Goal: Information Seeking & Learning: Learn about a topic

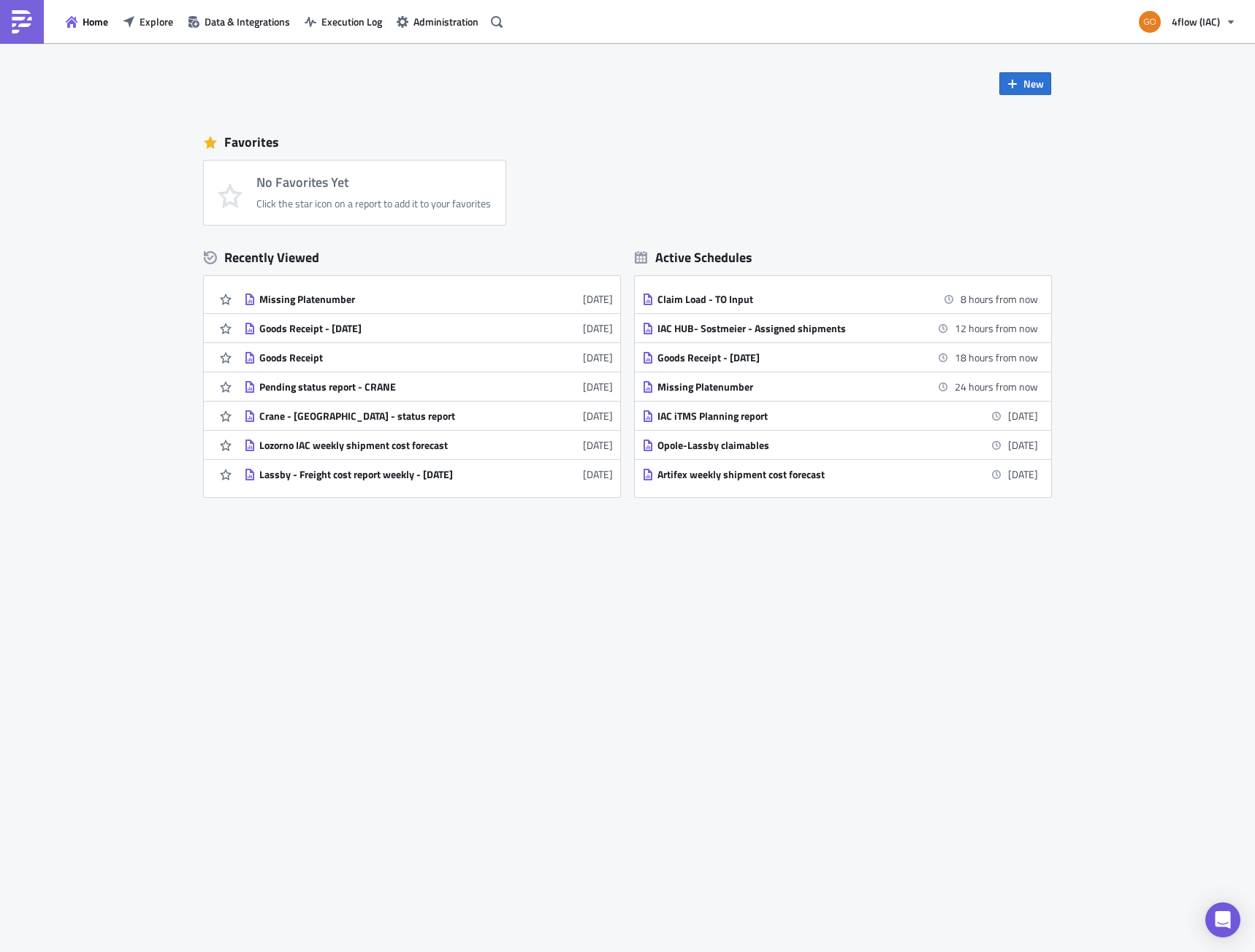
click at [146, 39] on div "Home Explore Data & Integrations Execution Log Administration" at bounding box center [254, 21] width 508 height 43
click at [147, 35] on div "Home Explore Data & Integrations Execution Log Administration" at bounding box center [254, 21] width 508 height 43
click at [147, 25] on span "Explore" at bounding box center [157, 21] width 33 height 15
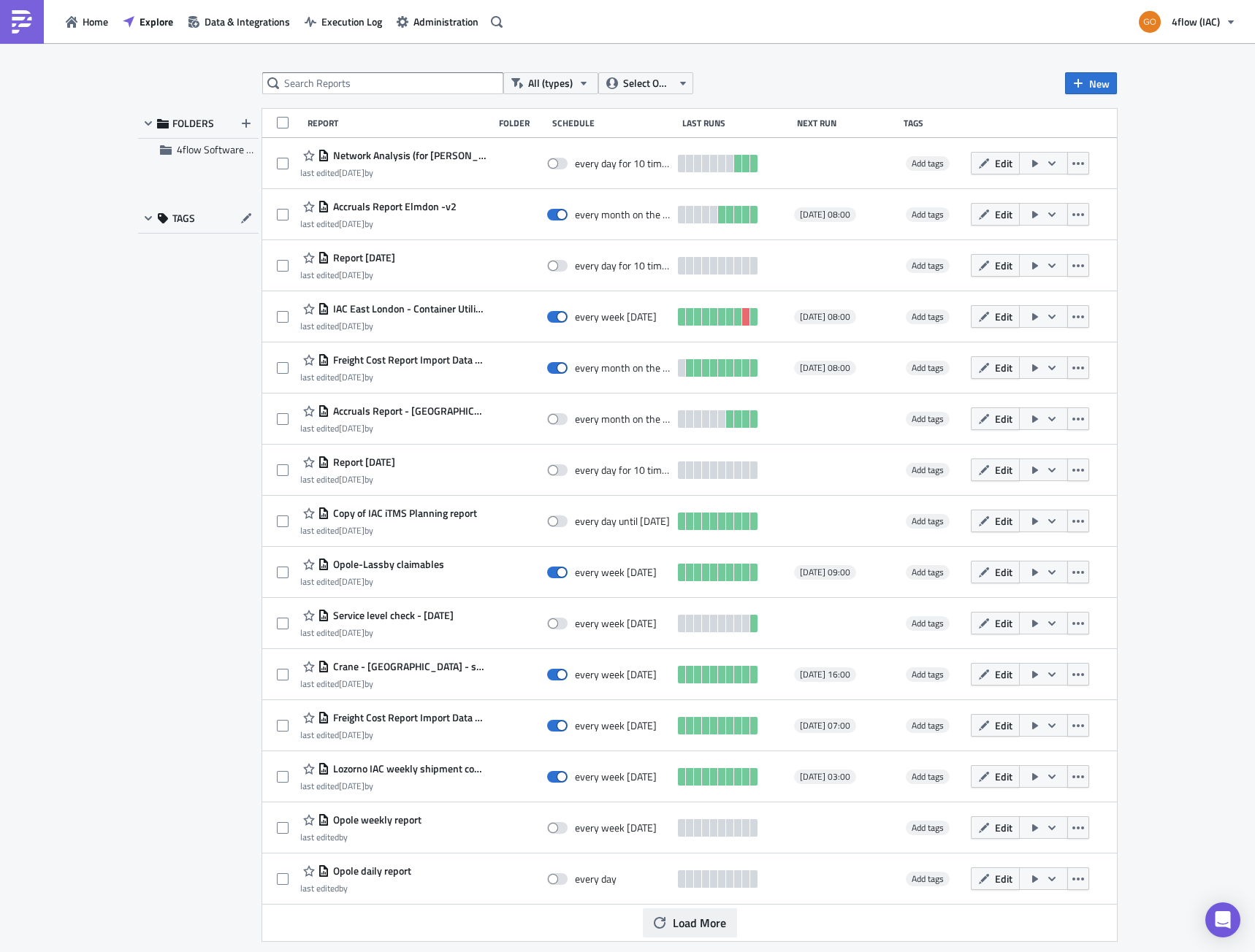
click at [705, 922] on span "Load More" at bounding box center [699, 922] width 53 height 17
click at [567, 93] on button "All (types)" at bounding box center [550, 83] width 95 height 22
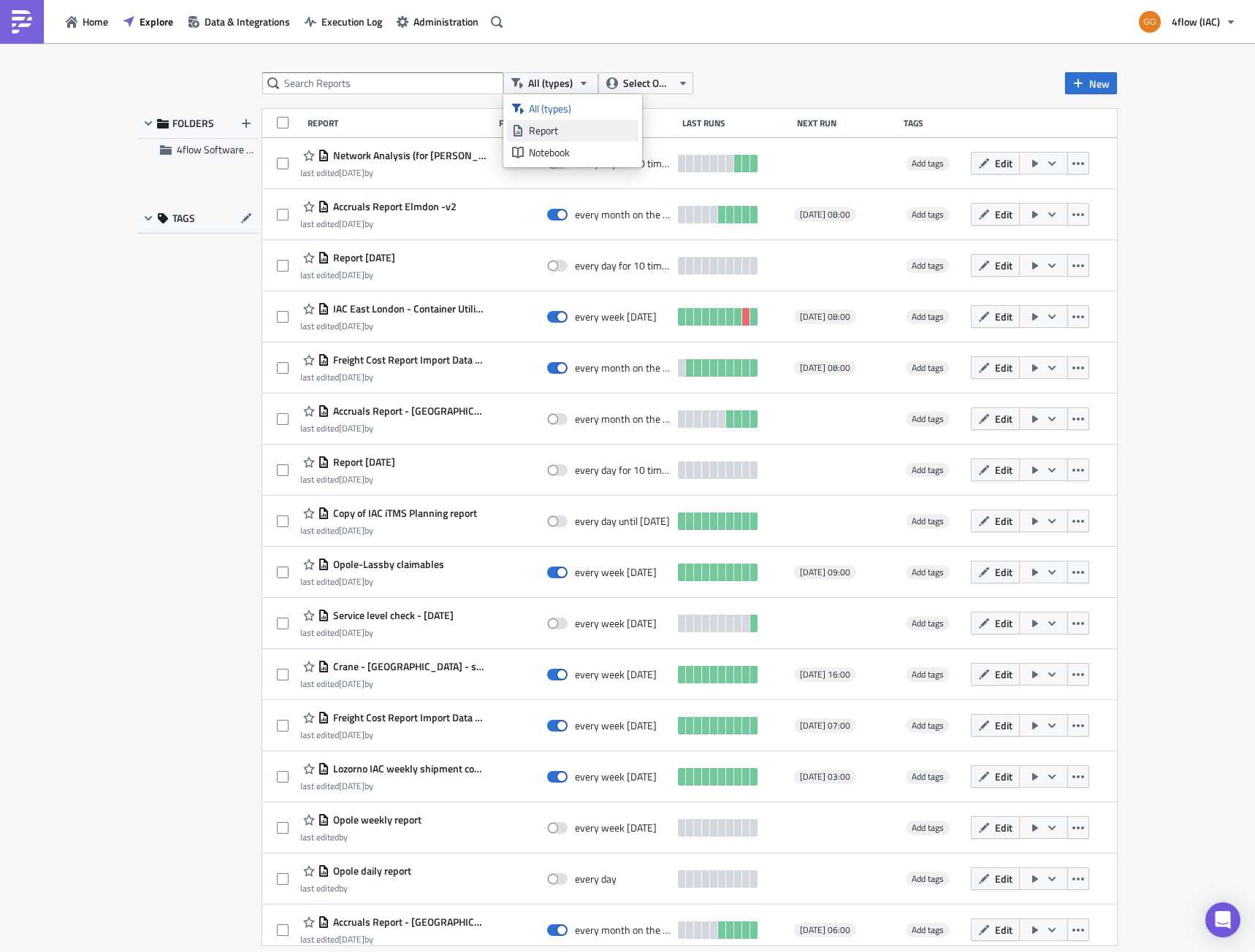
click at [584, 123] on div "Report" at bounding box center [581, 130] width 104 height 14
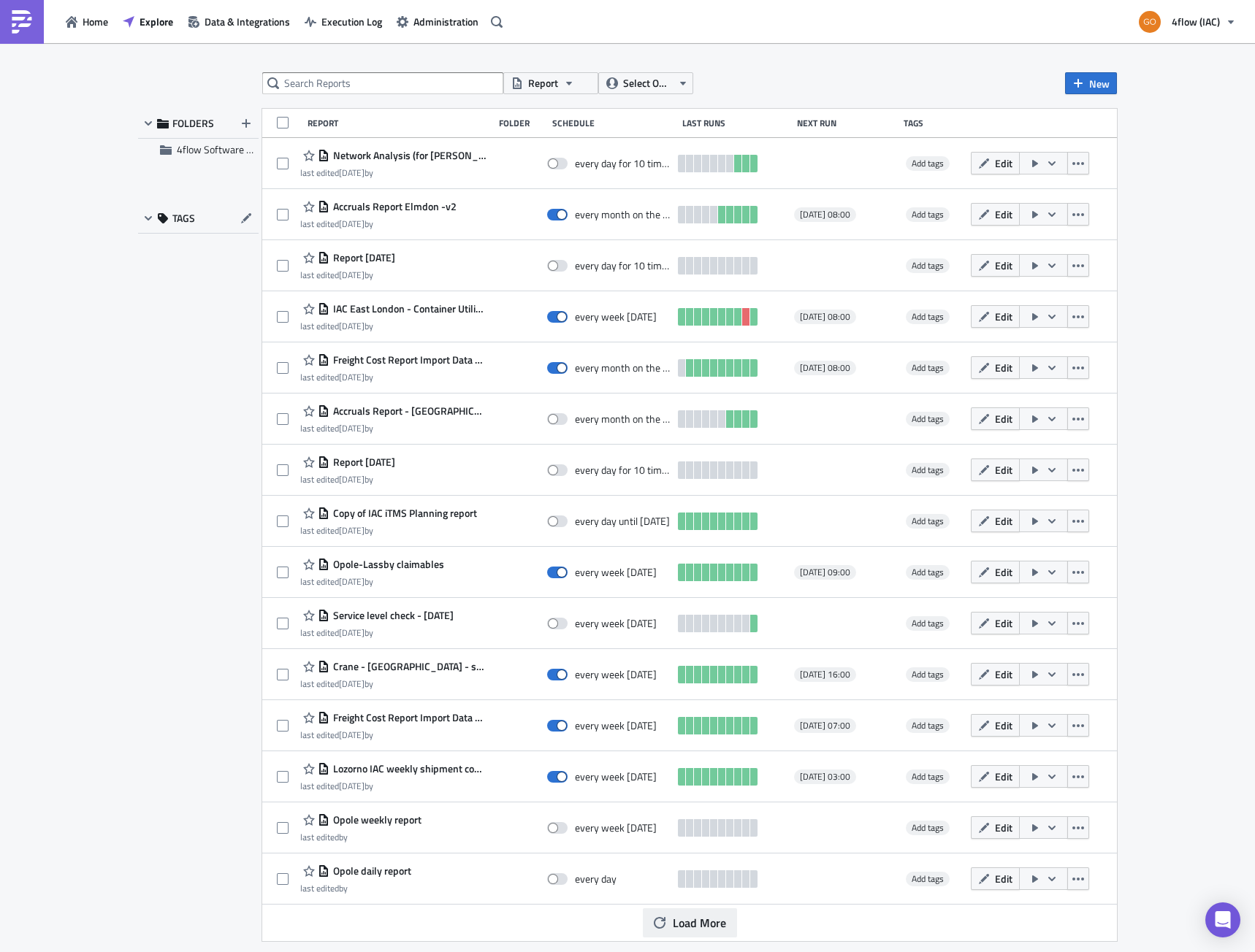
click at [667, 936] on button "Load More" at bounding box center [690, 923] width 94 height 29
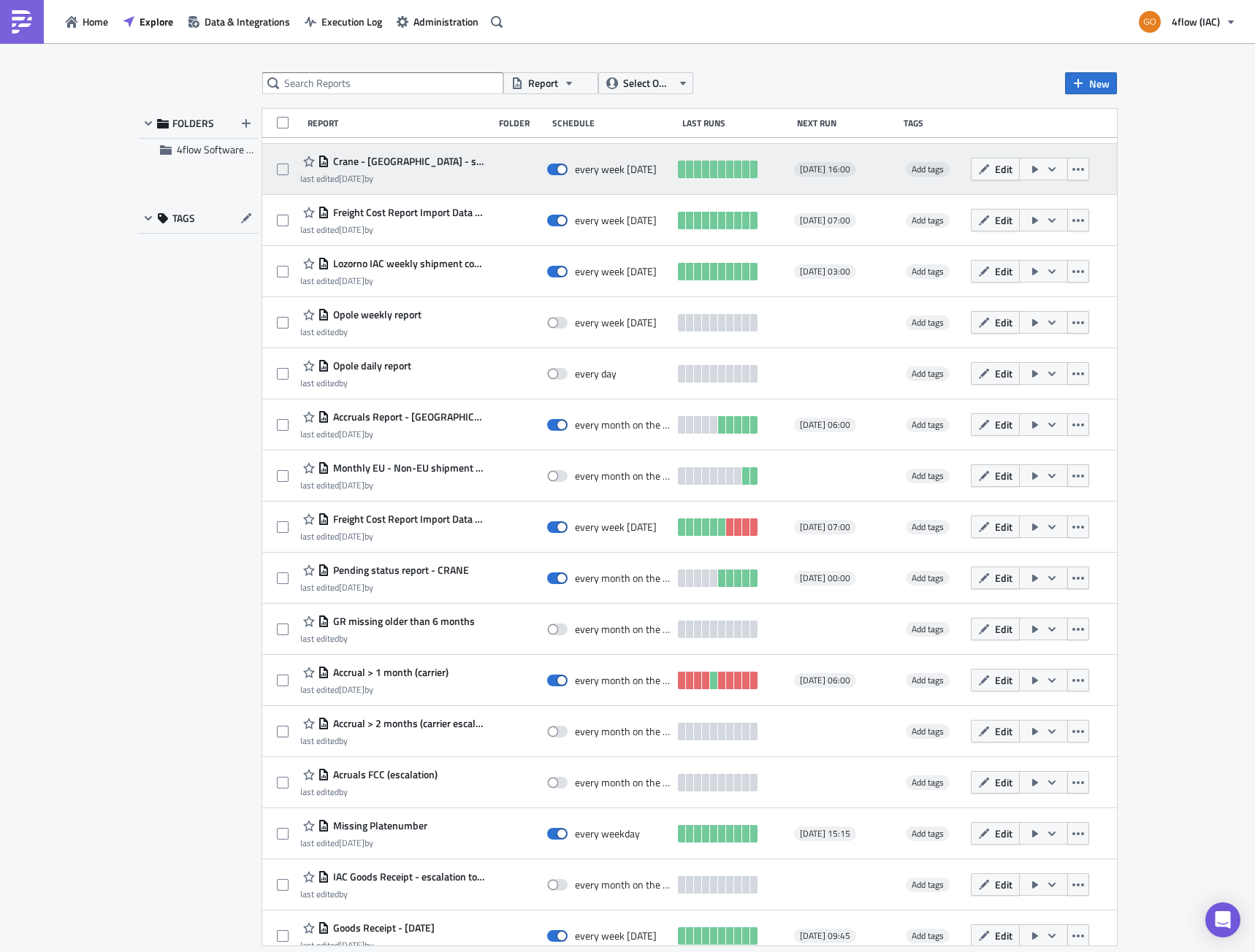
scroll to position [273, 0]
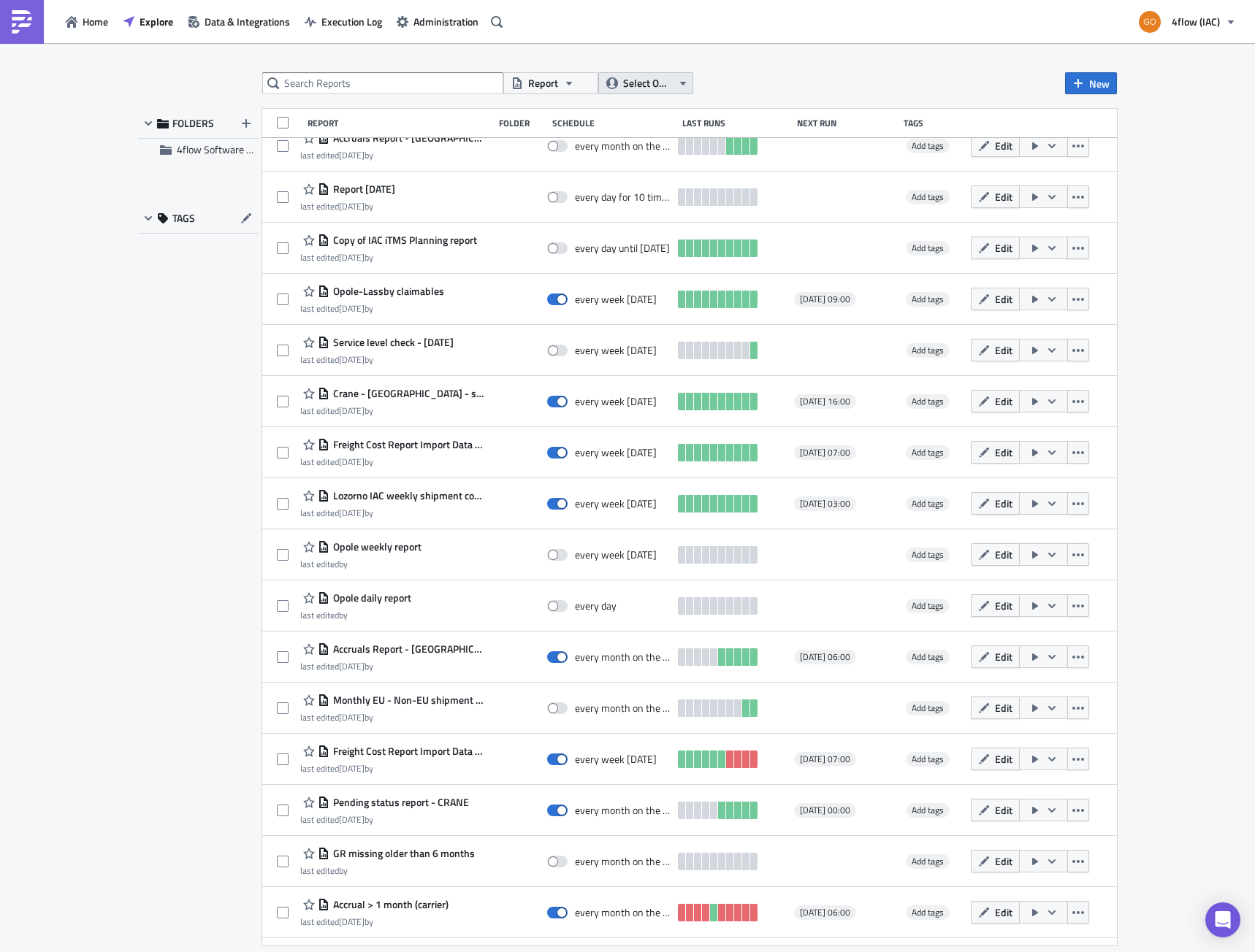
click at [669, 87] on span "Select Owner" at bounding box center [648, 83] width 49 height 16
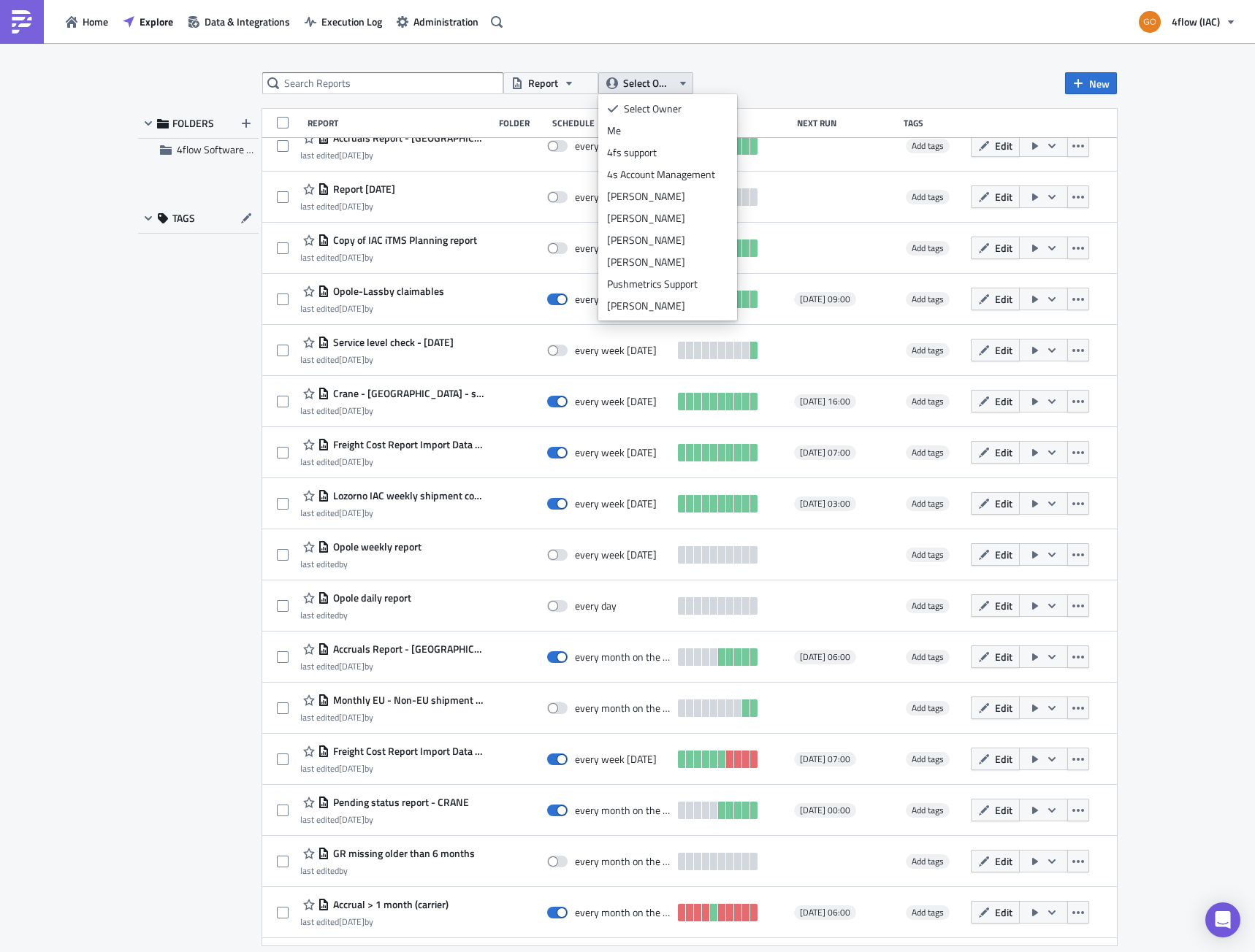
click at [670, 84] on span "Select Owner" at bounding box center [648, 83] width 49 height 16
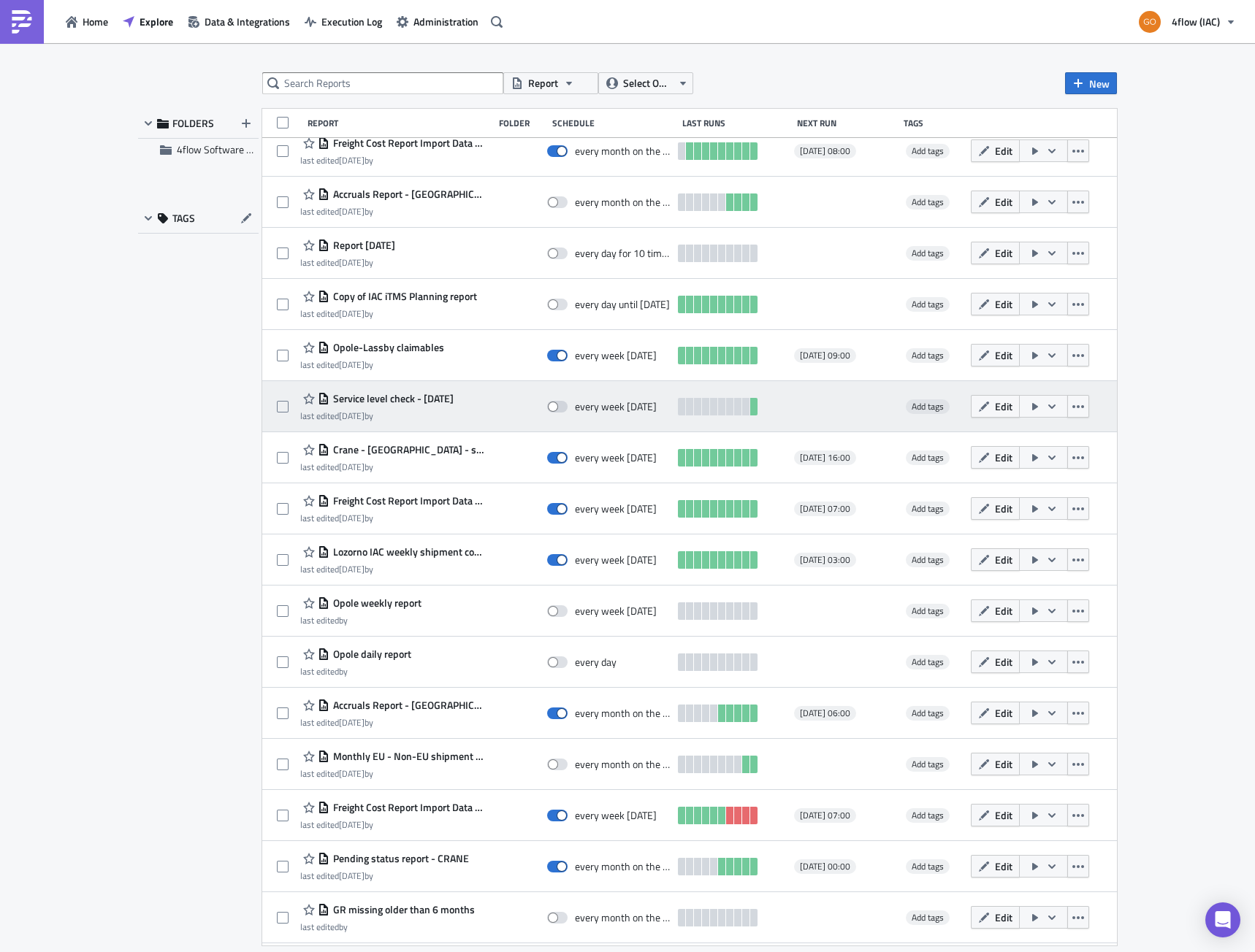
scroll to position [0, 0]
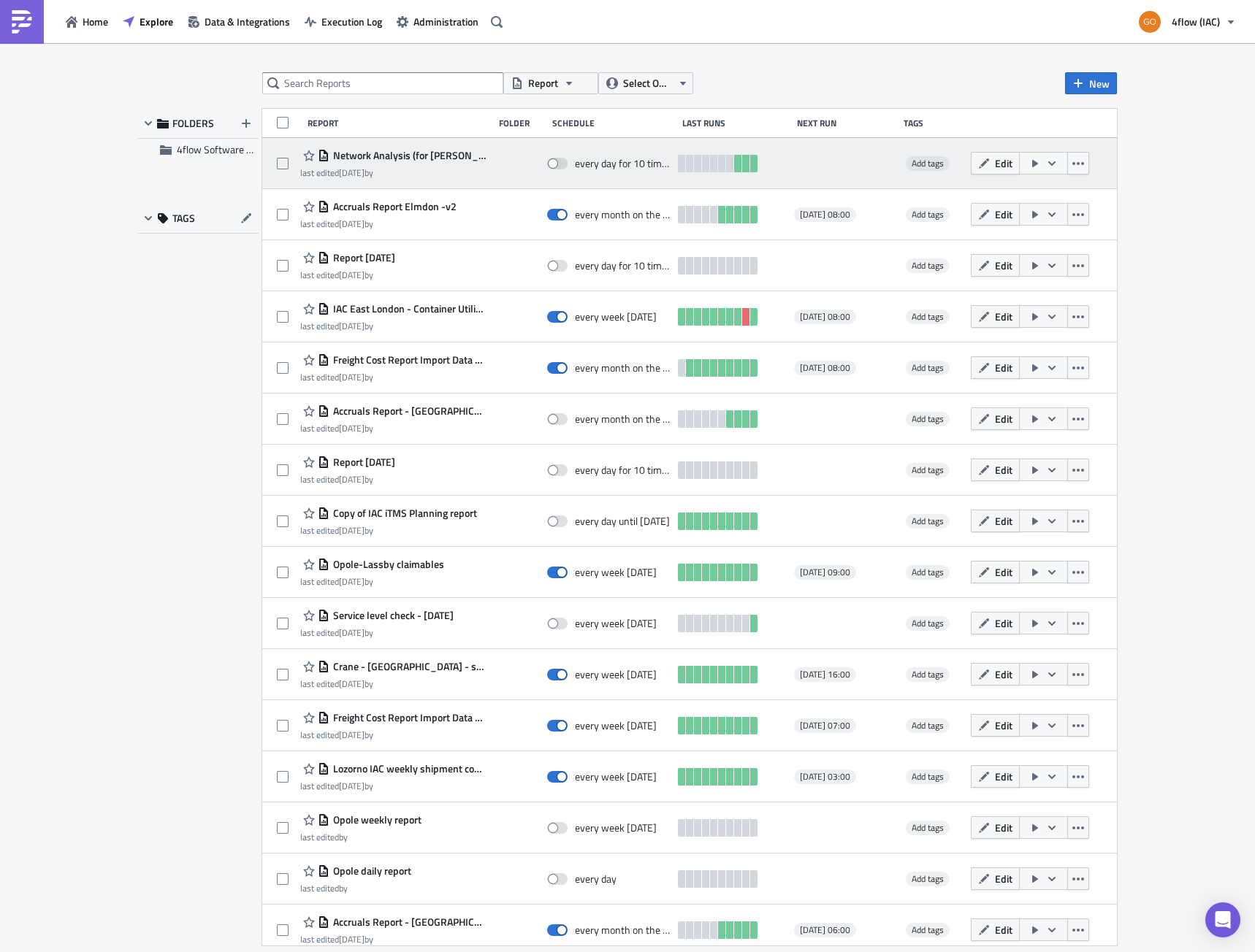
click at [411, 154] on span "Network Analysis (for [PERSON_NAME])" at bounding box center [407, 155] width 157 height 13
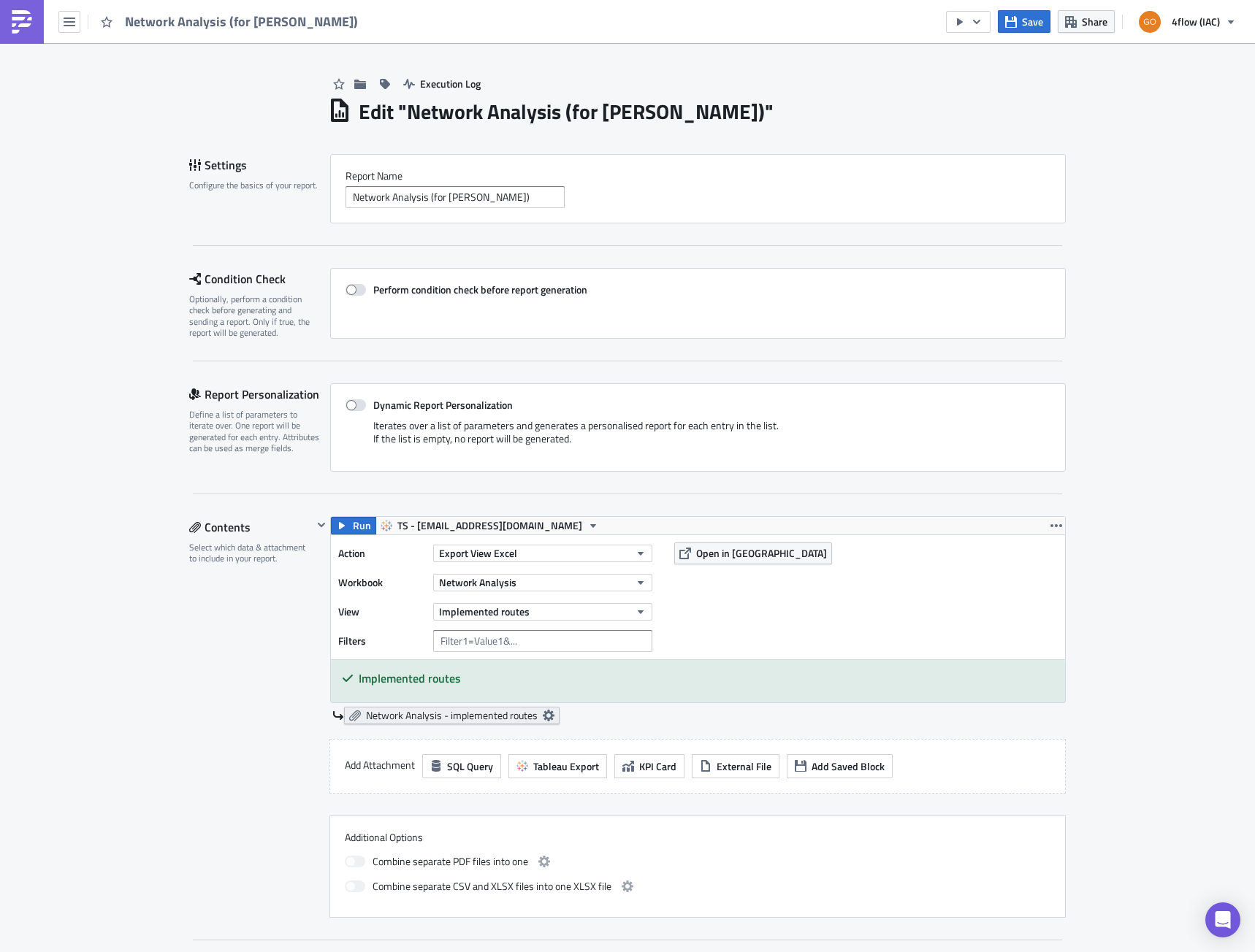
click at [543, 715] on icon at bounding box center [548, 715] width 11 height 11
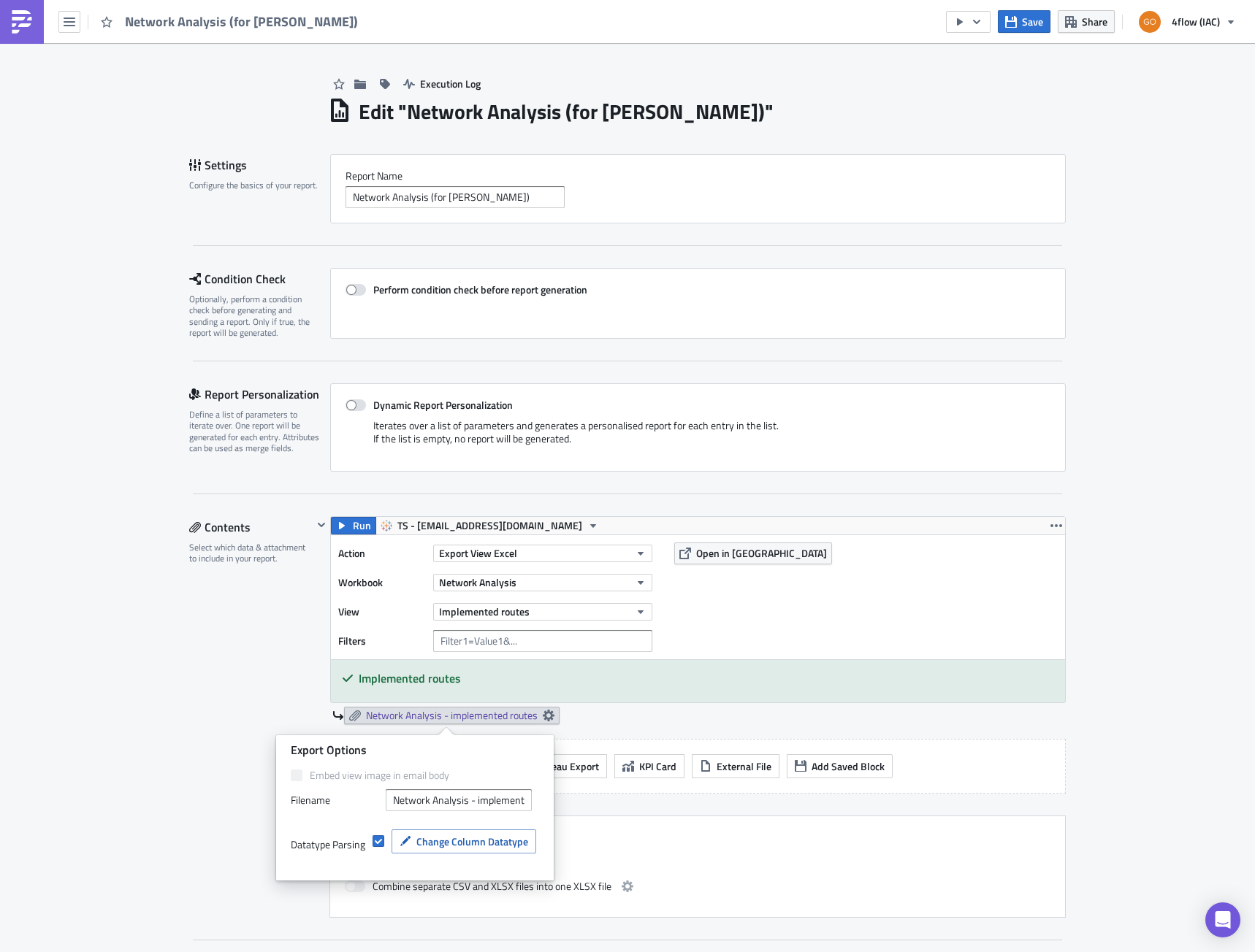
click at [648, 721] on div "Network Analysis - implemented routes" at bounding box center [699, 715] width 734 height 17
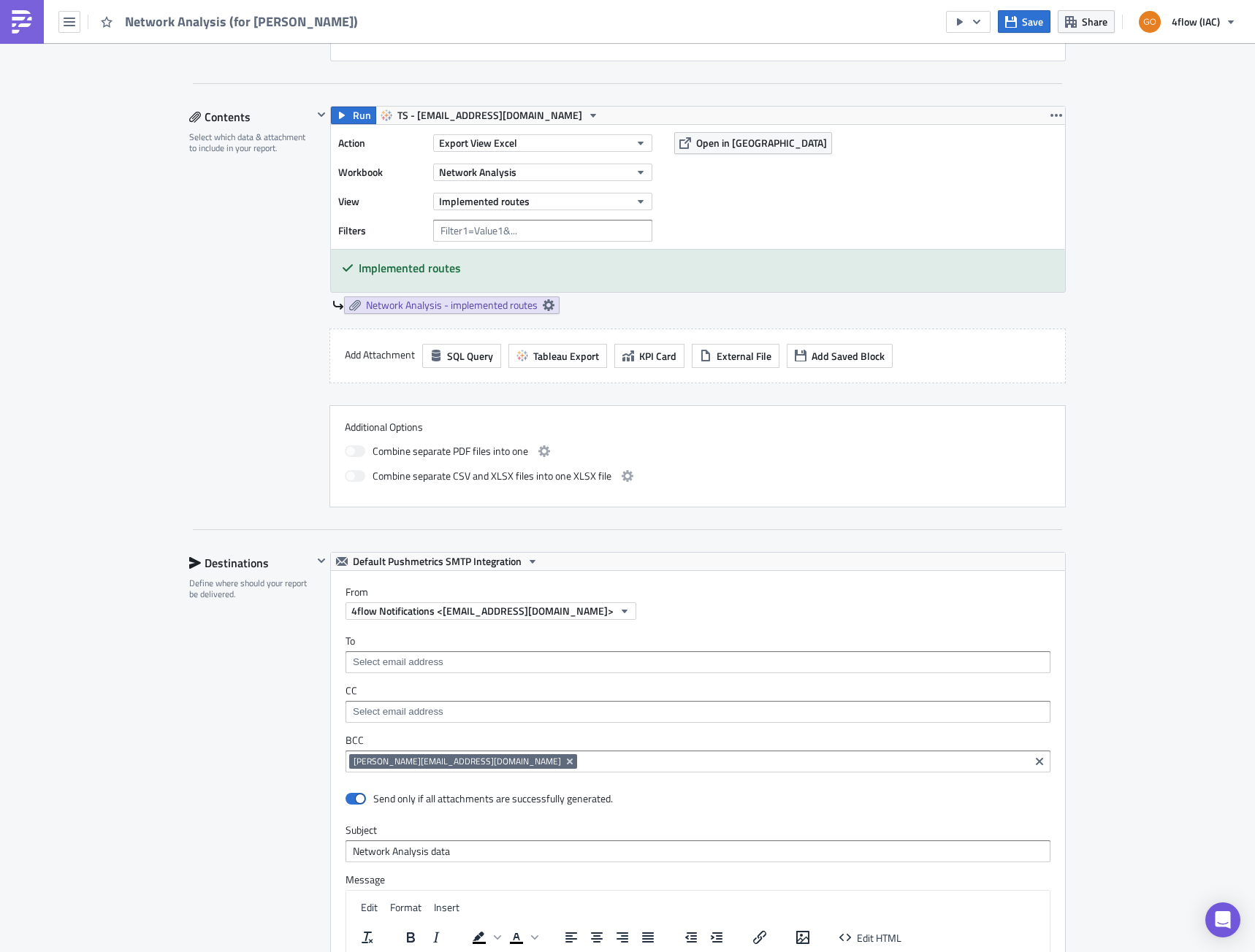
scroll to position [191, 0]
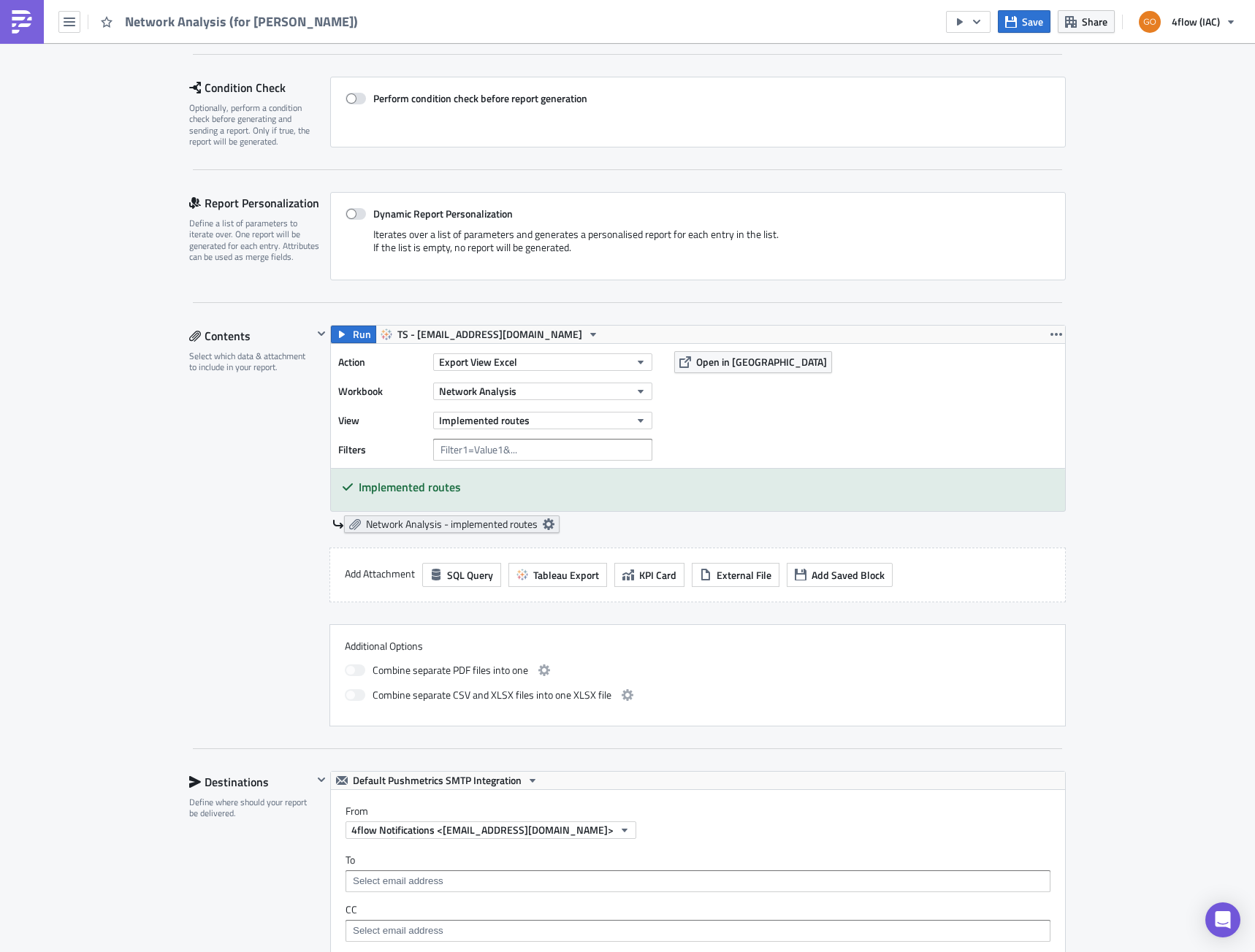
click at [544, 522] on icon at bounding box center [548, 523] width 11 height 11
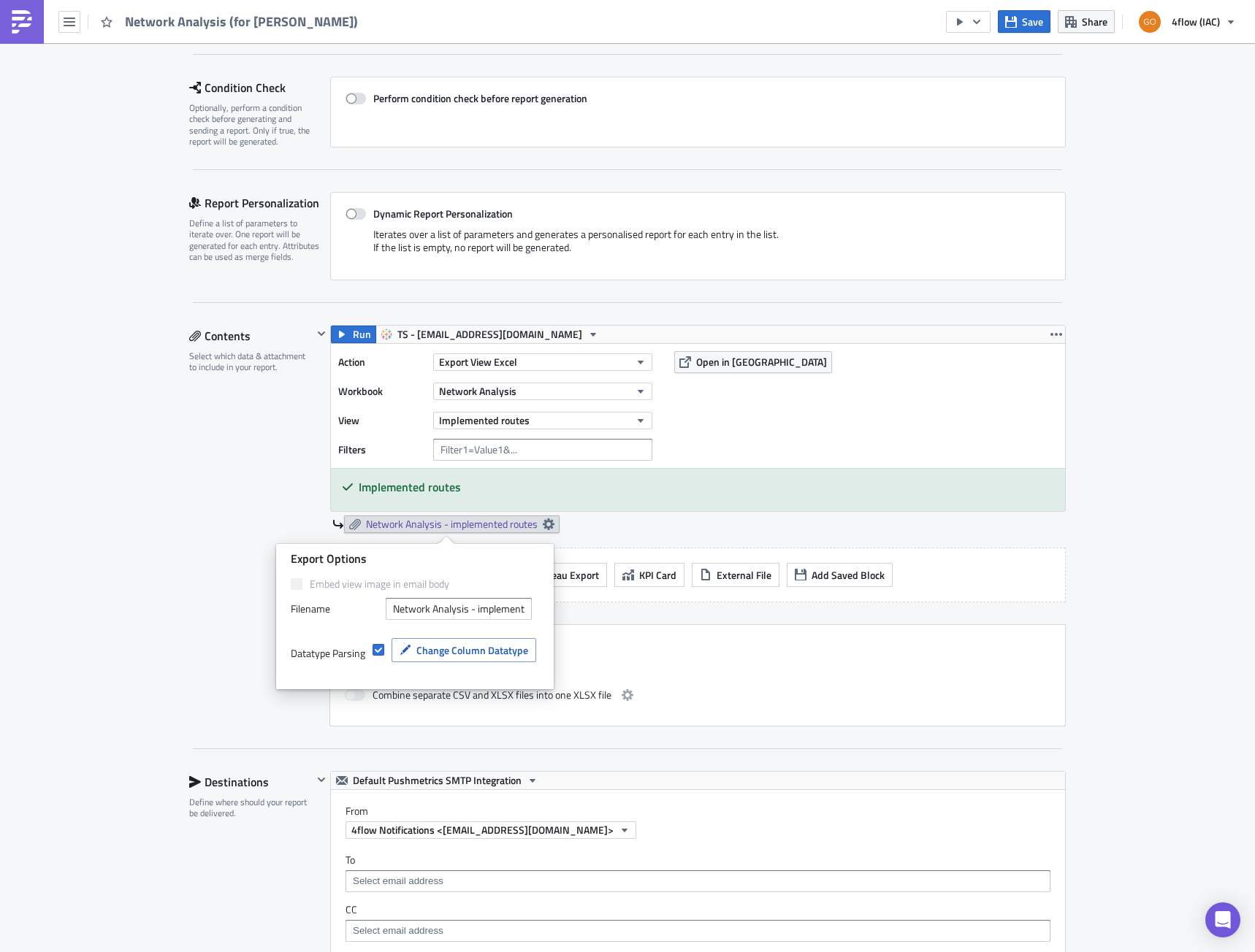
click at [711, 516] on div "Network Analysis - implemented routes" at bounding box center [699, 524] width 734 height 17
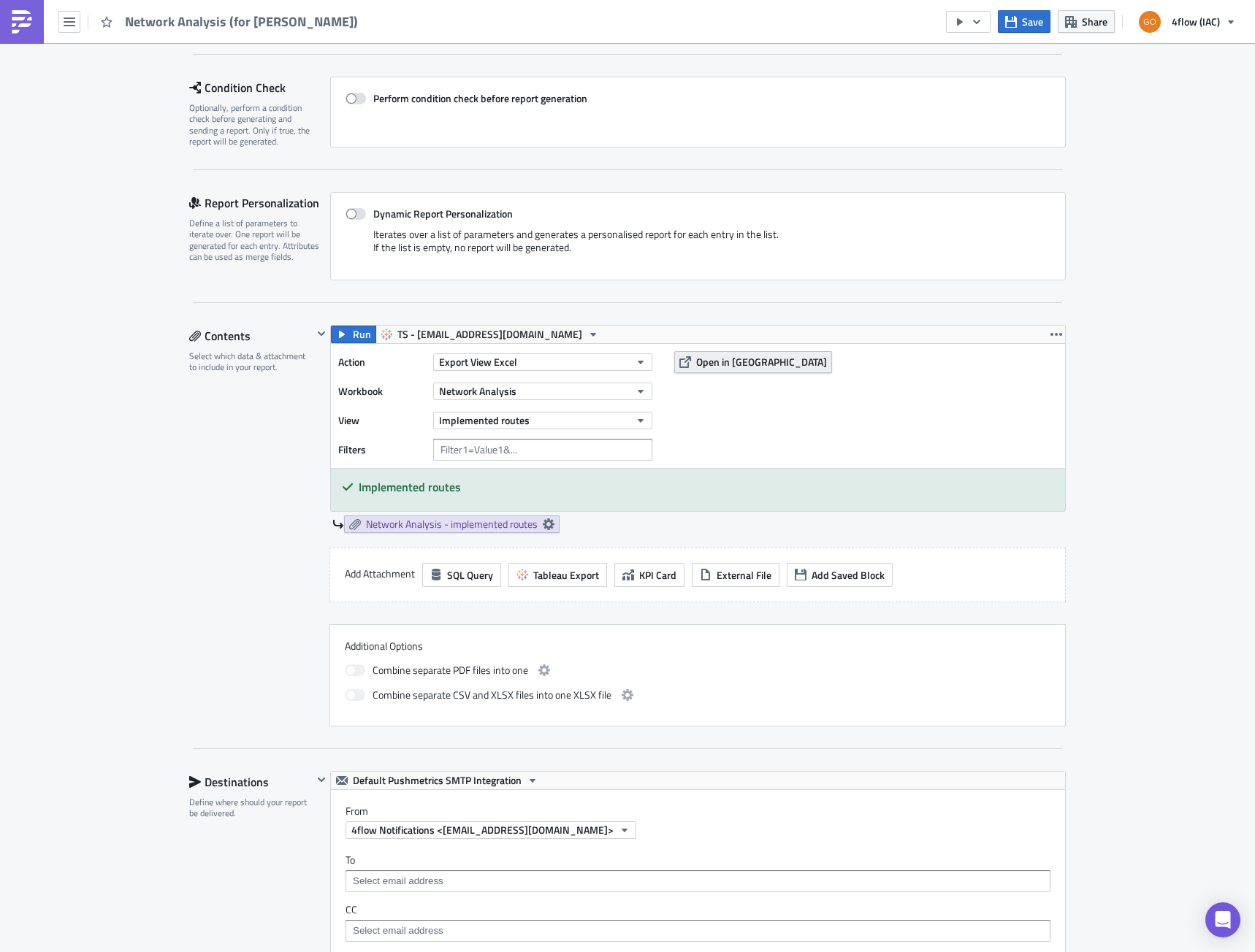
click at [706, 368] on span "Open in [GEOGRAPHIC_DATA]" at bounding box center [762, 362] width 131 height 15
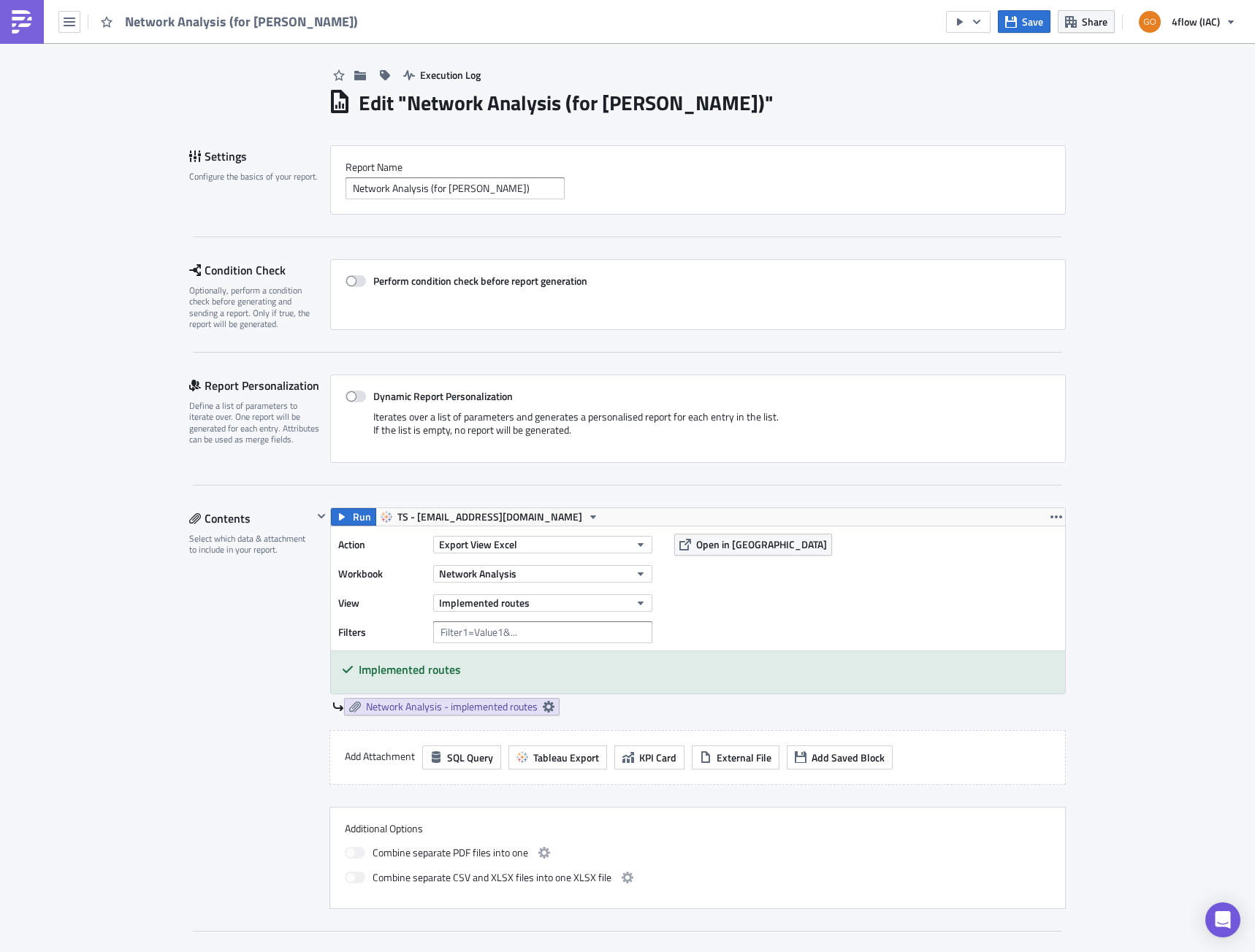
scroll to position [0, 0]
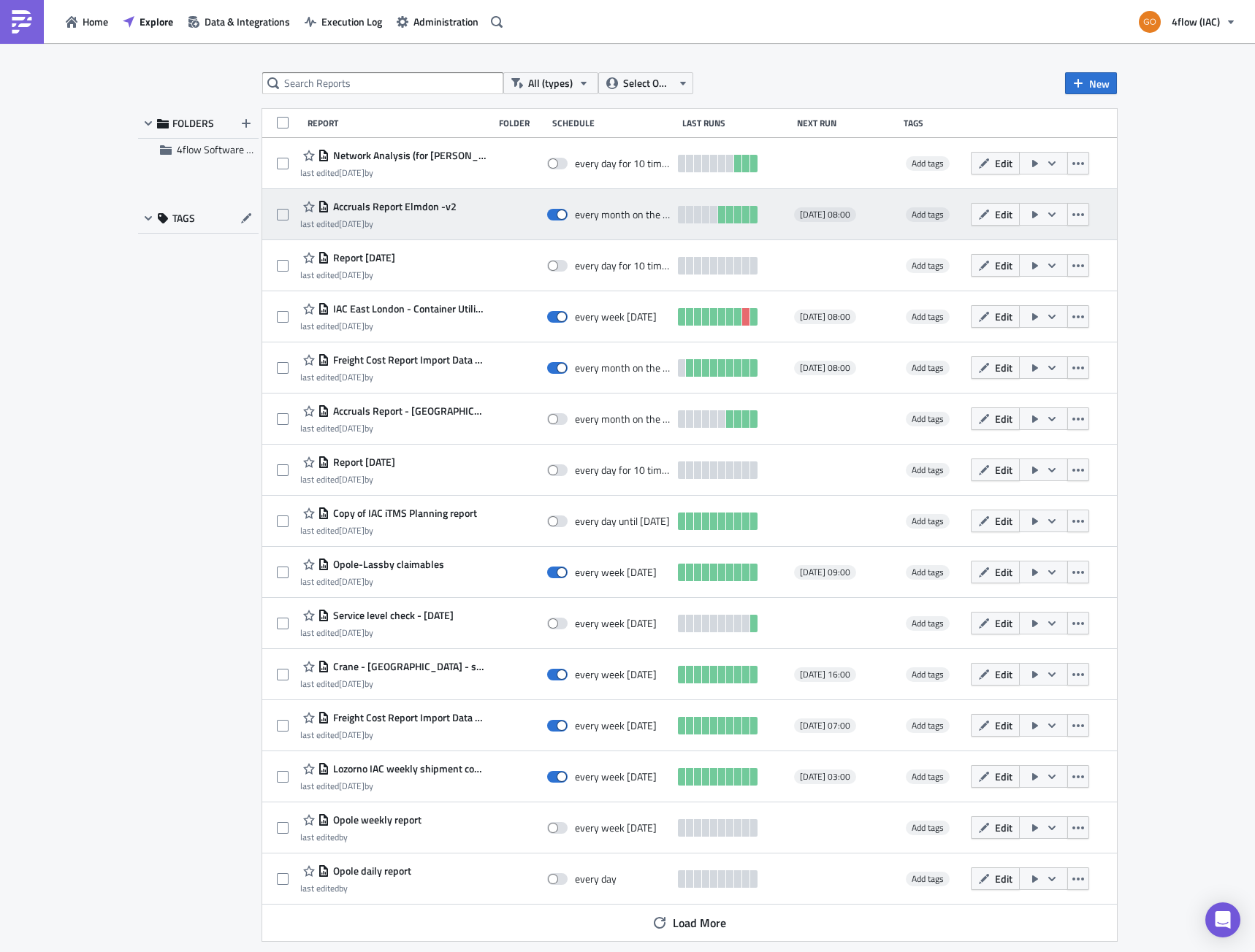
click at [400, 210] on span "Accruals Report Elmdon -v2" at bounding box center [392, 206] width 127 height 13
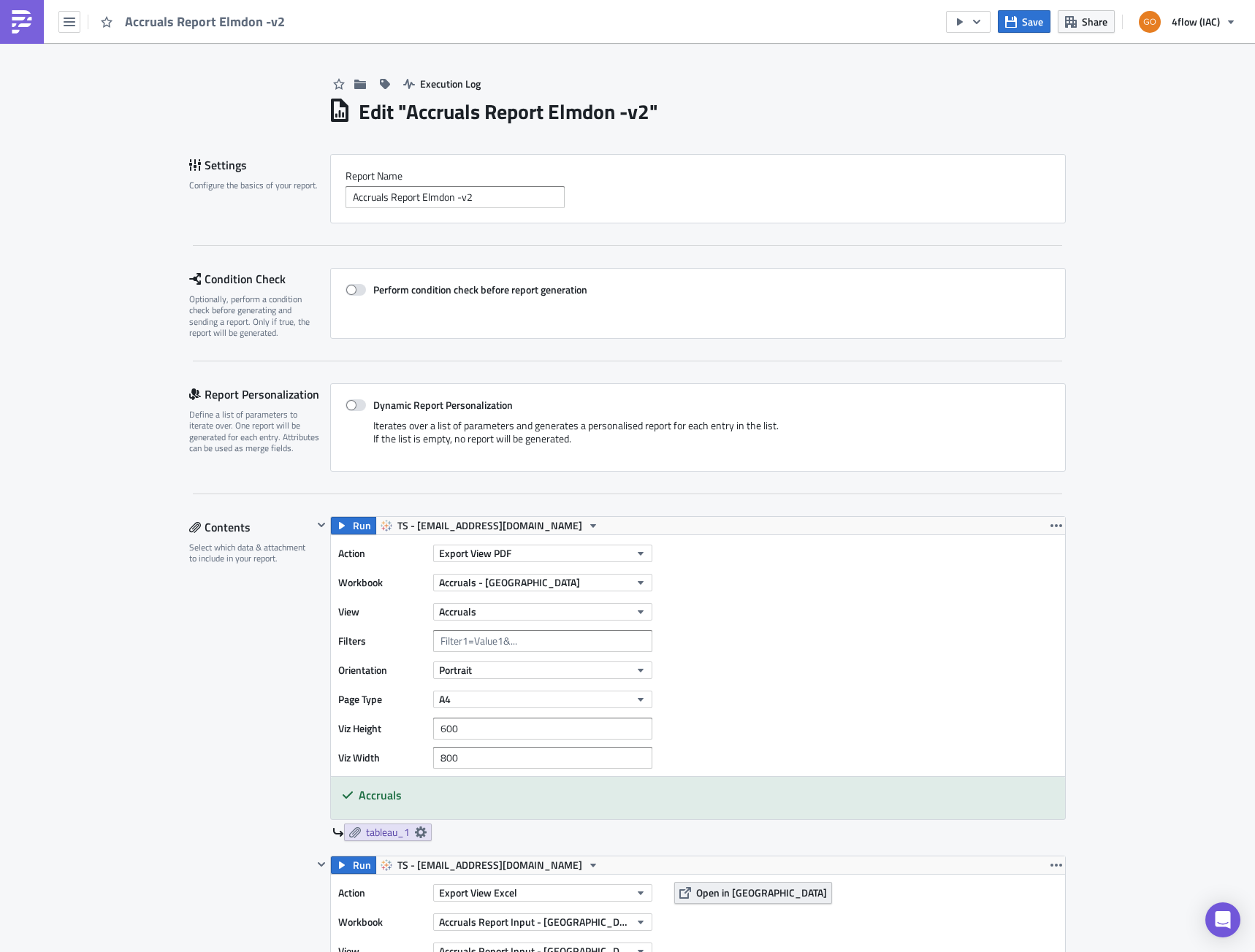
click at [728, 891] on span "Open in [GEOGRAPHIC_DATA]" at bounding box center [762, 893] width 131 height 15
drag, startPoint x: 404, startPoint y: 115, endPoint x: 608, endPoint y: 125, distance: 204.2
click at [608, 125] on h1 "Edit " Accruals Report Elmdon -v2 "" at bounding box center [509, 112] width 299 height 27
copy h1 "Accruals Report Elmdon"
click at [723, 902] on button "Open in [GEOGRAPHIC_DATA]" at bounding box center [753, 893] width 158 height 22
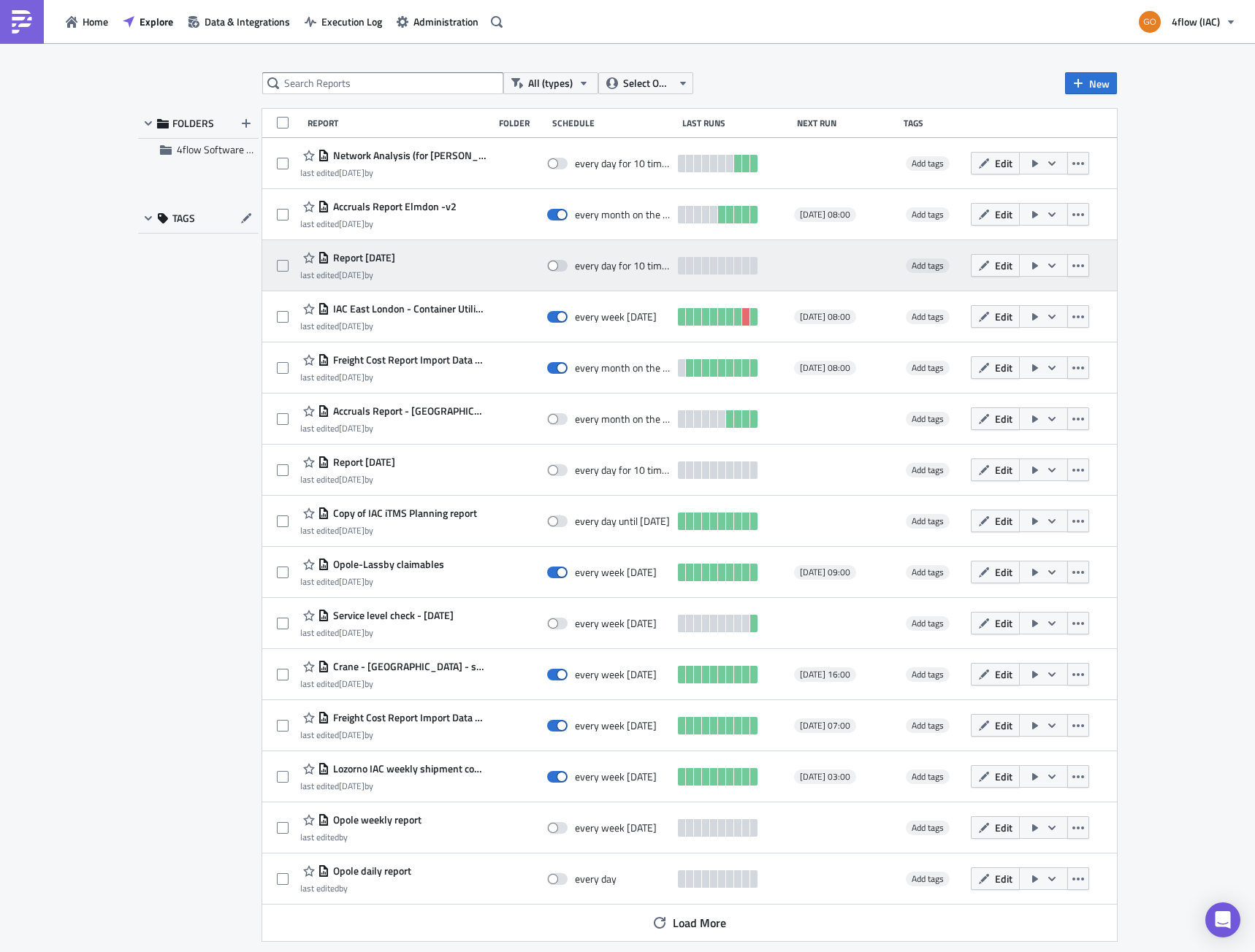
click at [366, 258] on span "Report [DATE]" at bounding box center [362, 258] width 65 height 13
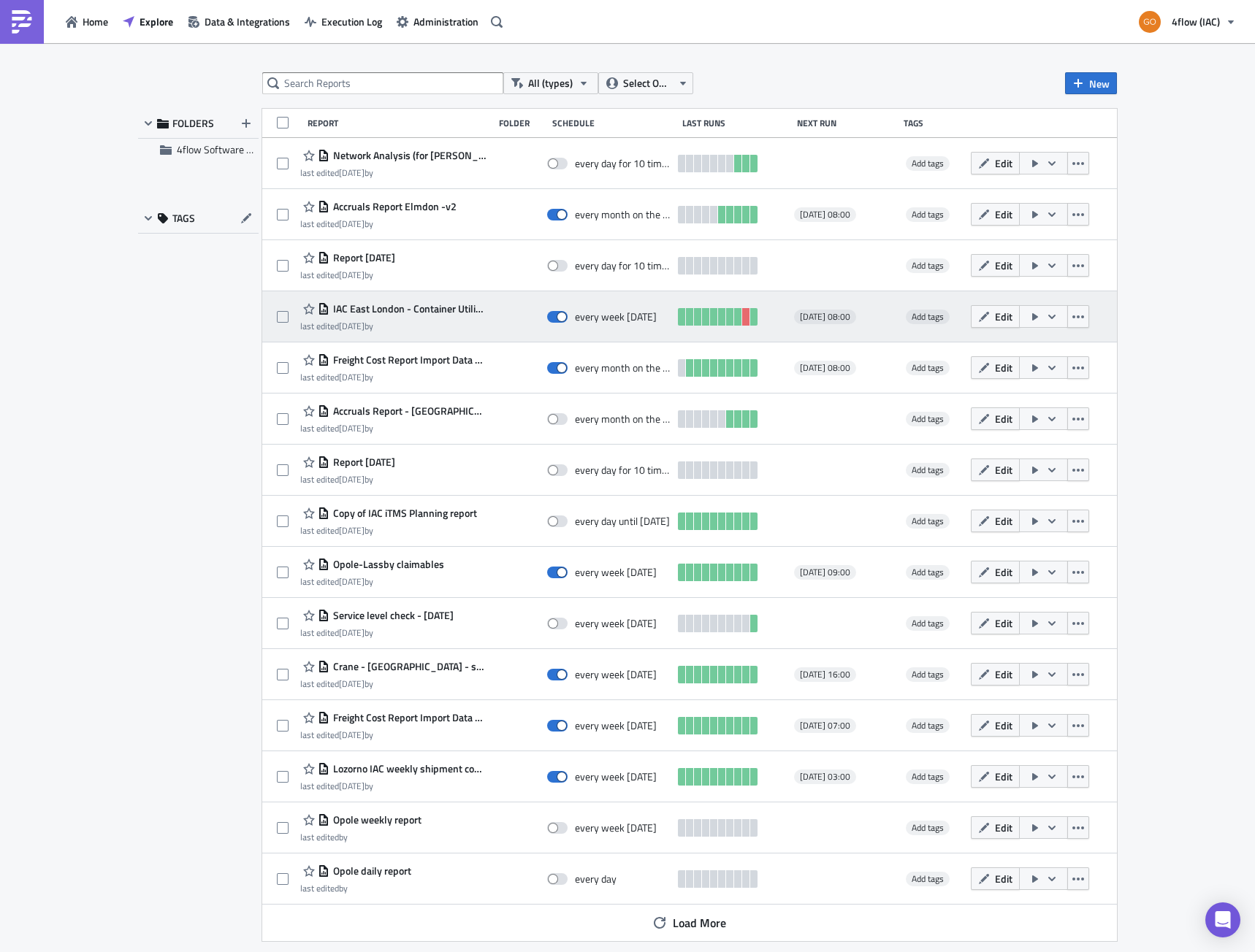
click at [388, 308] on span "IAC East London - Container Utilization report" at bounding box center [407, 308] width 157 height 13
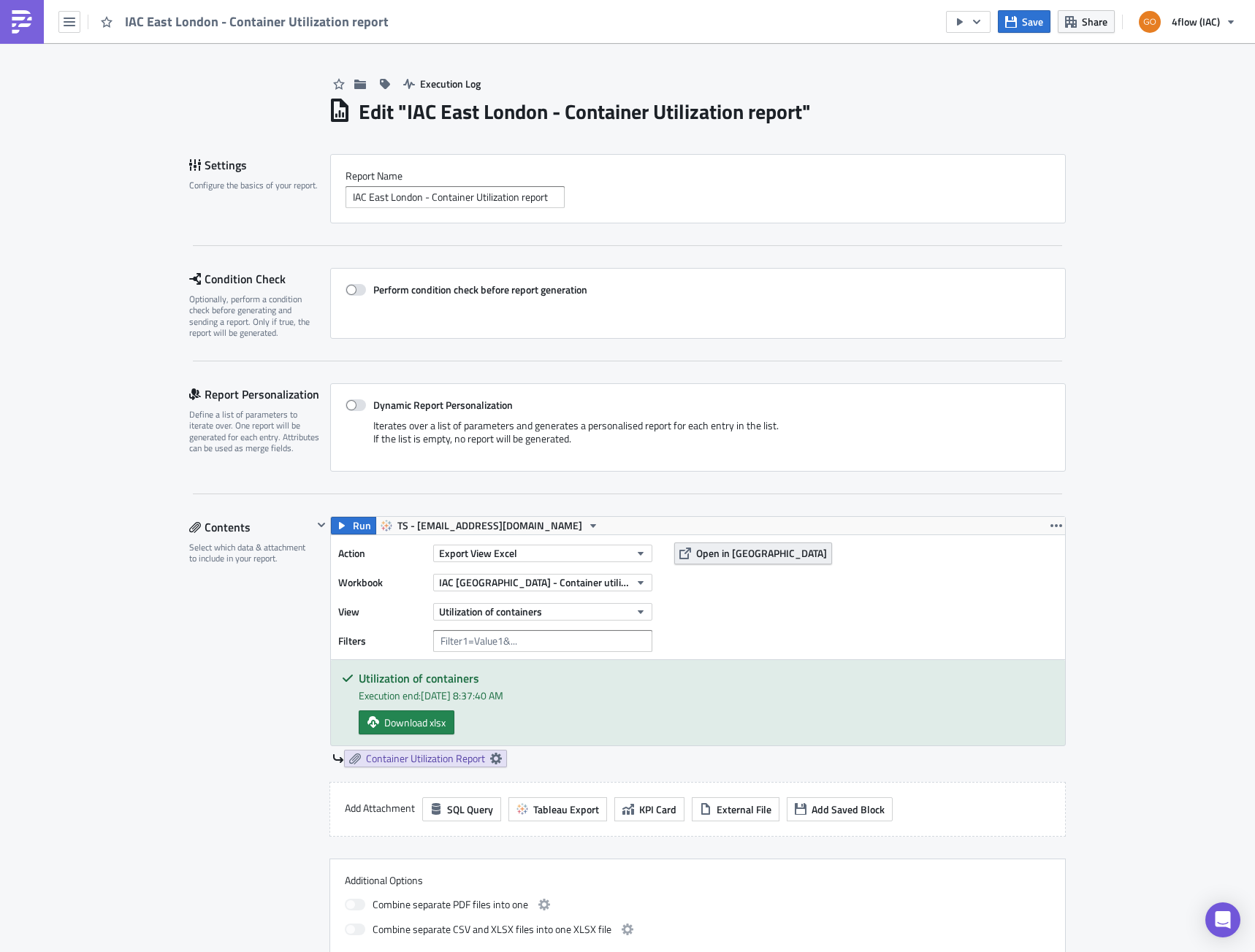
click at [705, 558] on span "Open in [GEOGRAPHIC_DATA]" at bounding box center [762, 553] width 131 height 15
drag, startPoint x: 404, startPoint y: 112, endPoint x: 802, endPoint y: 123, distance: 398.2
click at [802, 123] on h1 "Edit " IAC East London - Container Utilization report "" at bounding box center [585, 112] width 452 height 27
copy h1 "IAC East London - Container Utilization report"
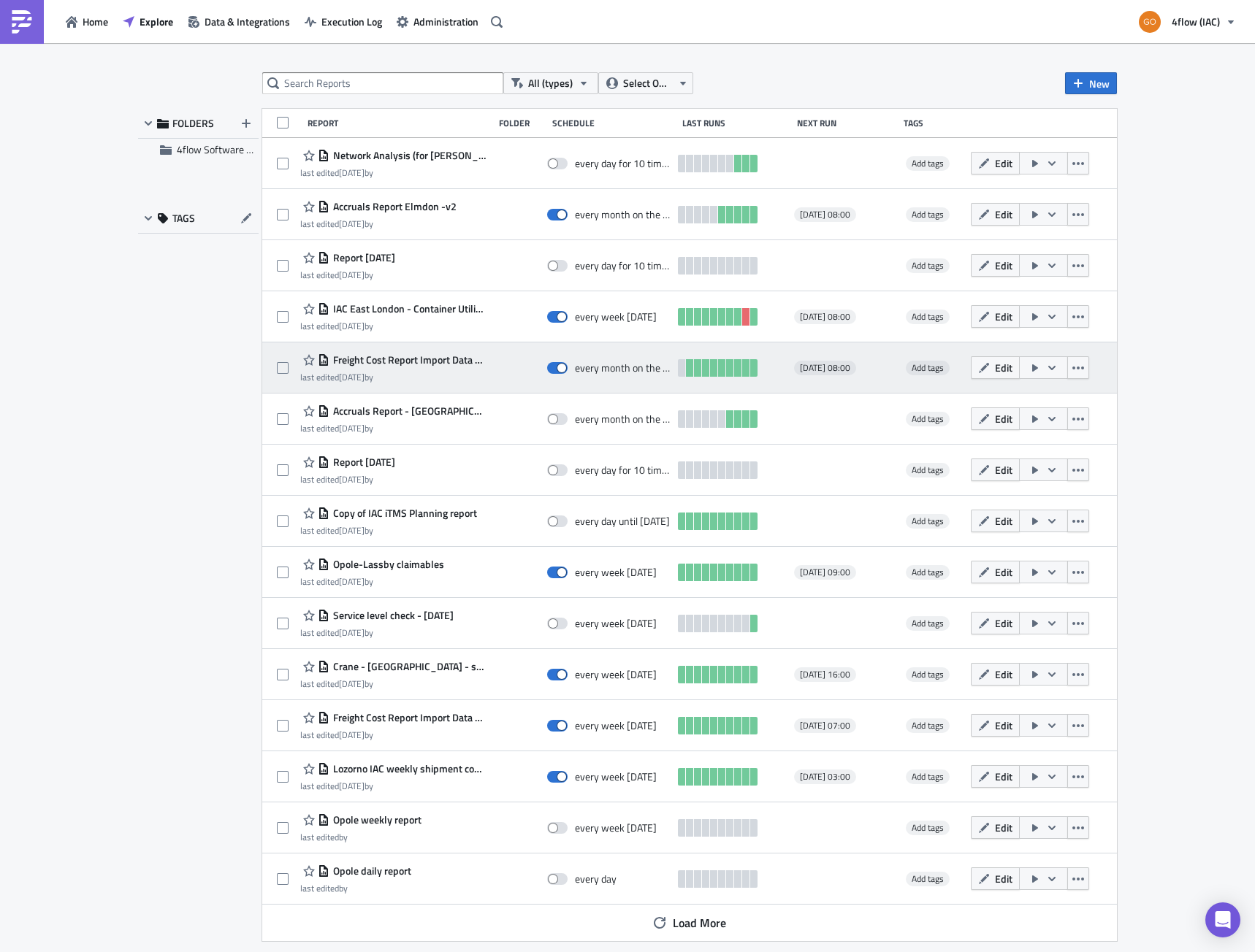
click at [401, 359] on span "Freight Cost Report Import Data - [GEOGRAPHIC_DATA]" at bounding box center [407, 359] width 157 height 13
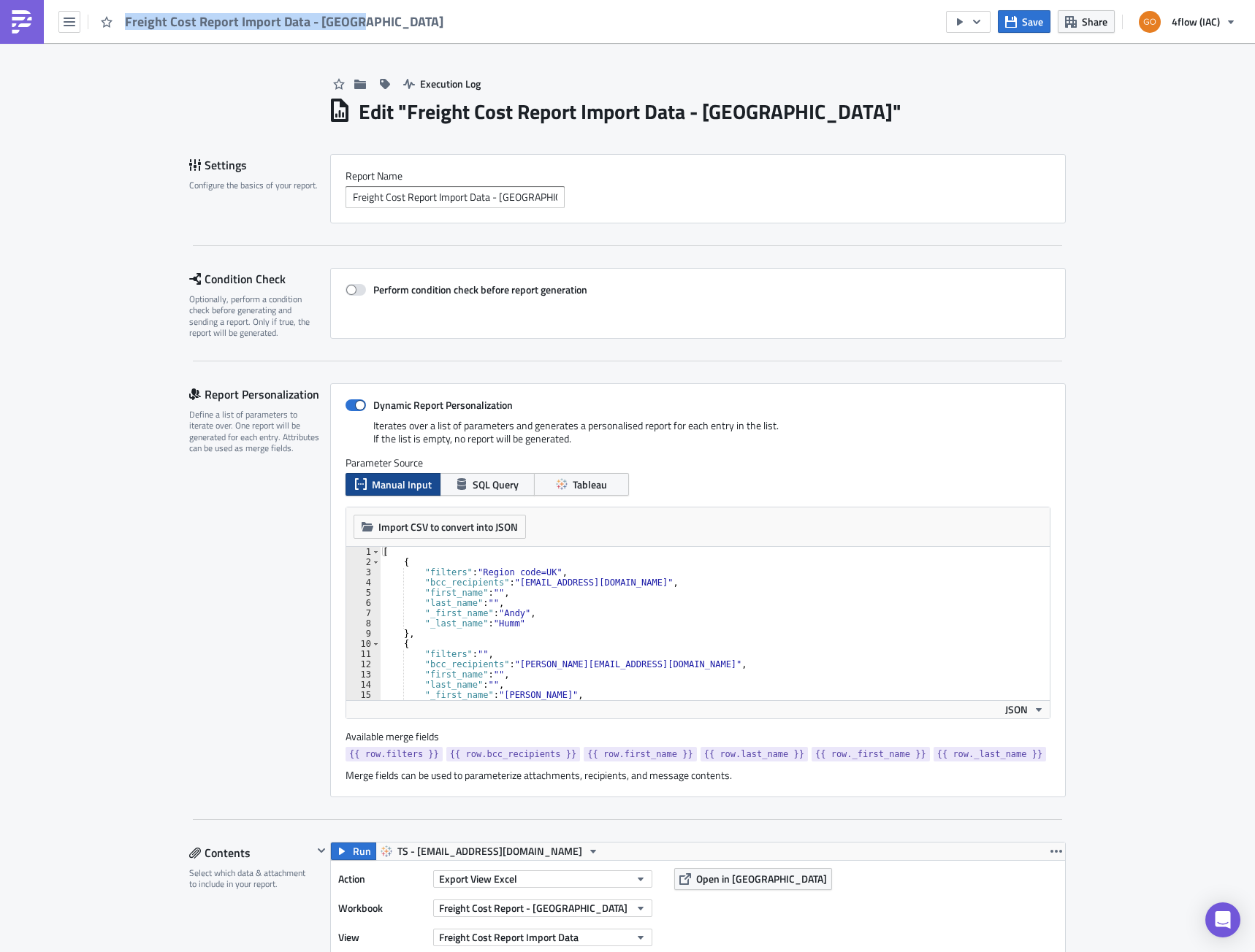
click at [361, 27] on div "Freight Cost Report Import Data - [GEOGRAPHIC_DATA]" at bounding box center [284, 21] width 320 height 17
copy span "Freight Cost Report Import Data - [GEOGRAPHIC_DATA]"
click at [734, 879] on span "Open in [GEOGRAPHIC_DATA]" at bounding box center [762, 879] width 131 height 15
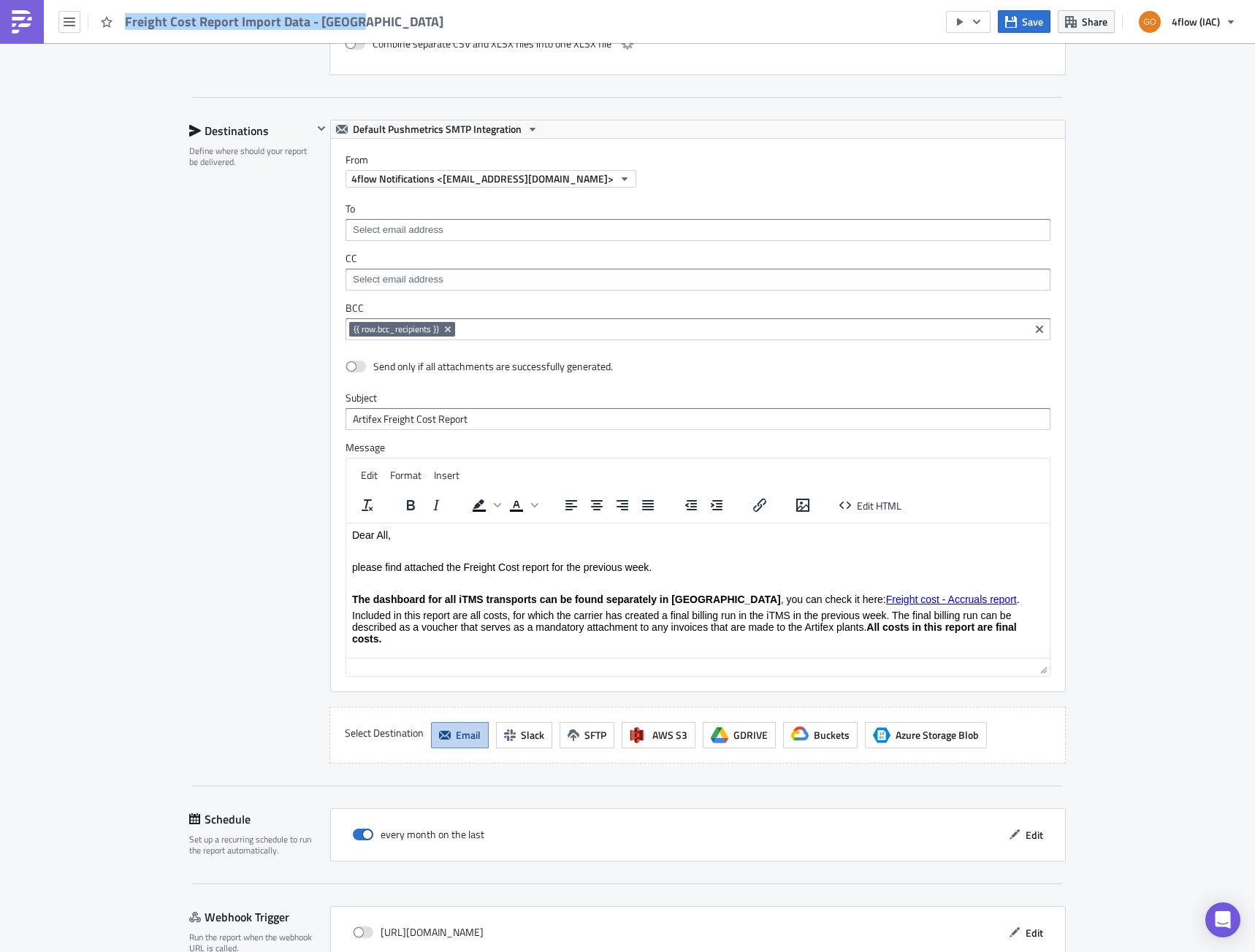
scroll to position [1397, 0]
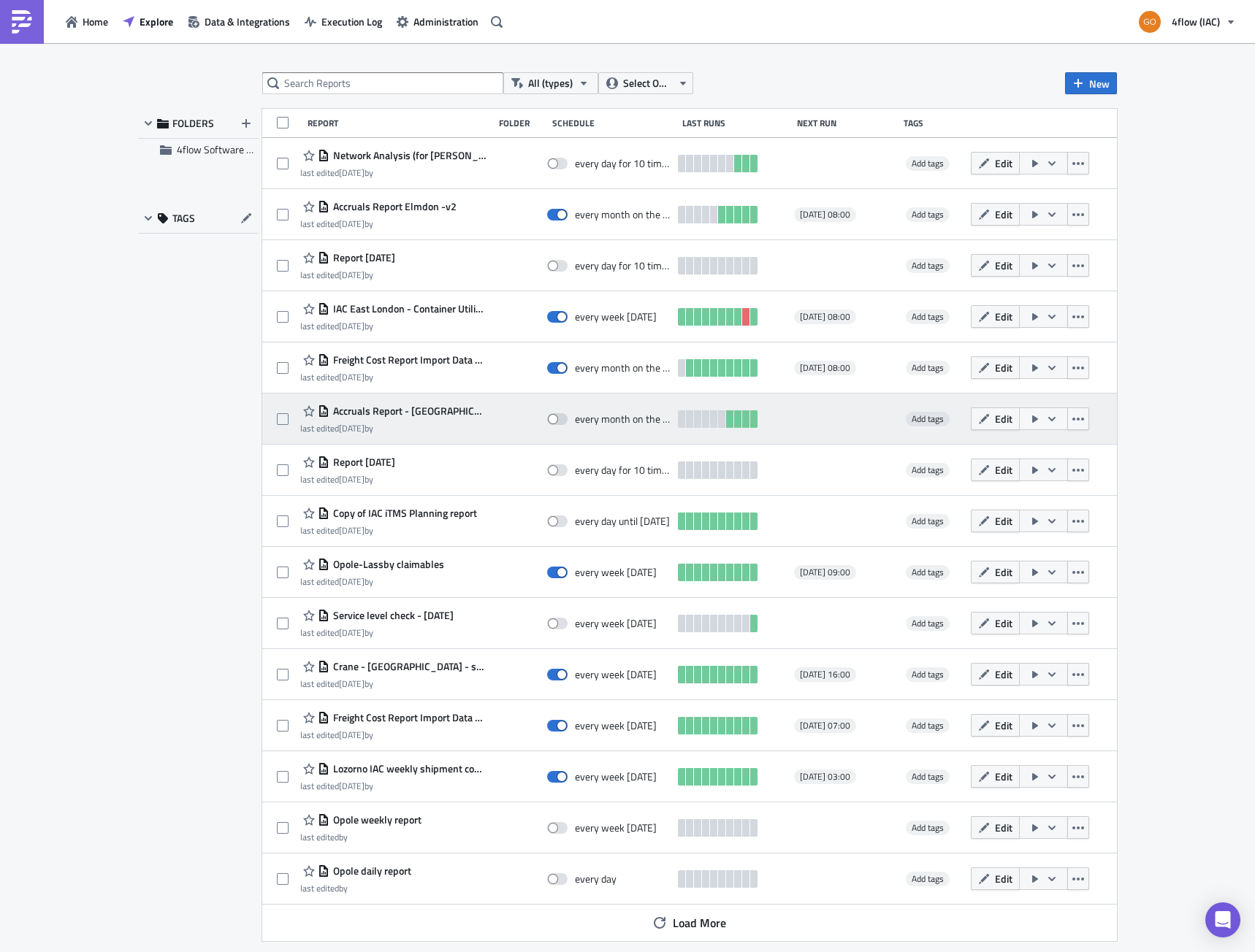
click at [374, 414] on span "Accruals Report - [GEOGRAPHIC_DATA]" at bounding box center [407, 410] width 157 height 13
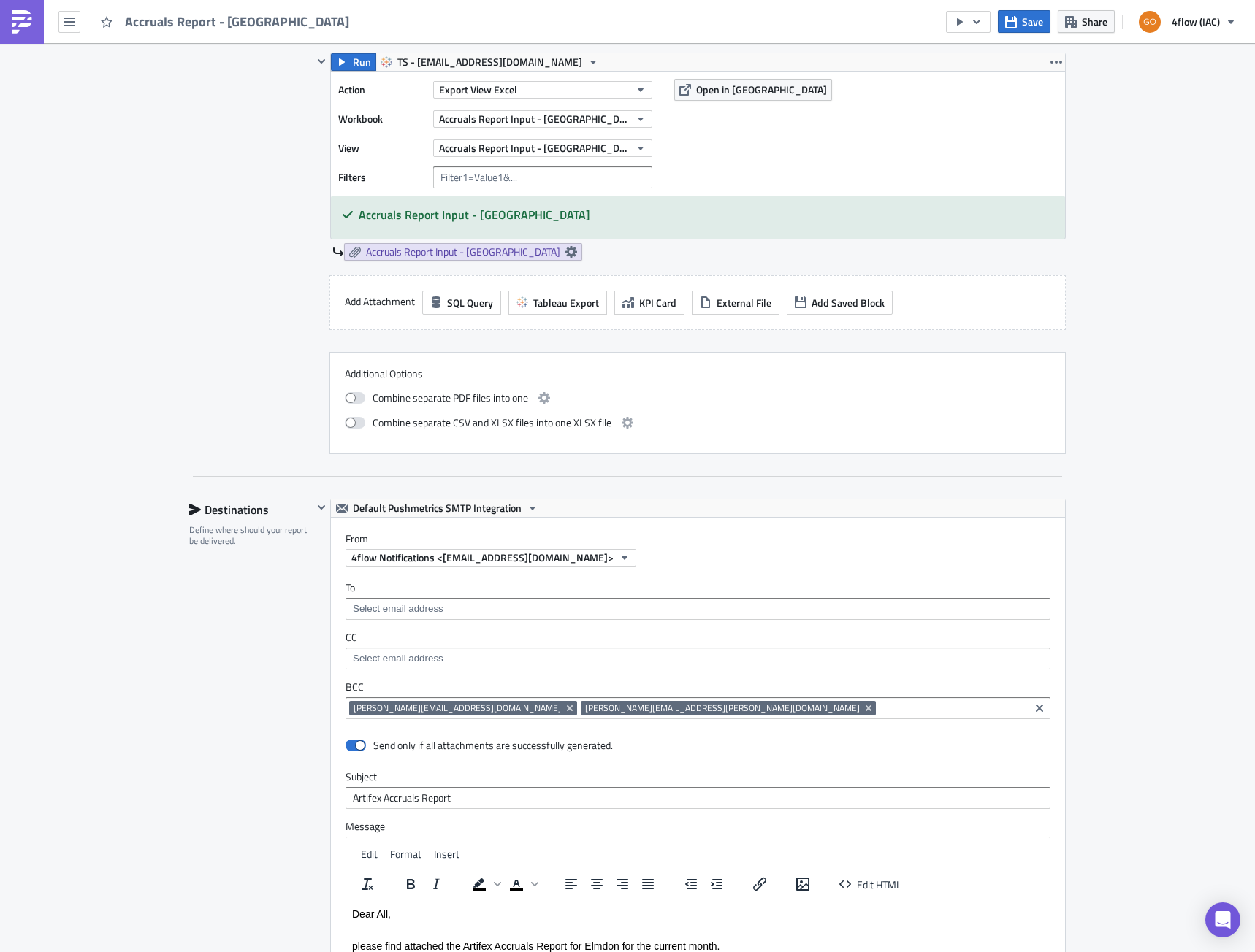
scroll to position [730, 0]
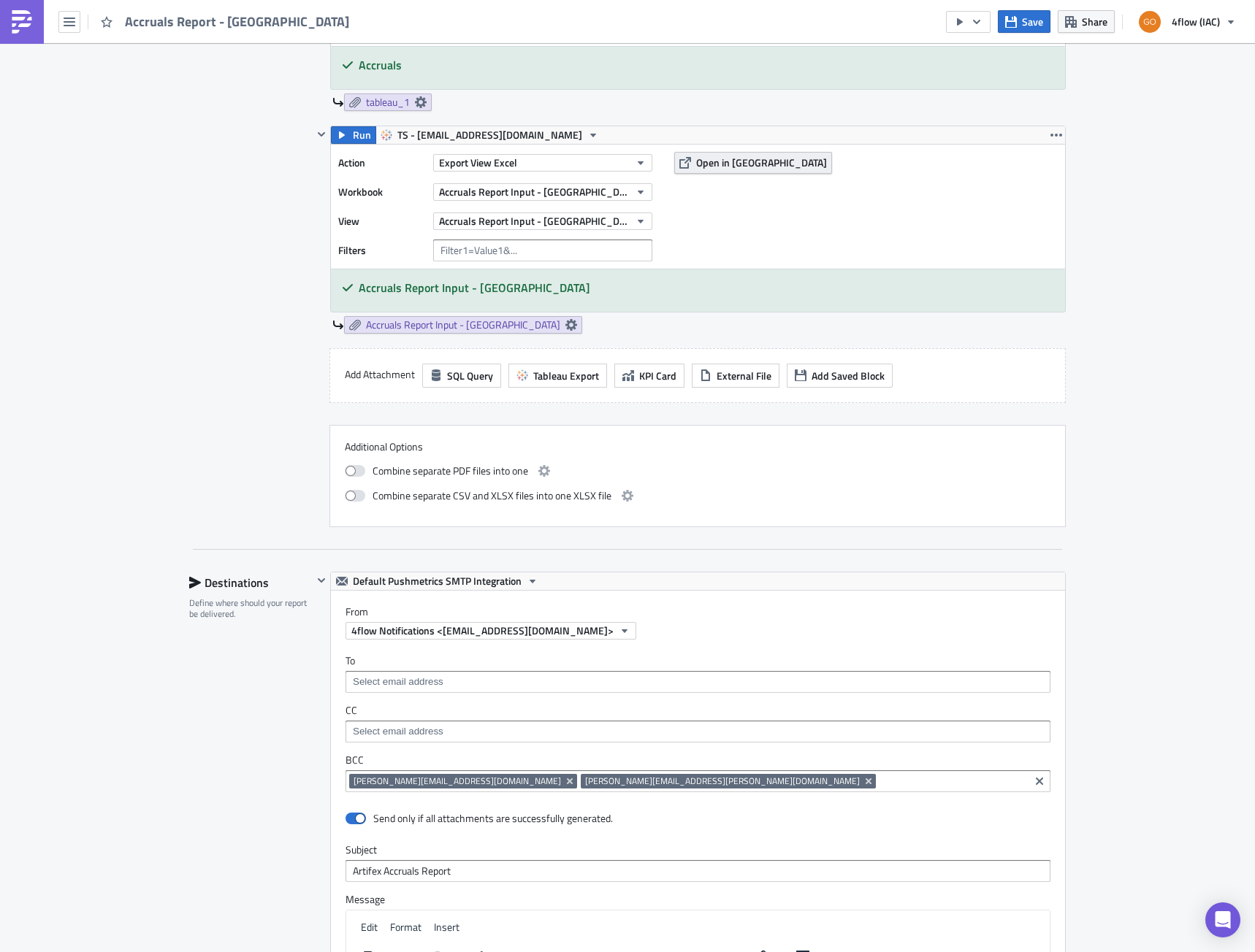
click at [705, 165] on span "Open in [GEOGRAPHIC_DATA]" at bounding box center [762, 163] width 131 height 15
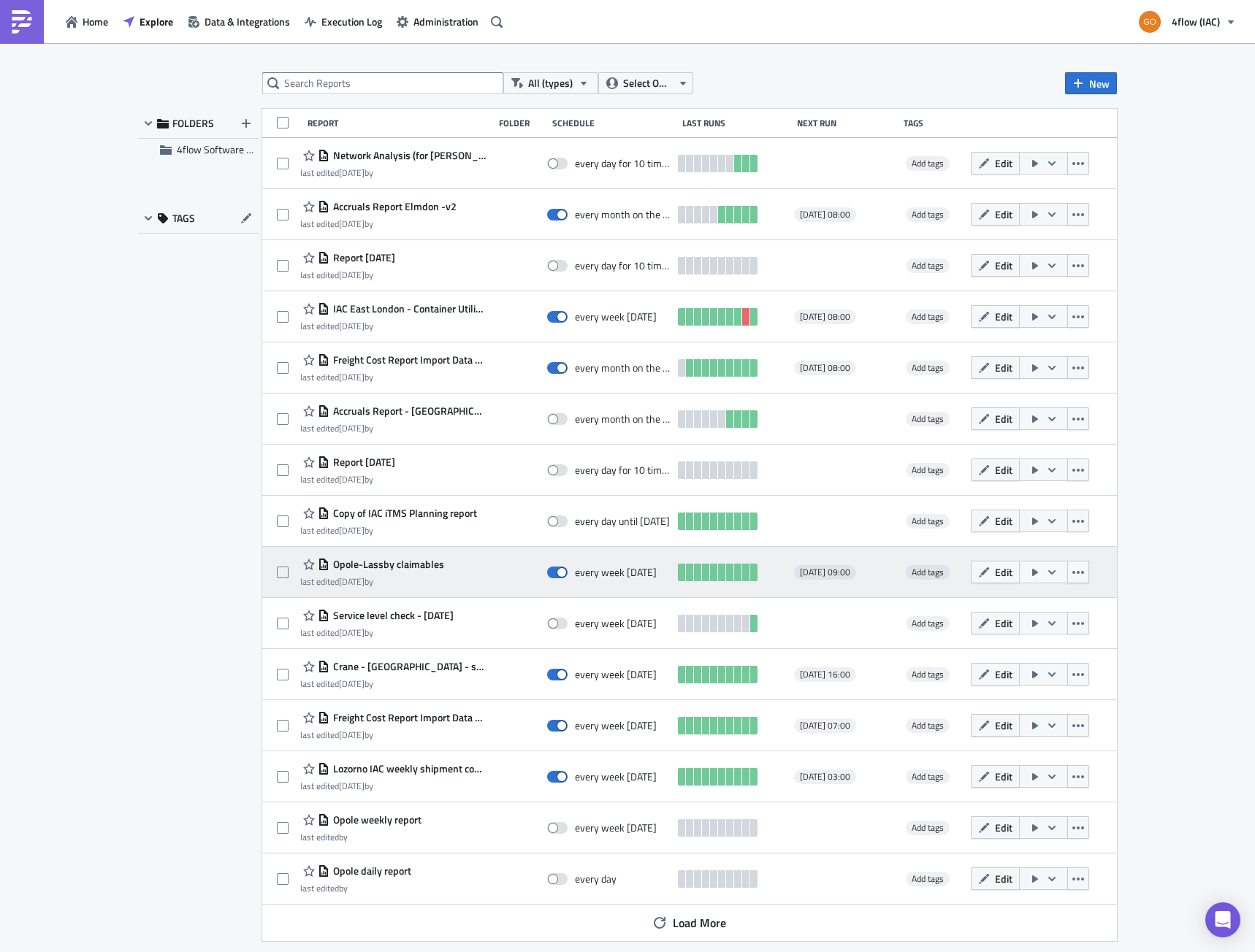
click at [392, 565] on span "Opole-Lassby claimables" at bounding box center [386, 564] width 115 height 13
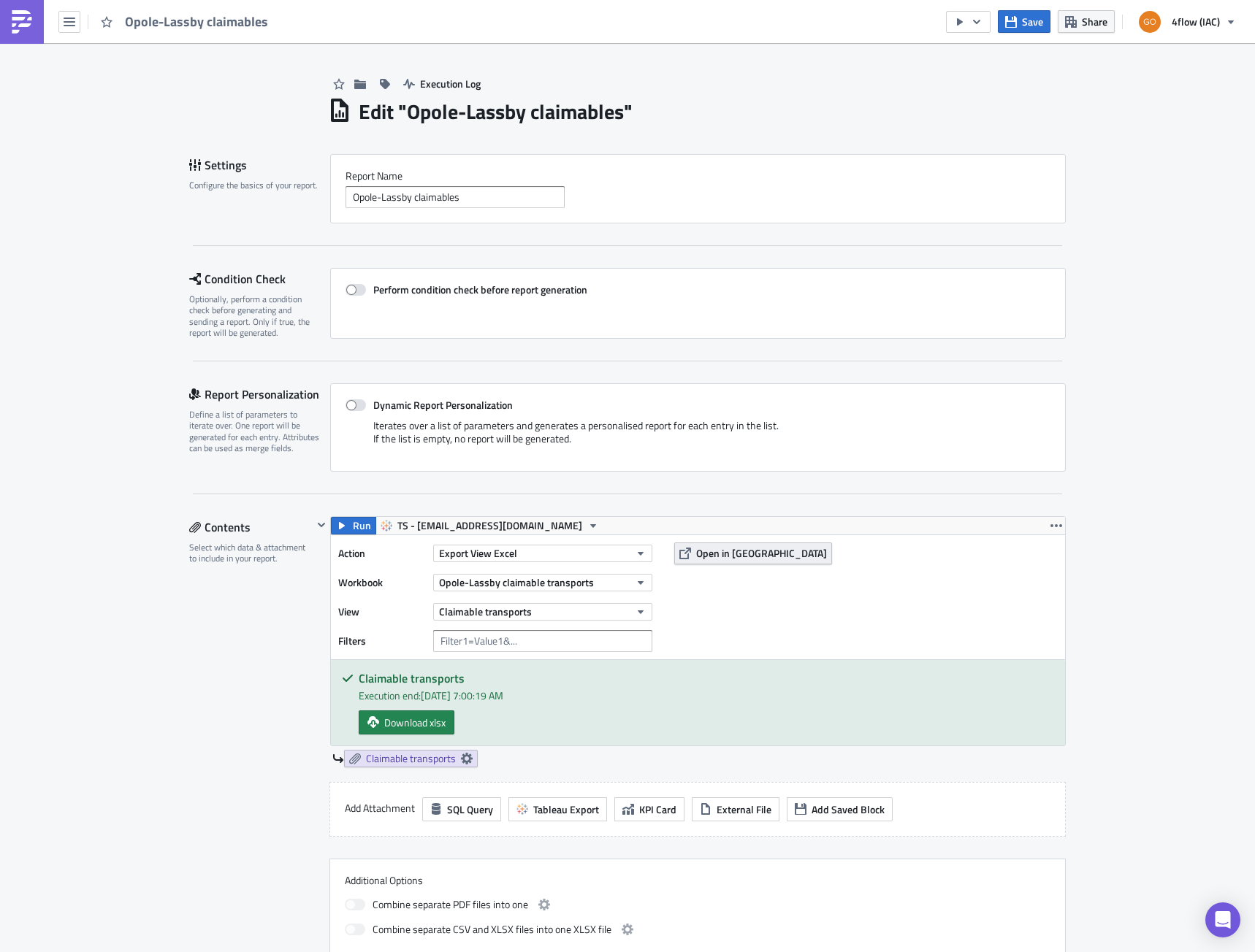
click at [727, 560] on span "Open in [GEOGRAPHIC_DATA]" at bounding box center [762, 553] width 131 height 15
drag, startPoint x: 407, startPoint y: 103, endPoint x: 617, endPoint y: 114, distance: 210.3
click at [617, 114] on h1 "Edit " Opole-Lassby claimables "" at bounding box center [496, 112] width 274 height 27
copy h1 "Opole-Lassby claimables"
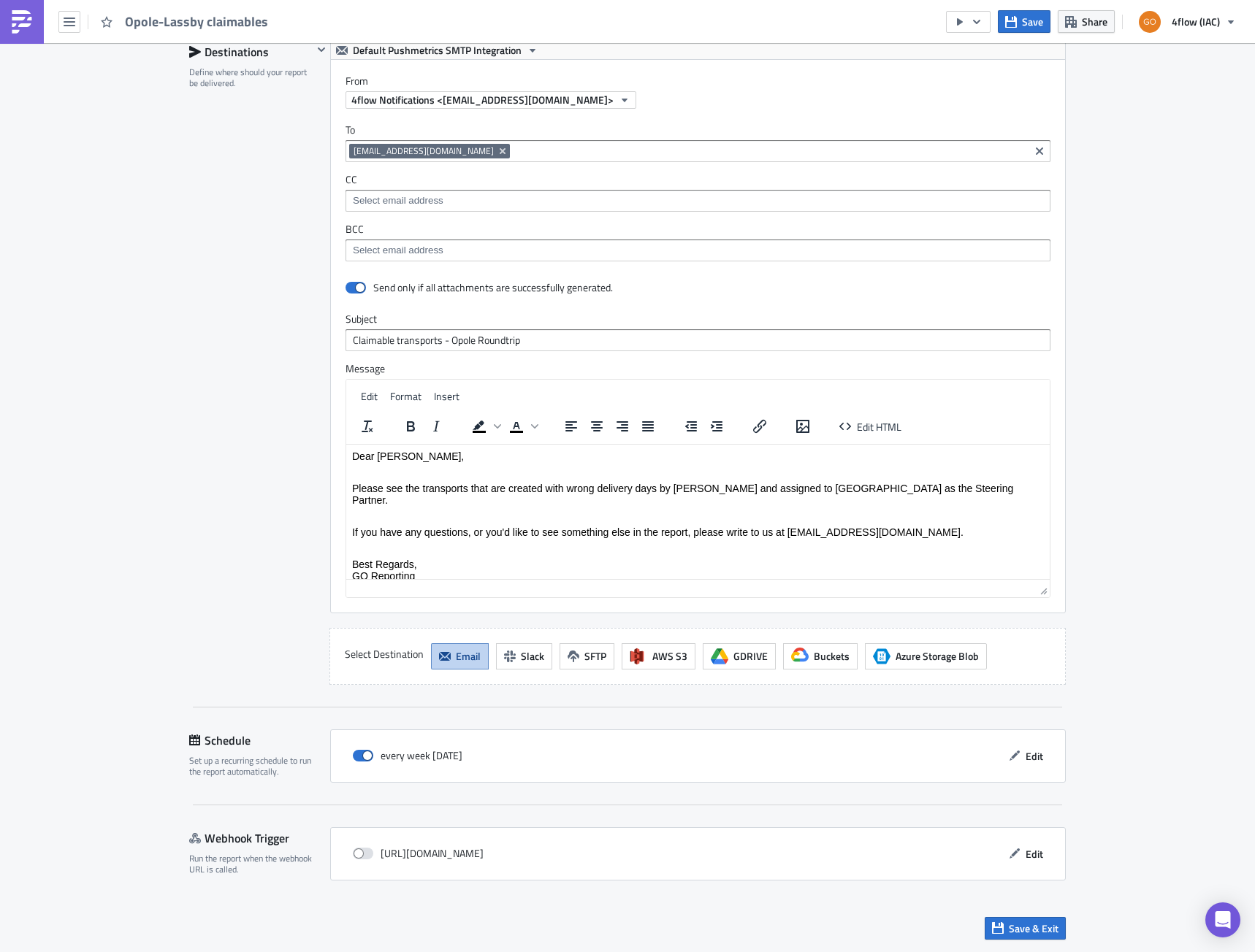
scroll to position [599, 0]
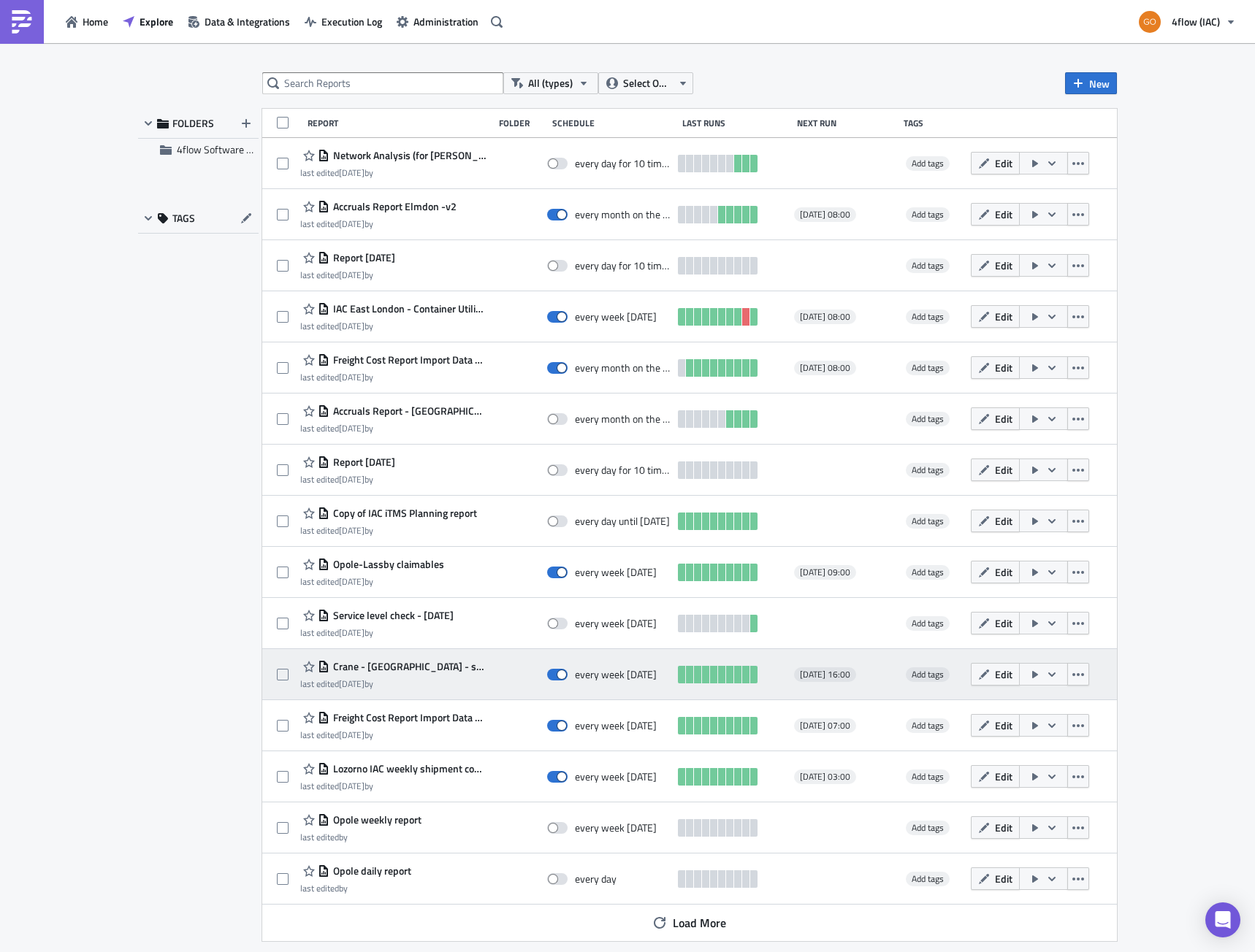
click at [391, 669] on span "Crane - [GEOGRAPHIC_DATA] - status report" at bounding box center [407, 666] width 157 height 13
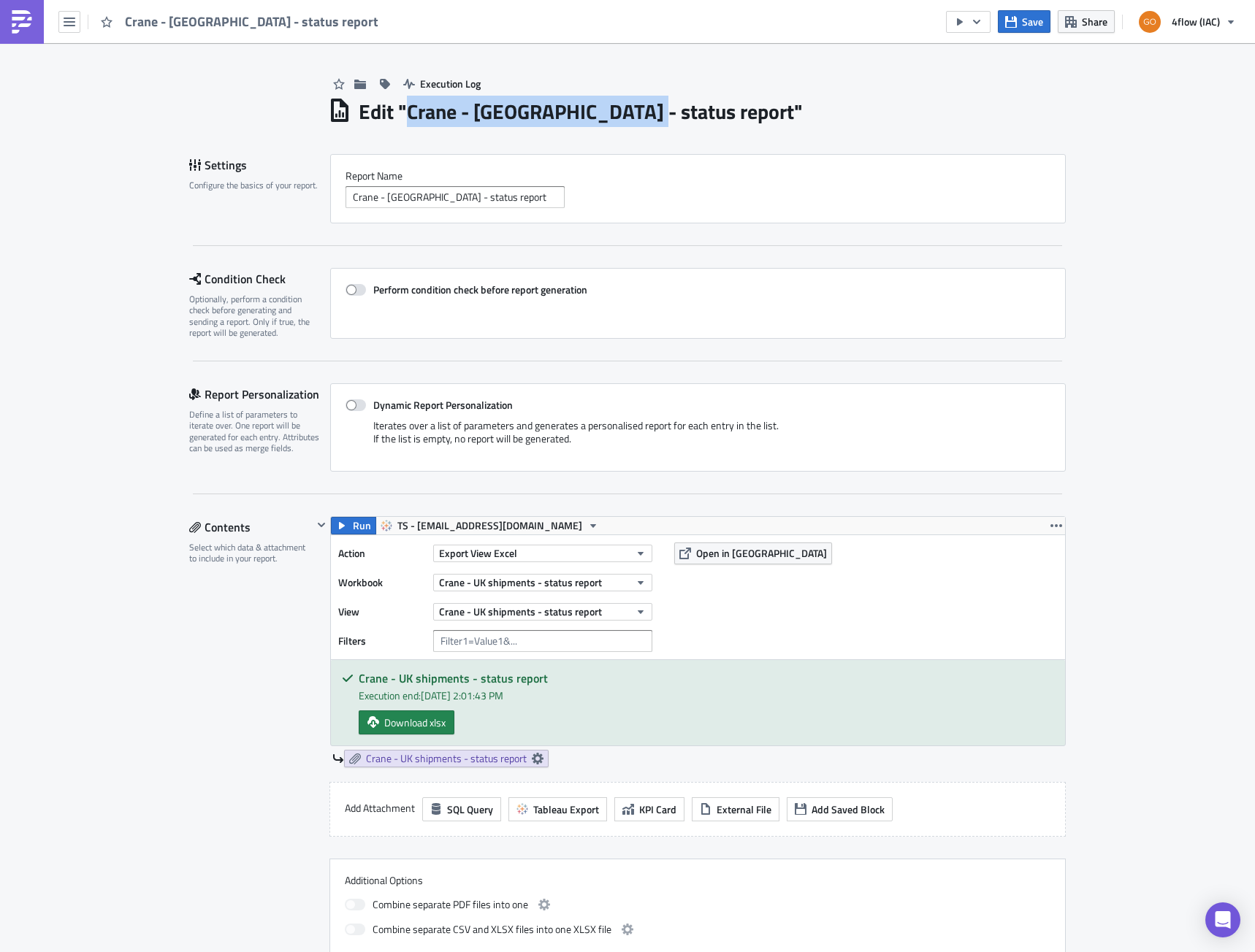
drag, startPoint x: 404, startPoint y: 109, endPoint x: 626, endPoint y: 112, distance: 222.0
click at [626, 112] on h1 "Edit " Crane - UK - status report "" at bounding box center [581, 112] width 444 height 27
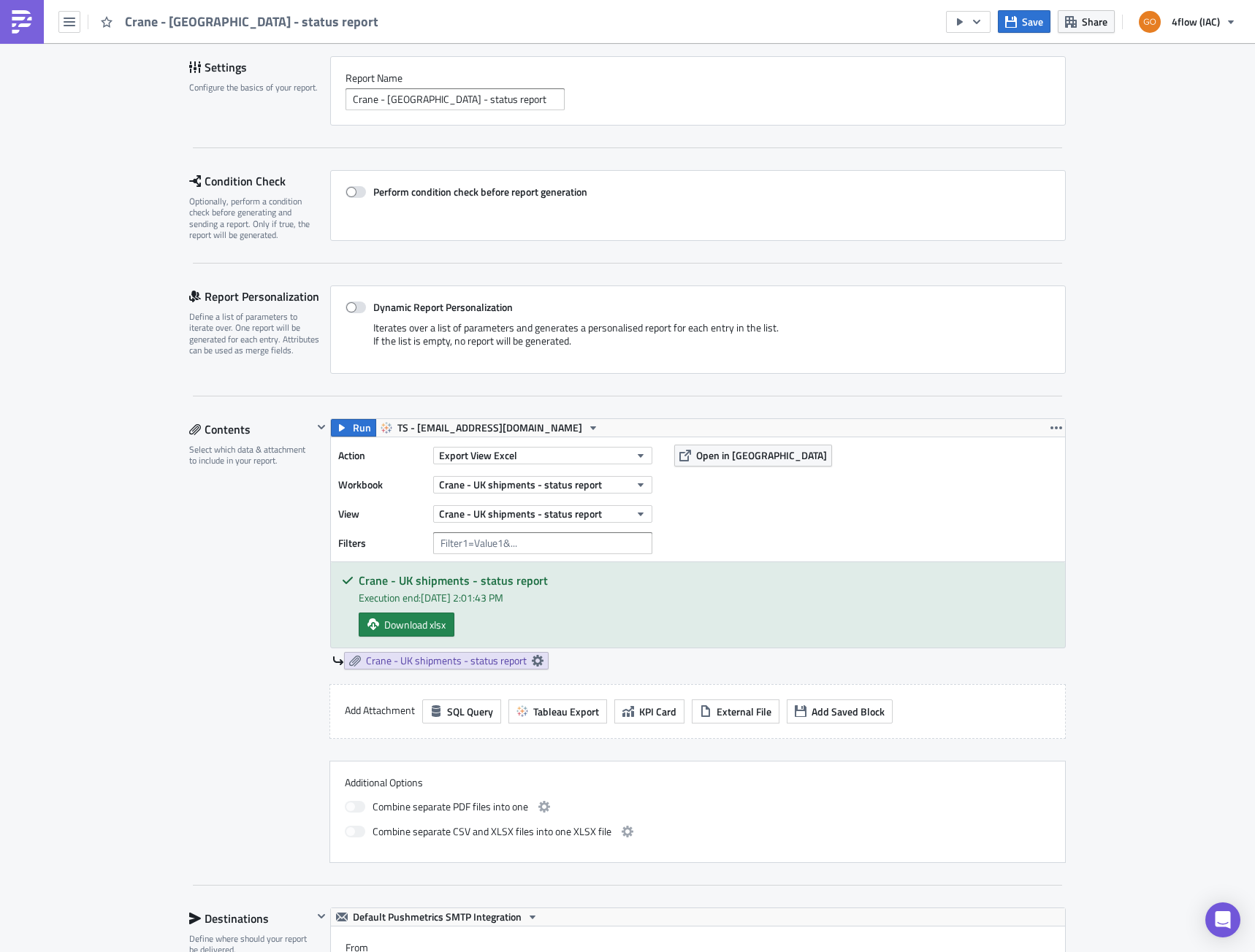
scroll to position [146, 0]
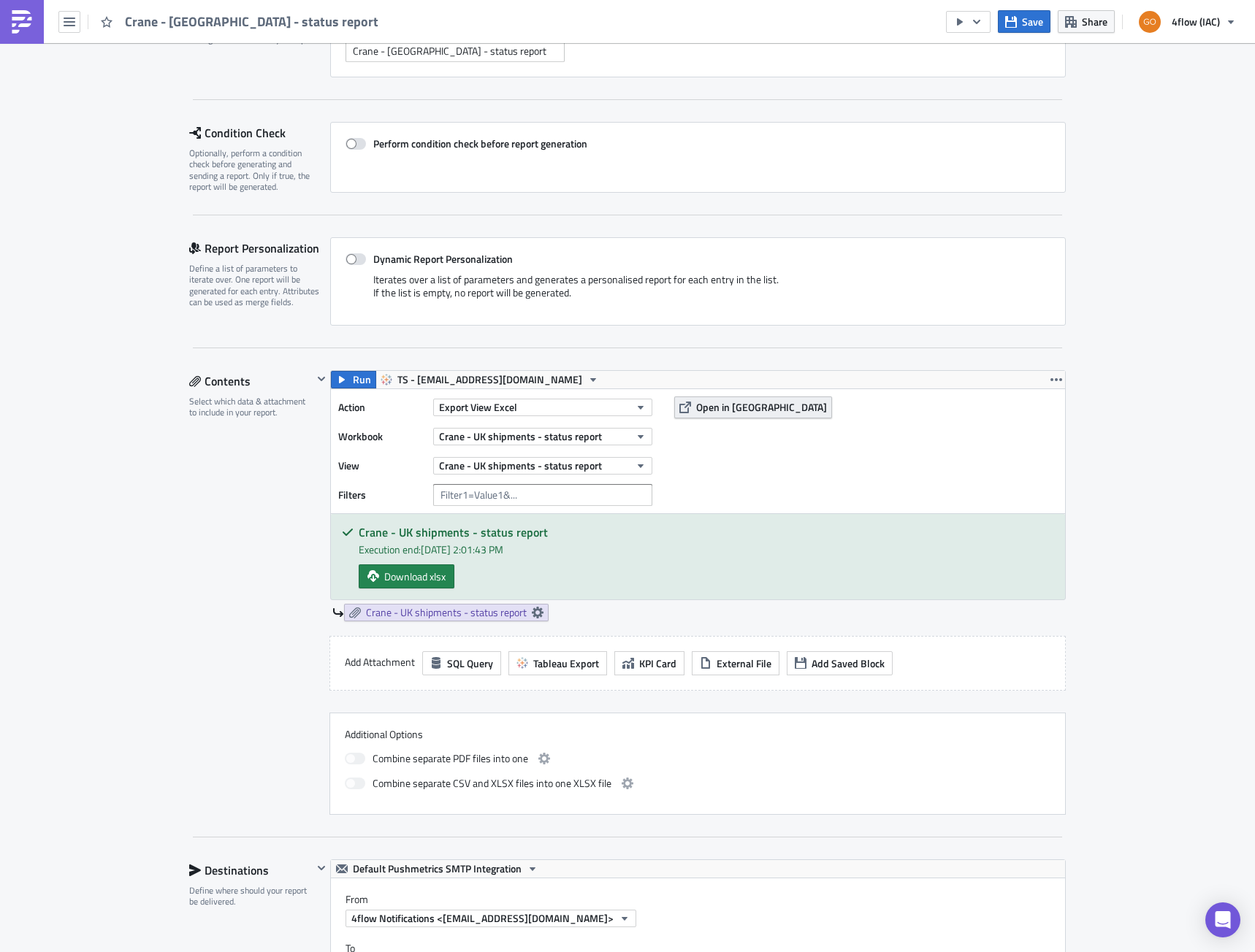
click at [725, 403] on span "Open in [GEOGRAPHIC_DATA]" at bounding box center [762, 407] width 131 height 15
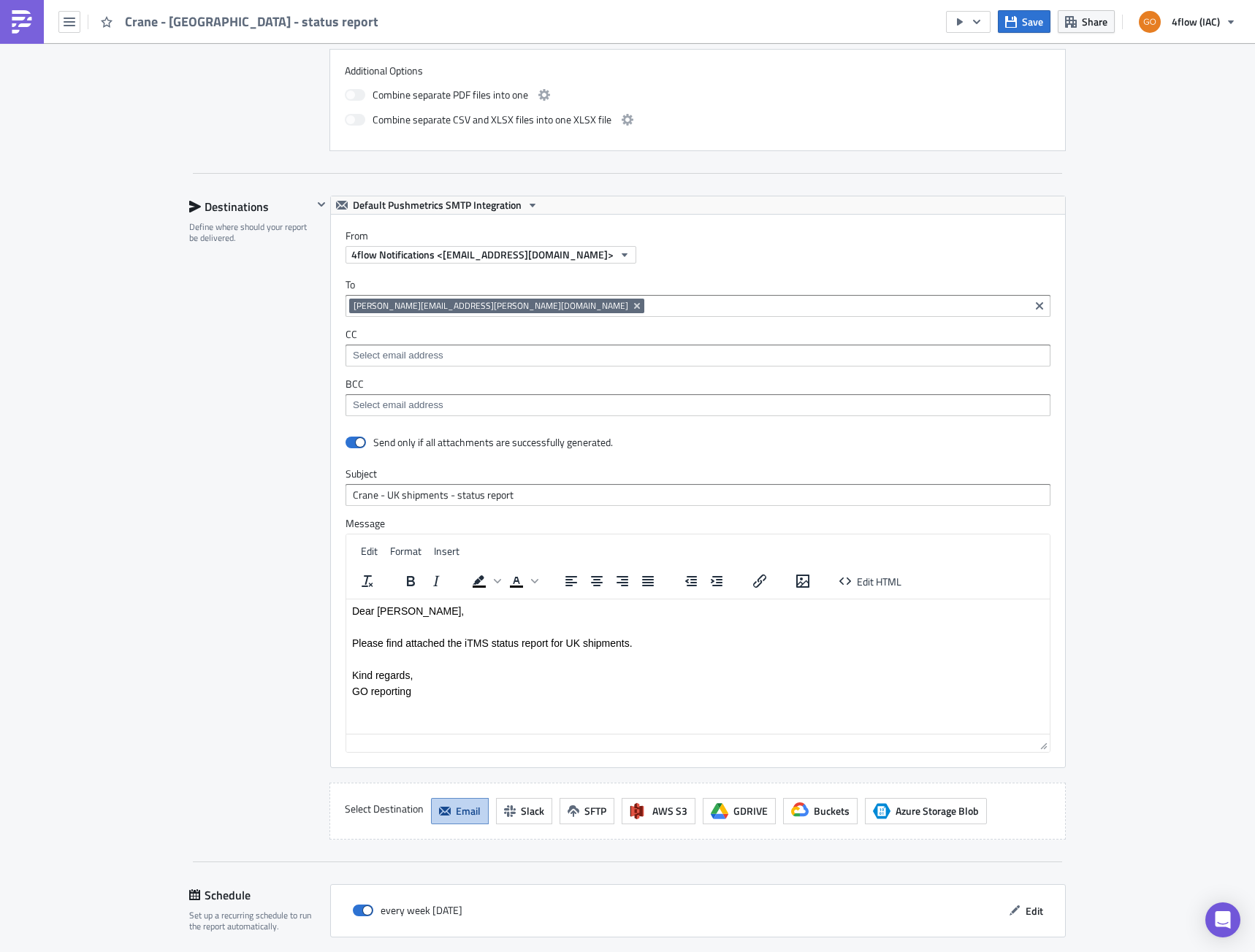
scroll to position [965, 0]
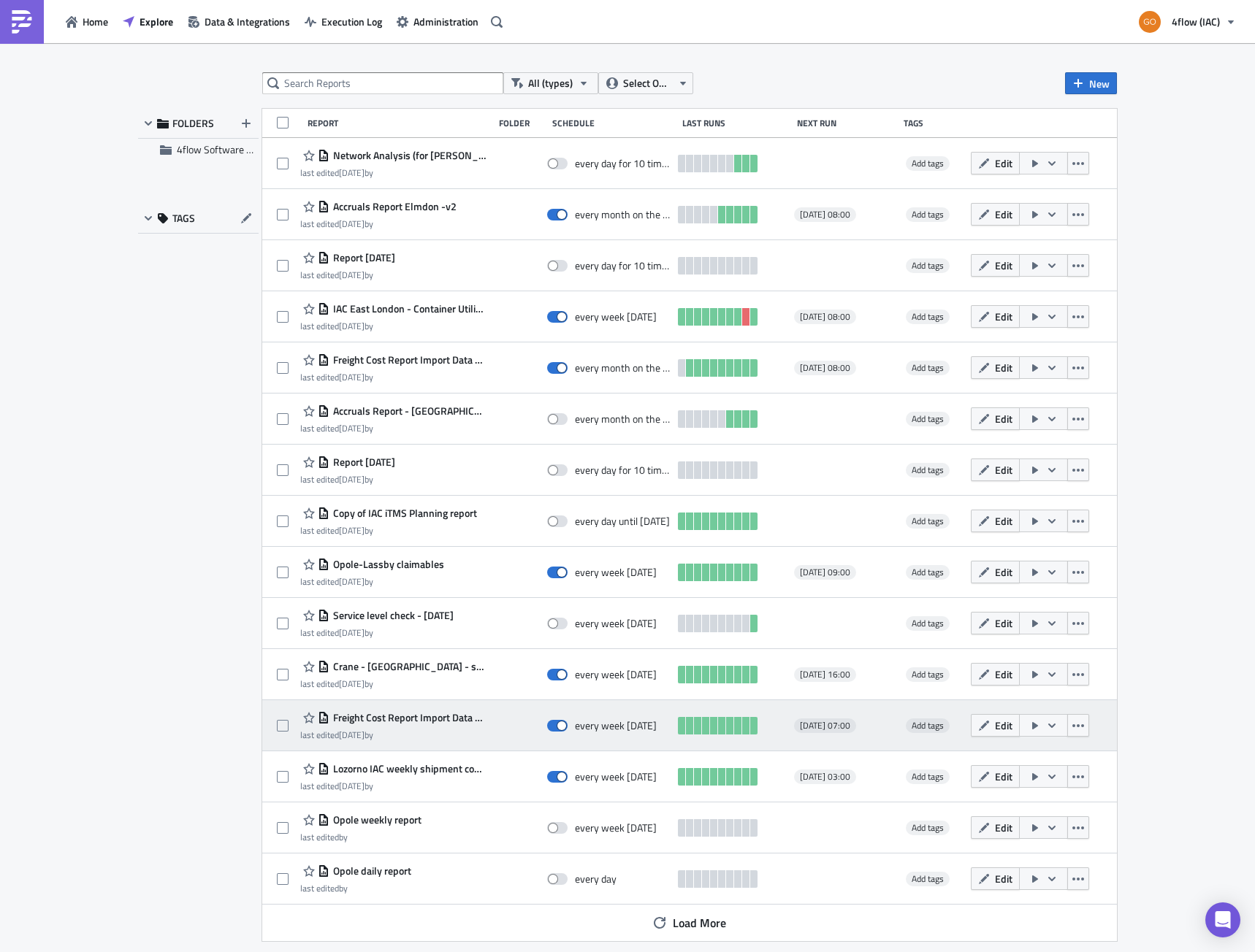
click at [384, 720] on span "Freight Cost Report Import Data - SE" at bounding box center [407, 717] width 157 height 13
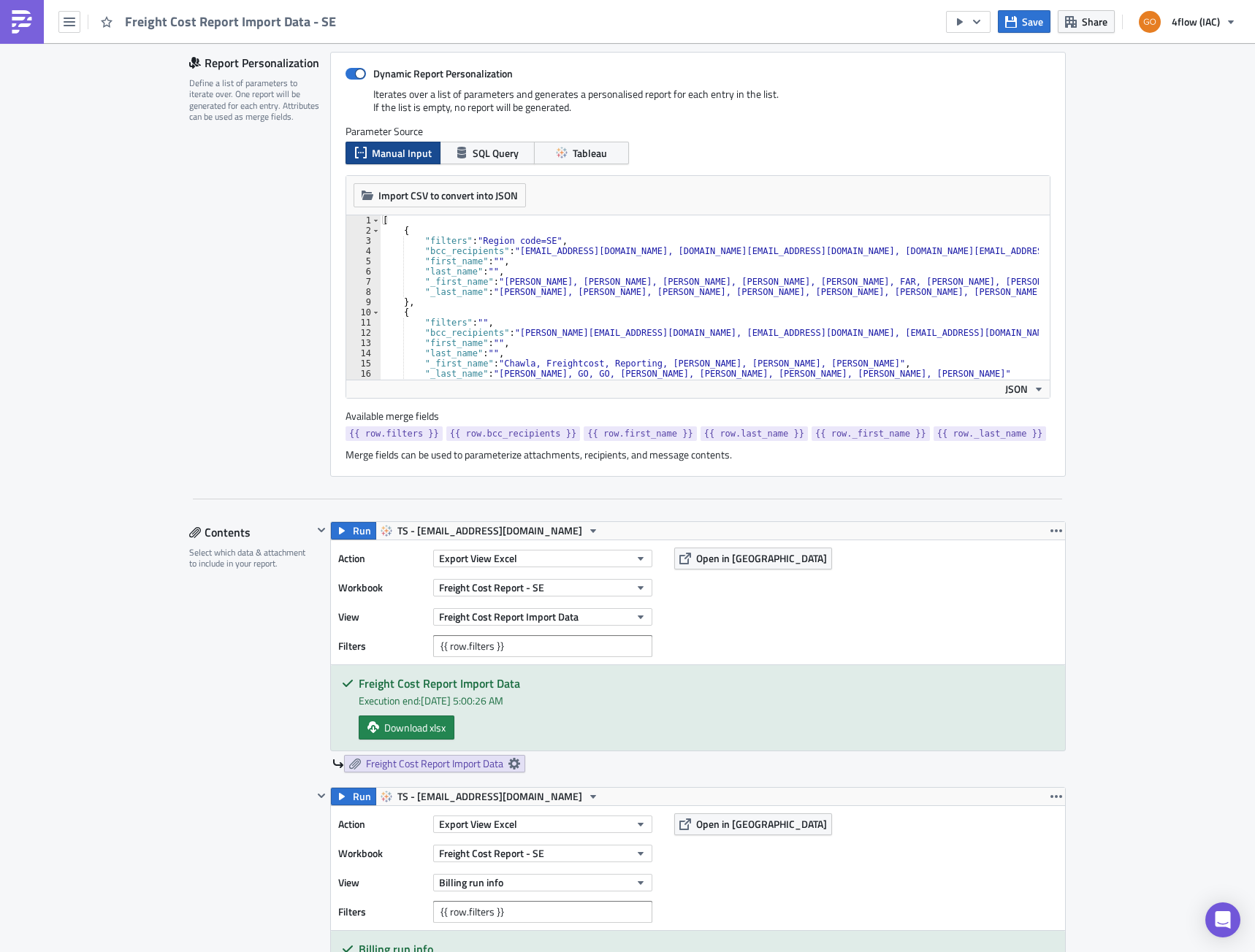
scroll to position [365, 0]
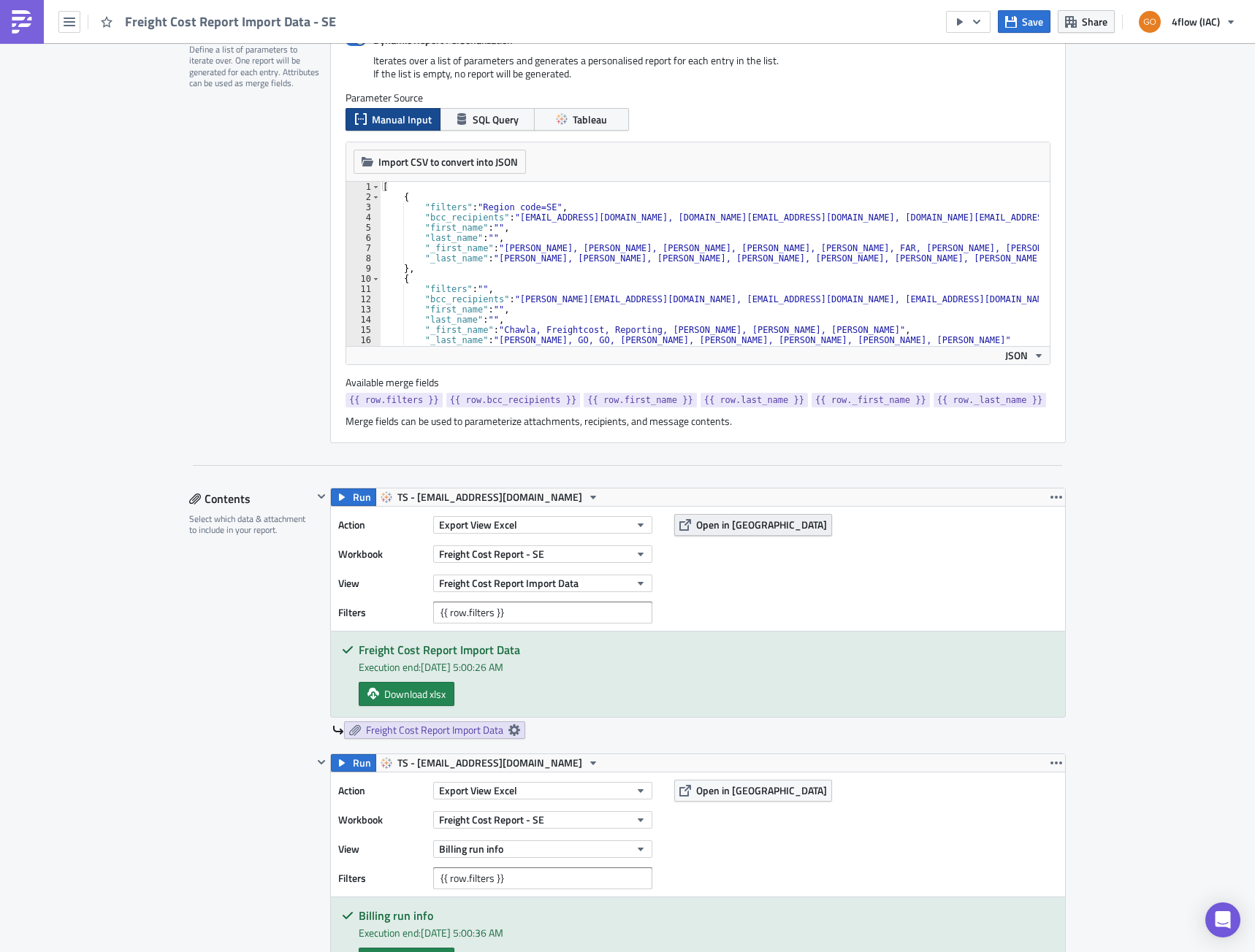
click at [721, 527] on span "Open in [GEOGRAPHIC_DATA]" at bounding box center [762, 524] width 131 height 15
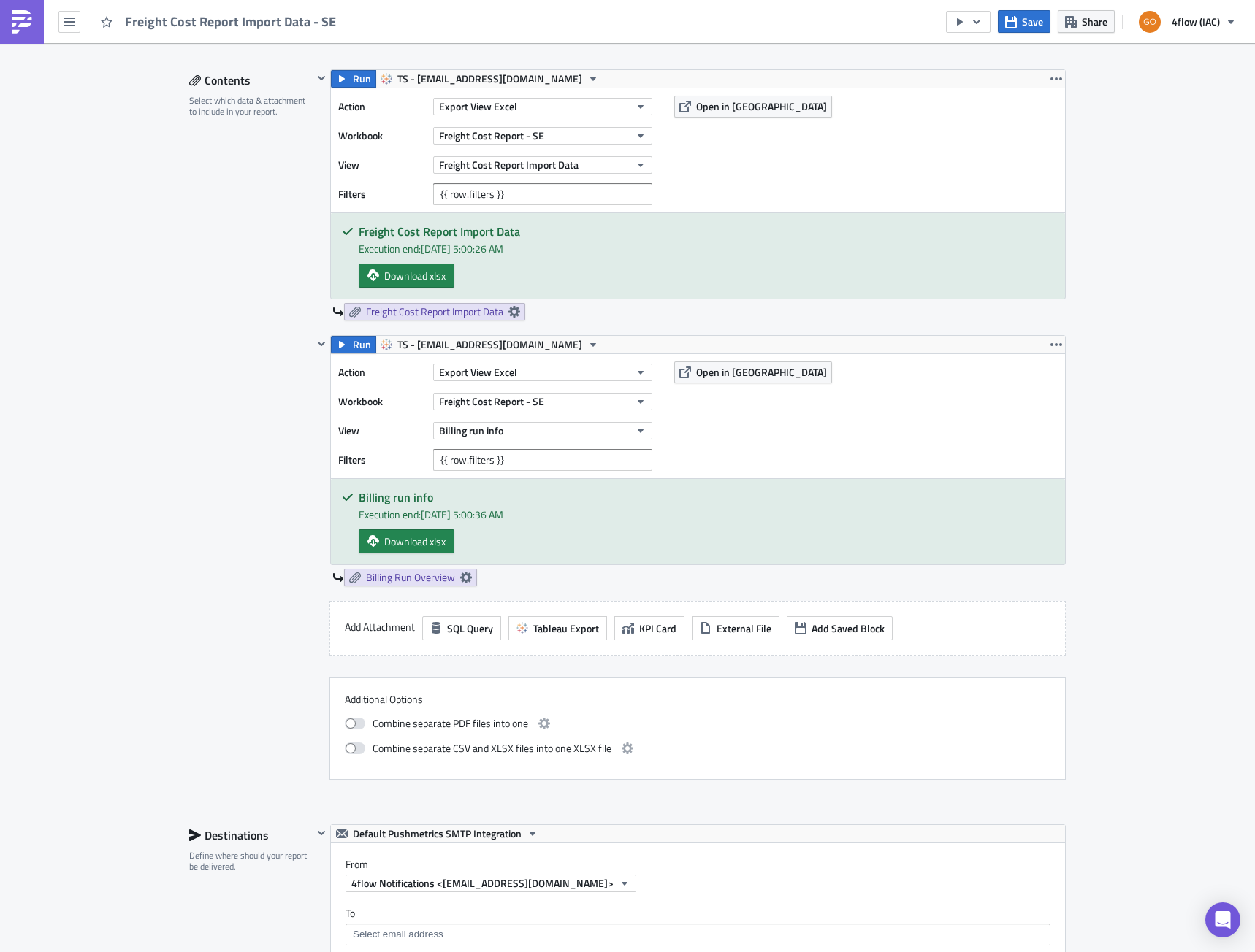
scroll to position [764, 0]
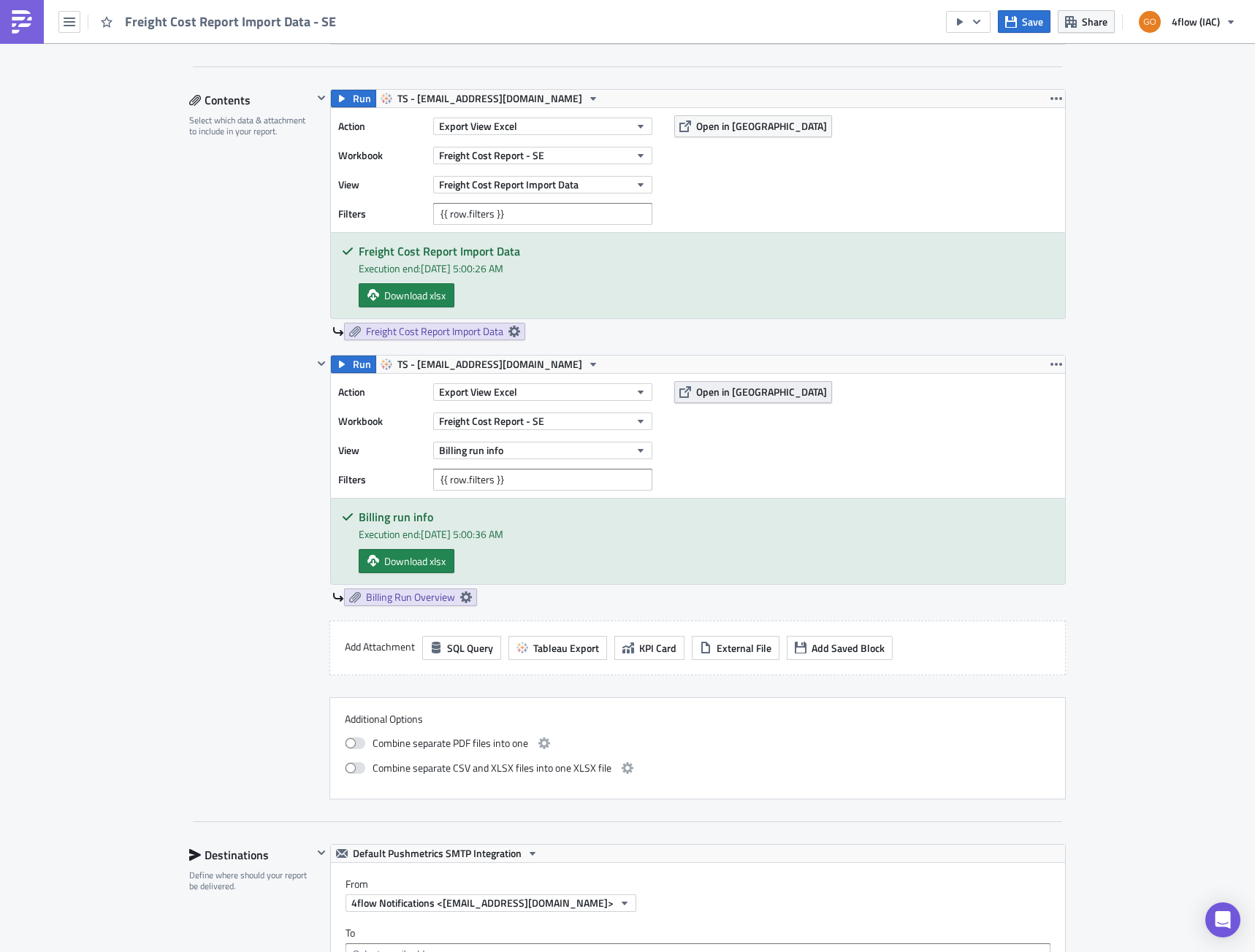
click at [738, 384] on span "Open in [GEOGRAPHIC_DATA]" at bounding box center [762, 392] width 131 height 15
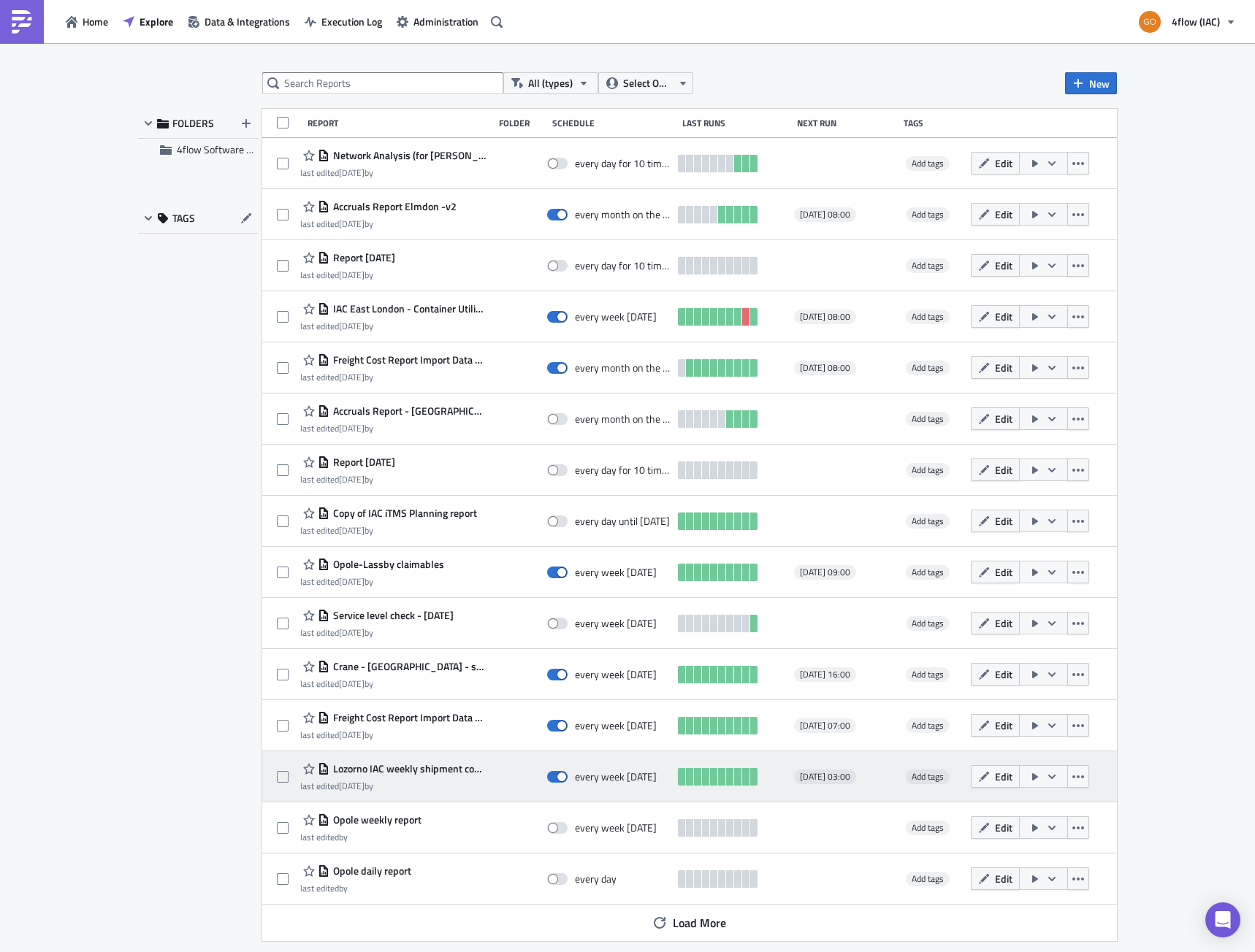
click at [381, 773] on span "Lozorno IAC weekly shipment cost forecast" at bounding box center [407, 768] width 157 height 13
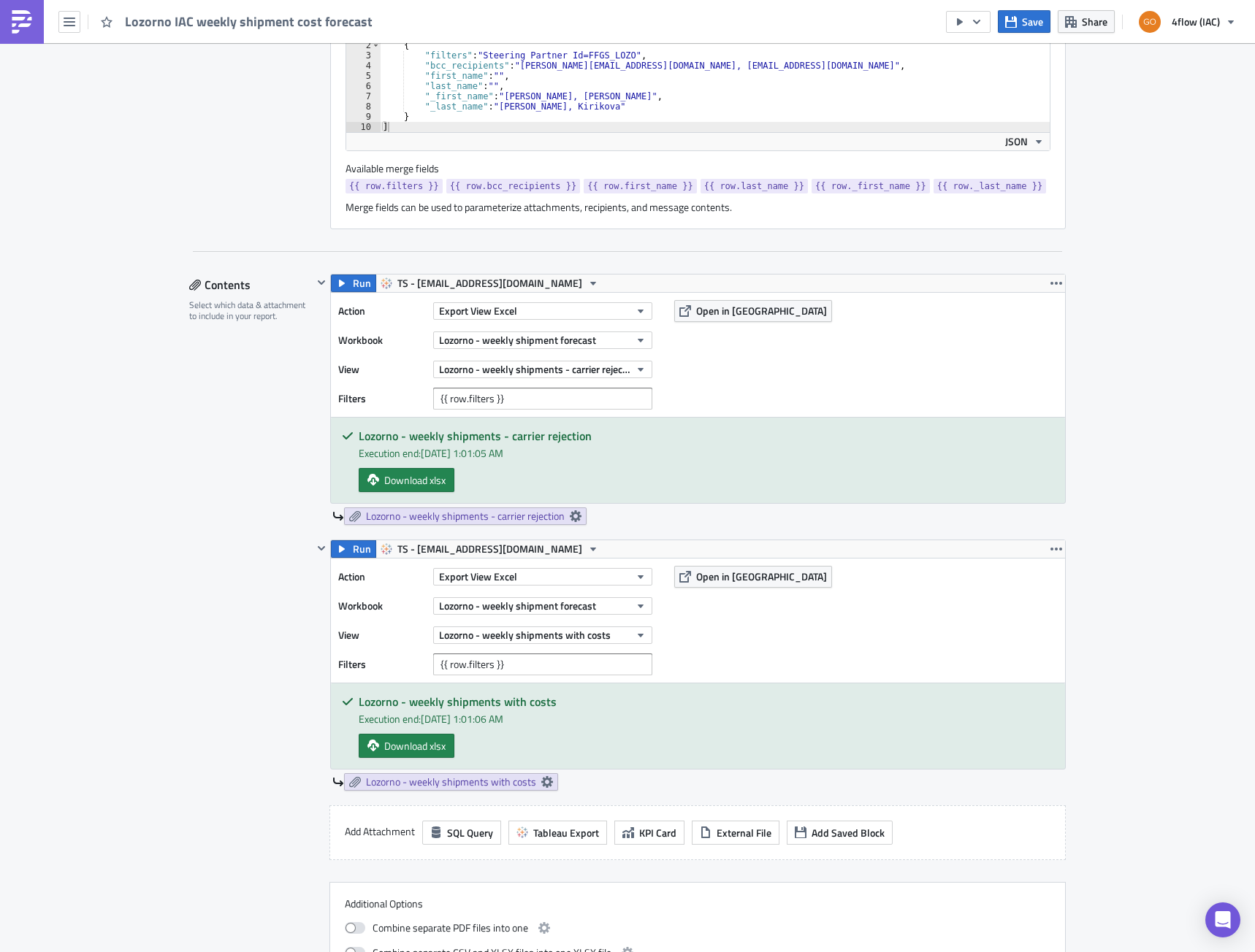
scroll to position [511, 0]
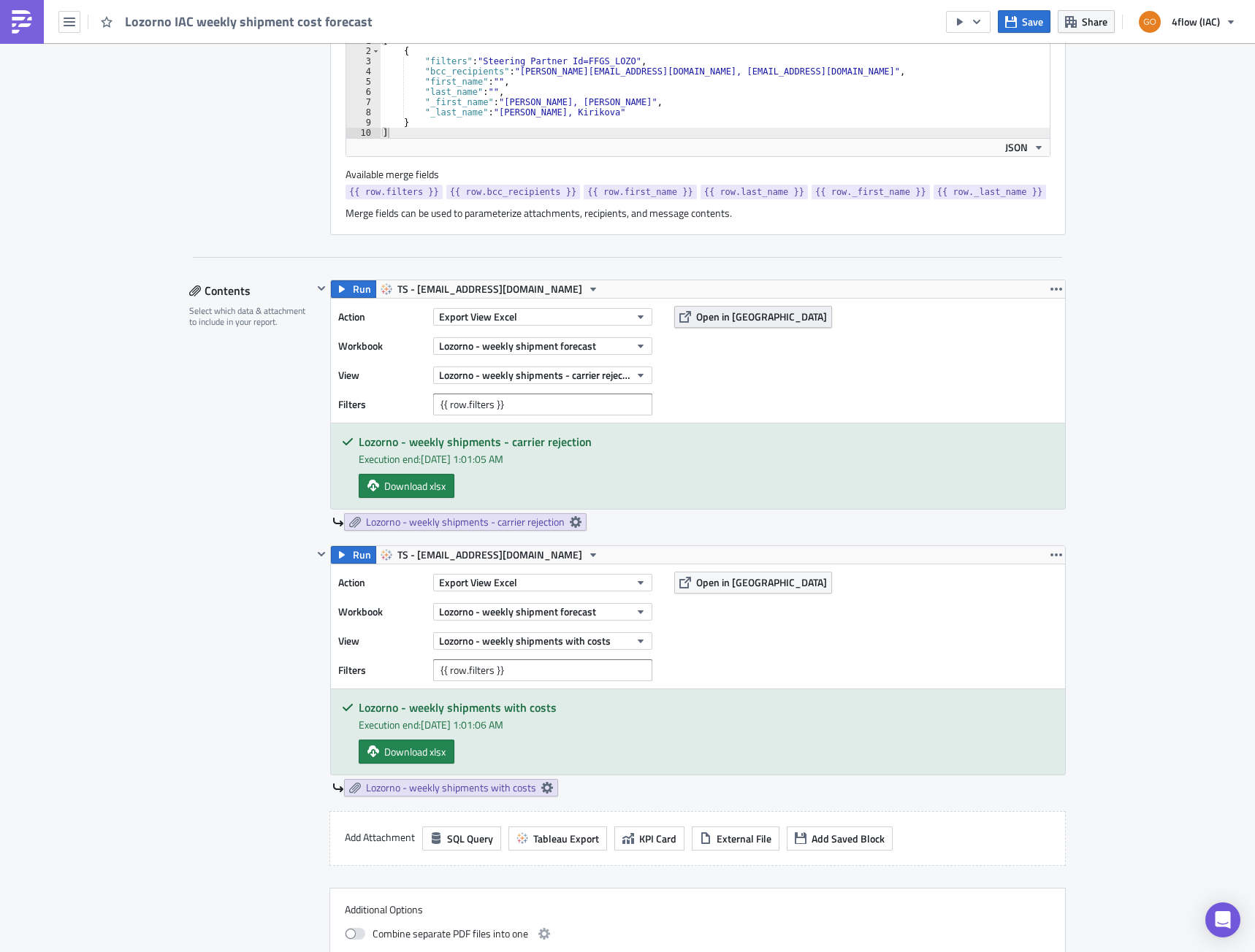
click at [724, 319] on span "Open in [GEOGRAPHIC_DATA]" at bounding box center [762, 317] width 131 height 15
click at [698, 593] on button "Open in [GEOGRAPHIC_DATA]" at bounding box center [753, 583] width 158 height 22
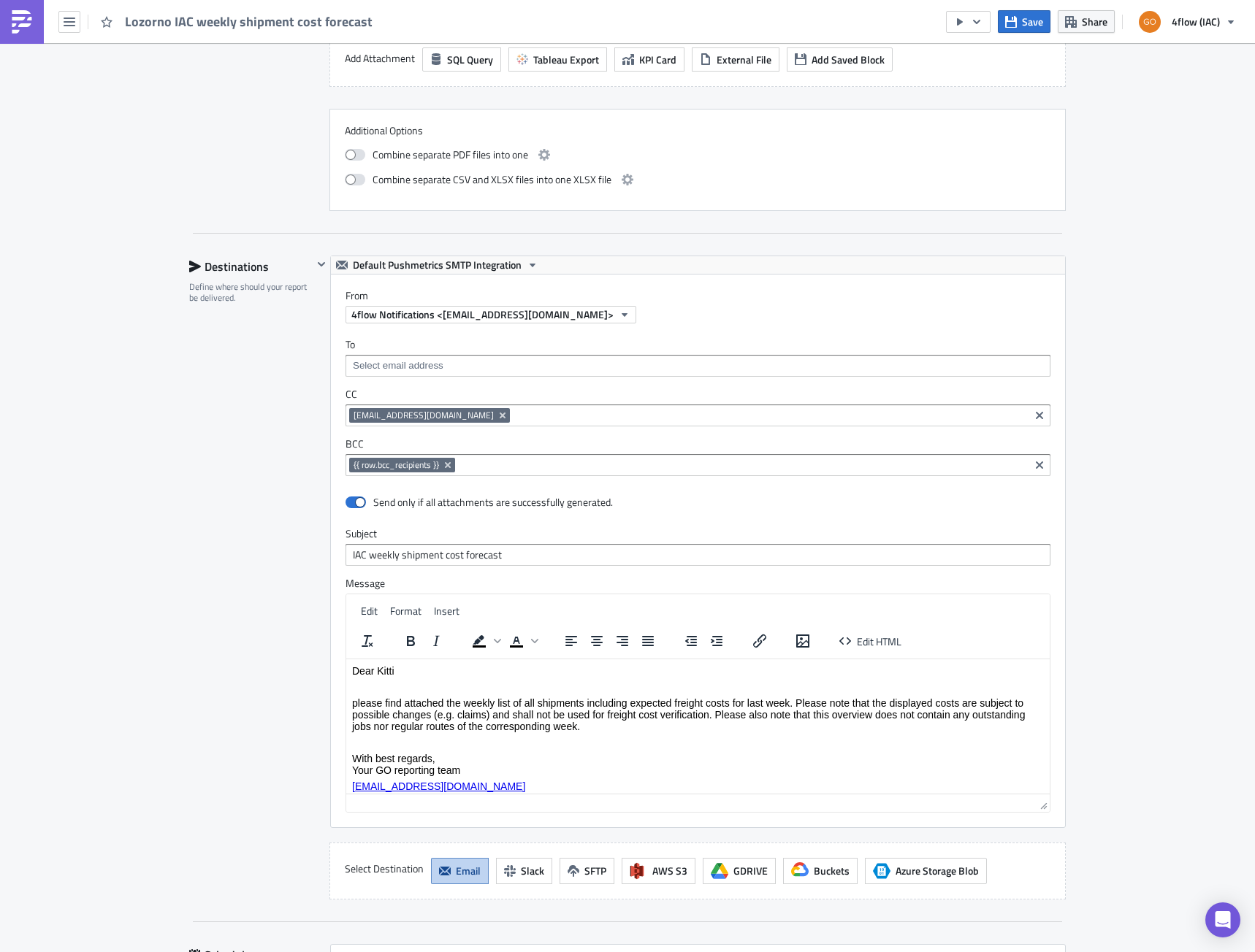
scroll to position [1023, 0]
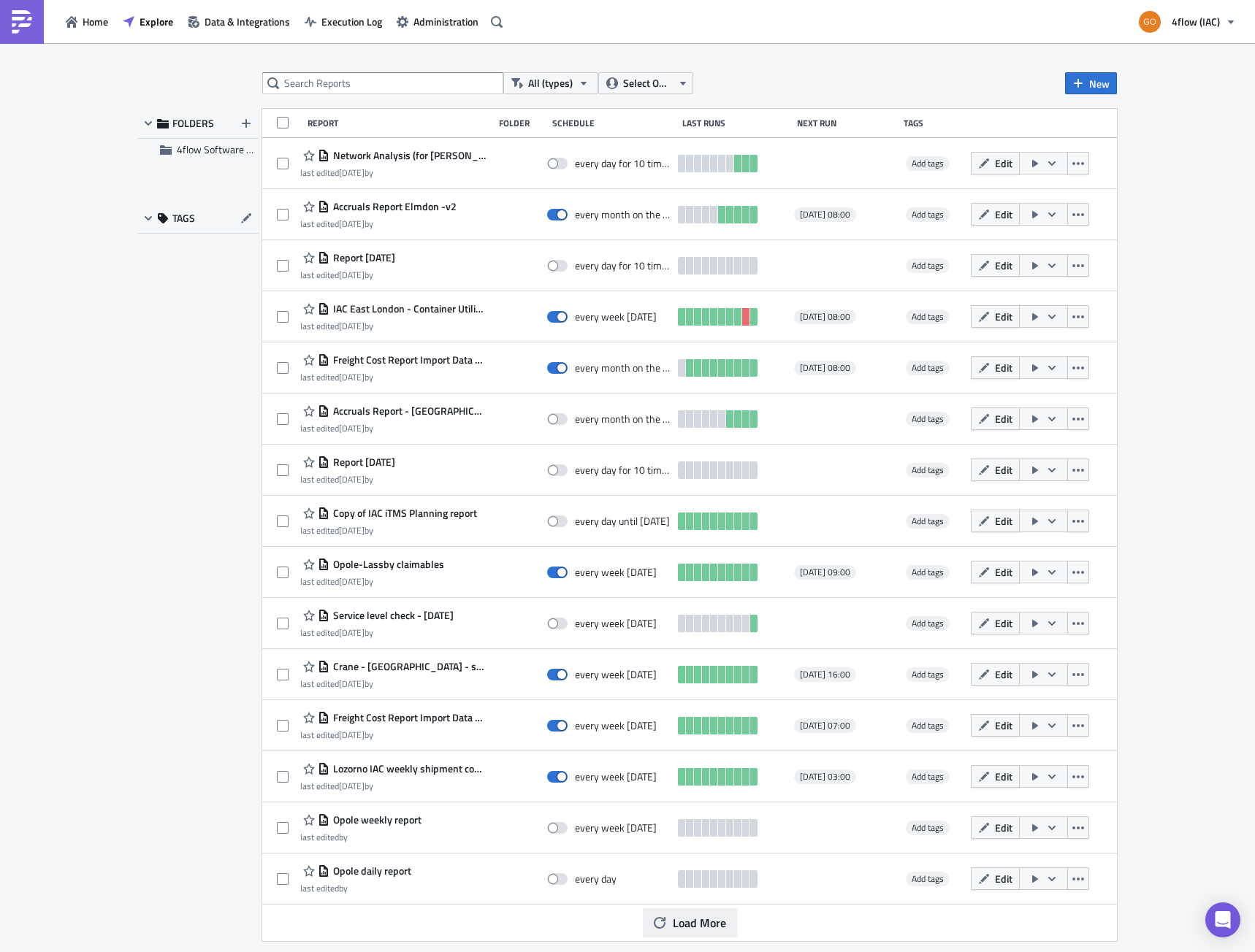
click at [692, 927] on span "Load More" at bounding box center [699, 922] width 53 height 17
click at [650, 89] on span "Select Owner" at bounding box center [648, 83] width 49 height 16
click at [575, 81] on button "All (types)" at bounding box center [550, 83] width 95 height 22
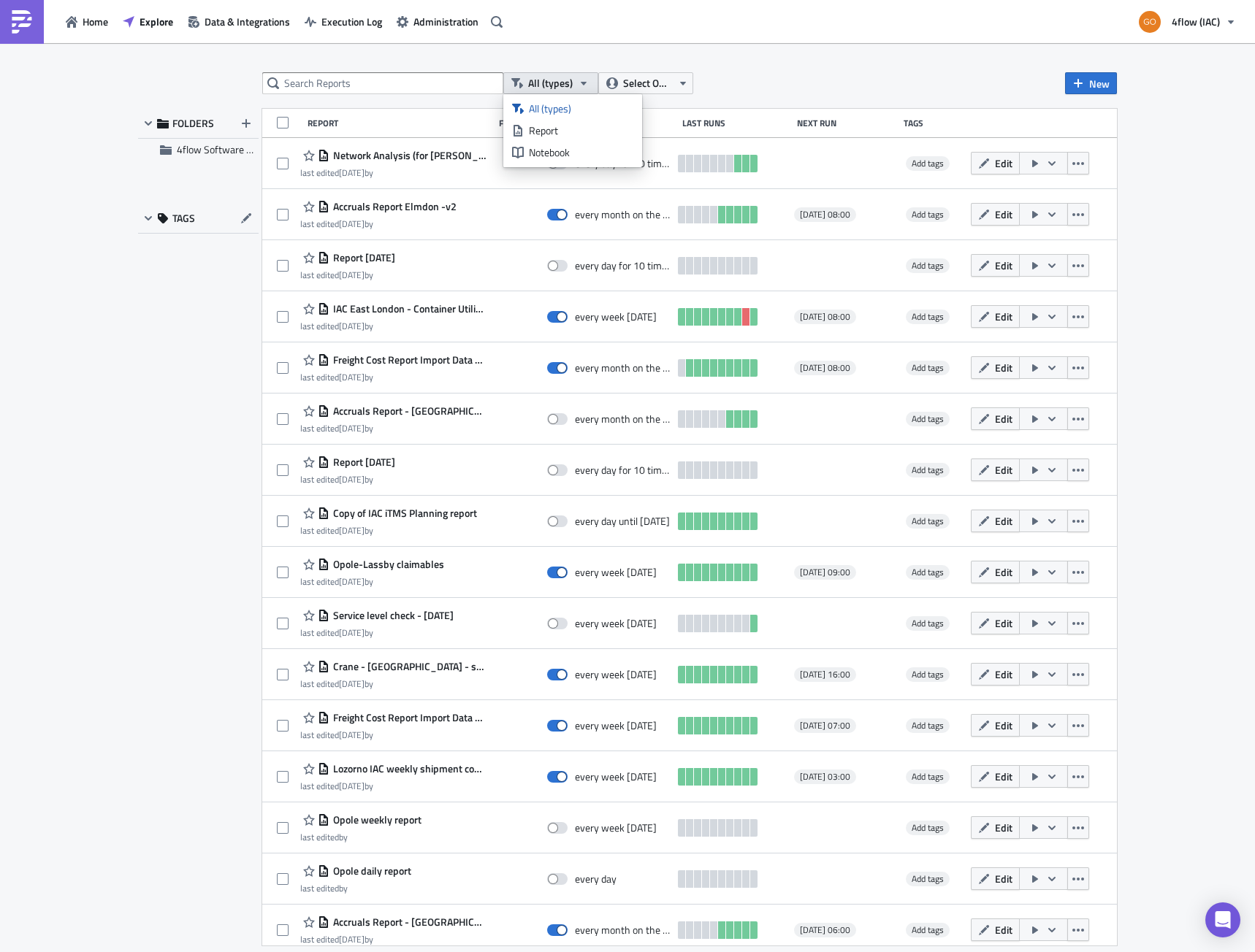
click at [569, 86] on span "All (types)" at bounding box center [550, 83] width 45 height 16
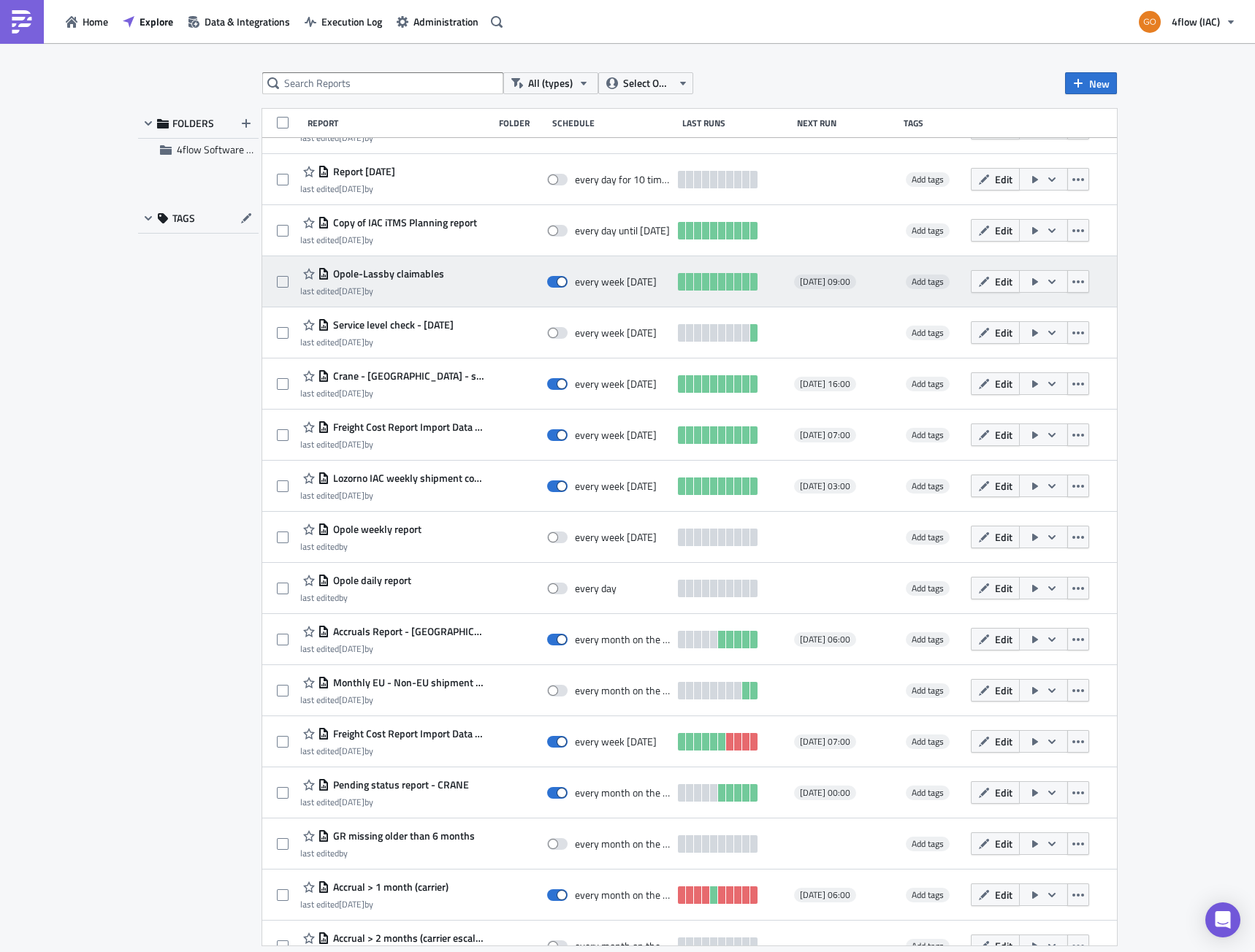
scroll to position [292, 0]
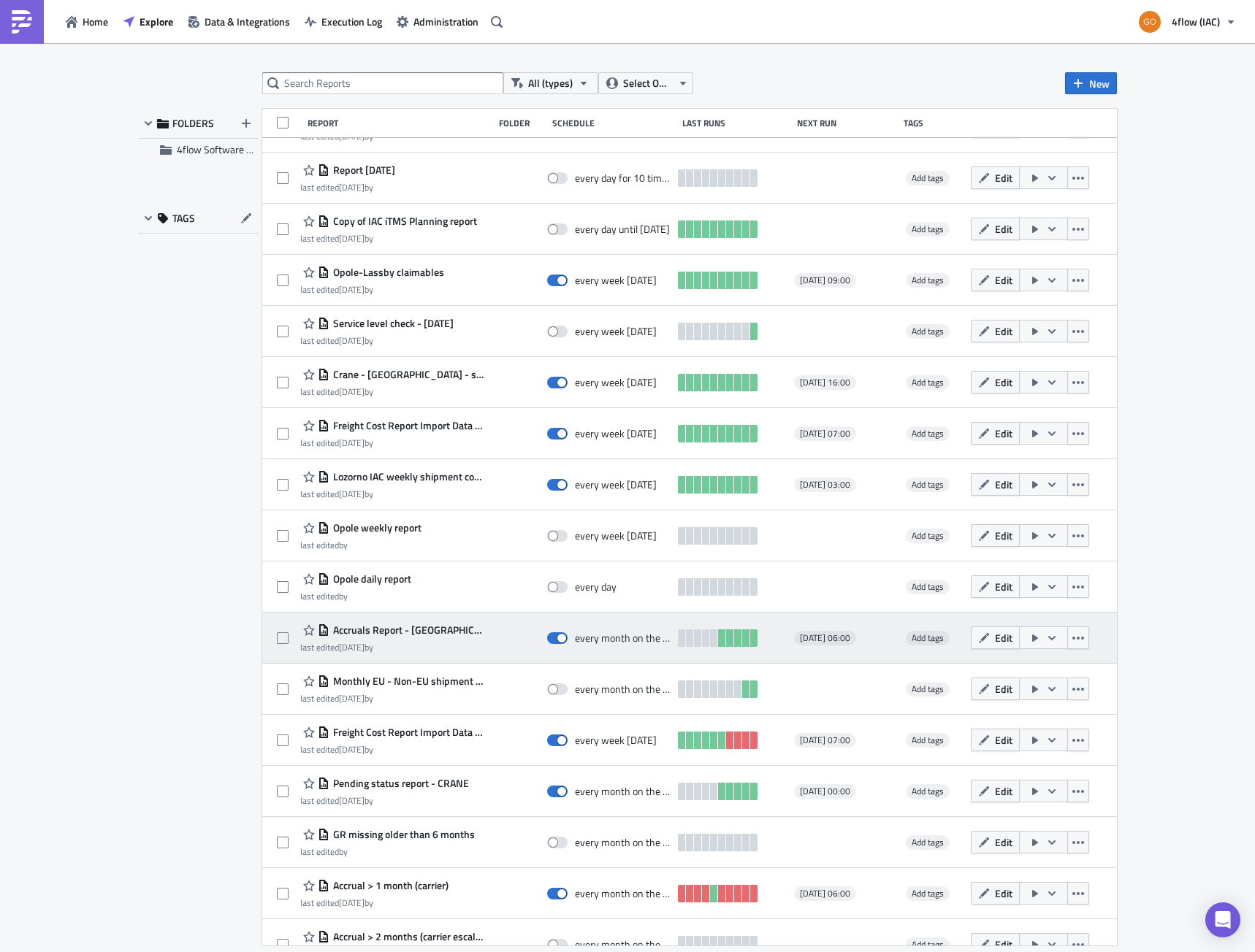
click at [384, 632] on span "Accruals Report - [GEOGRAPHIC_DATA]" at bounding box center [407, 630] width 157 height 13
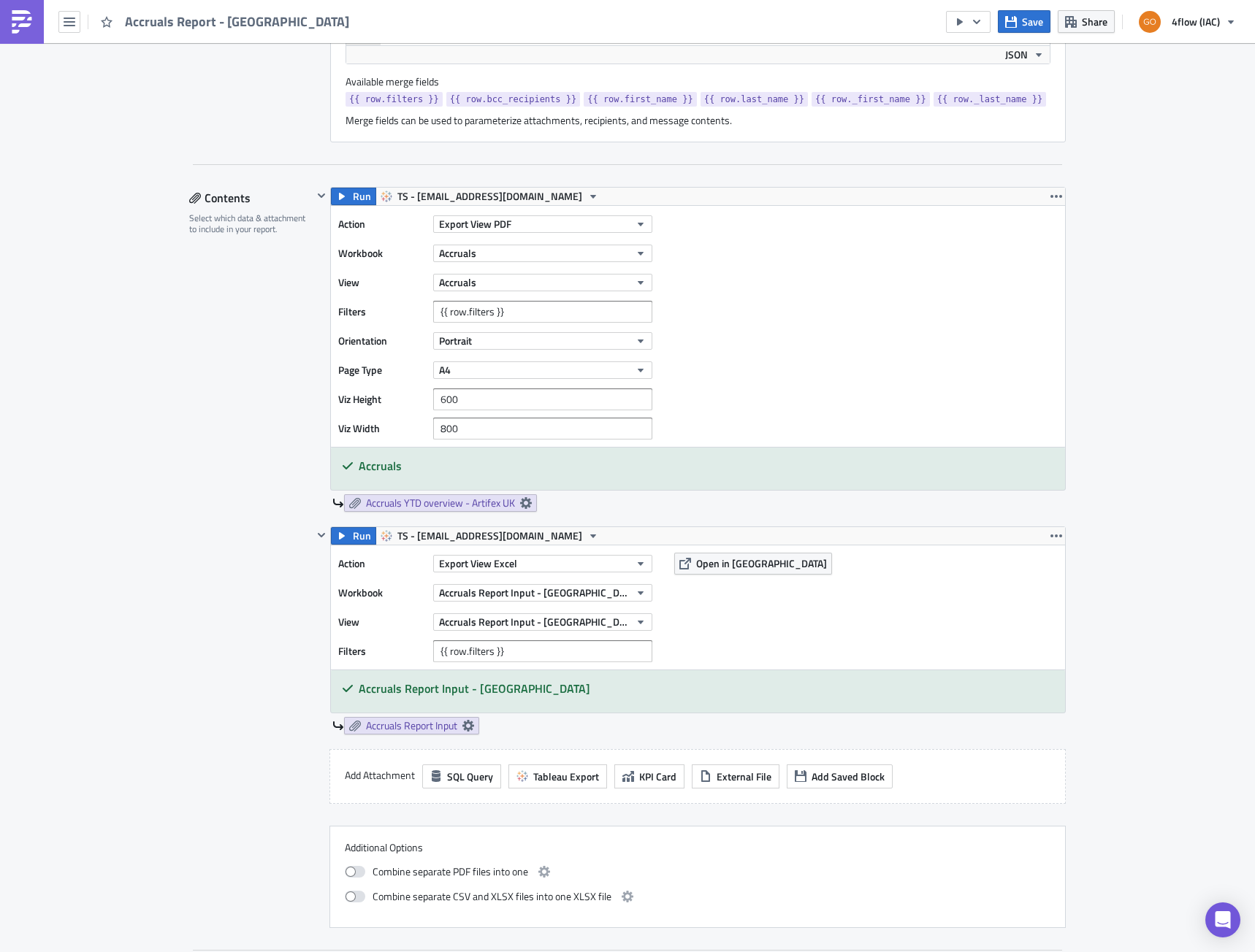
scroll to position [657, 0]
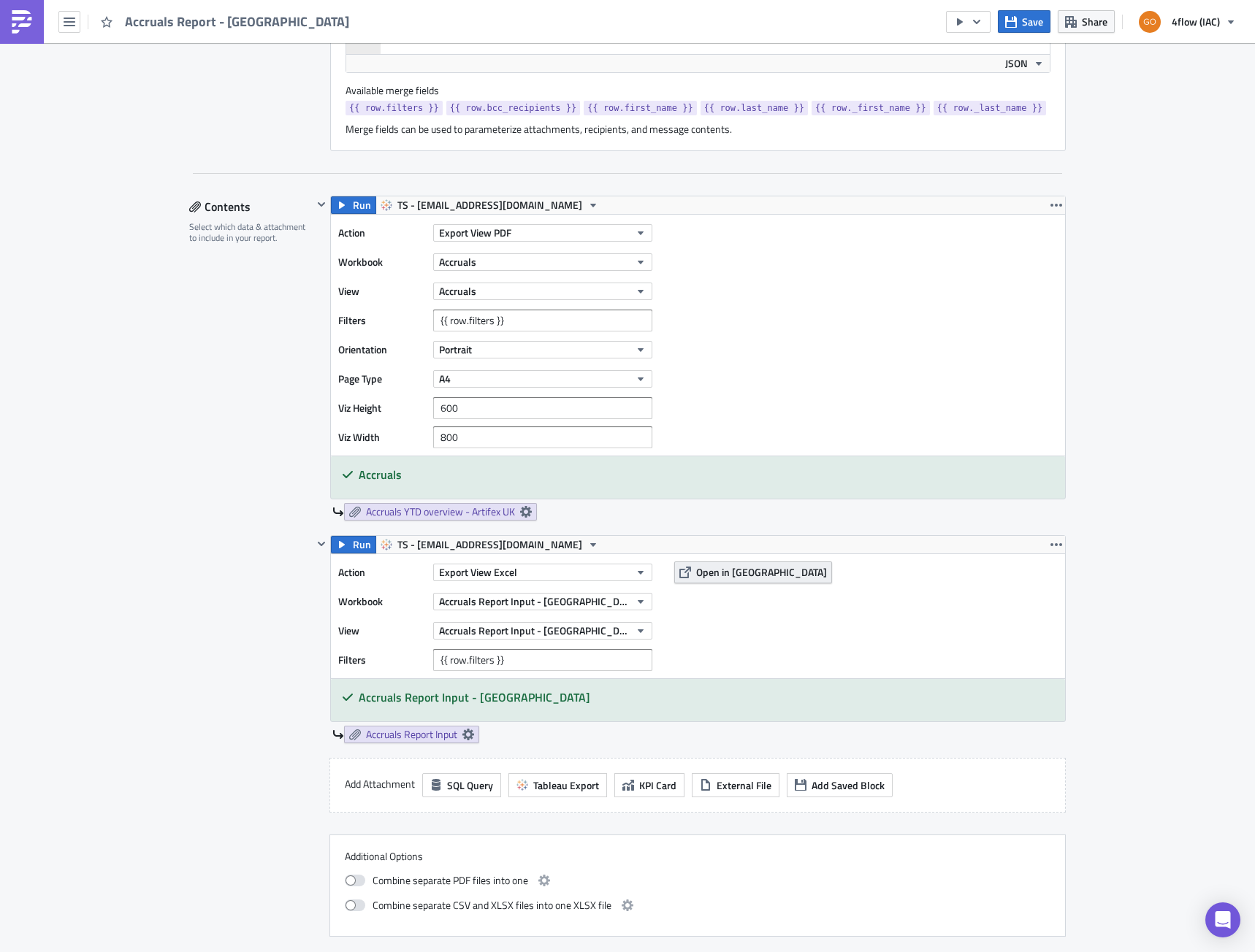
click at [711, 577] on span "Open in [GEOGRAPHIC_DATA]" at bounding box center [762, 572] width 131 height 15
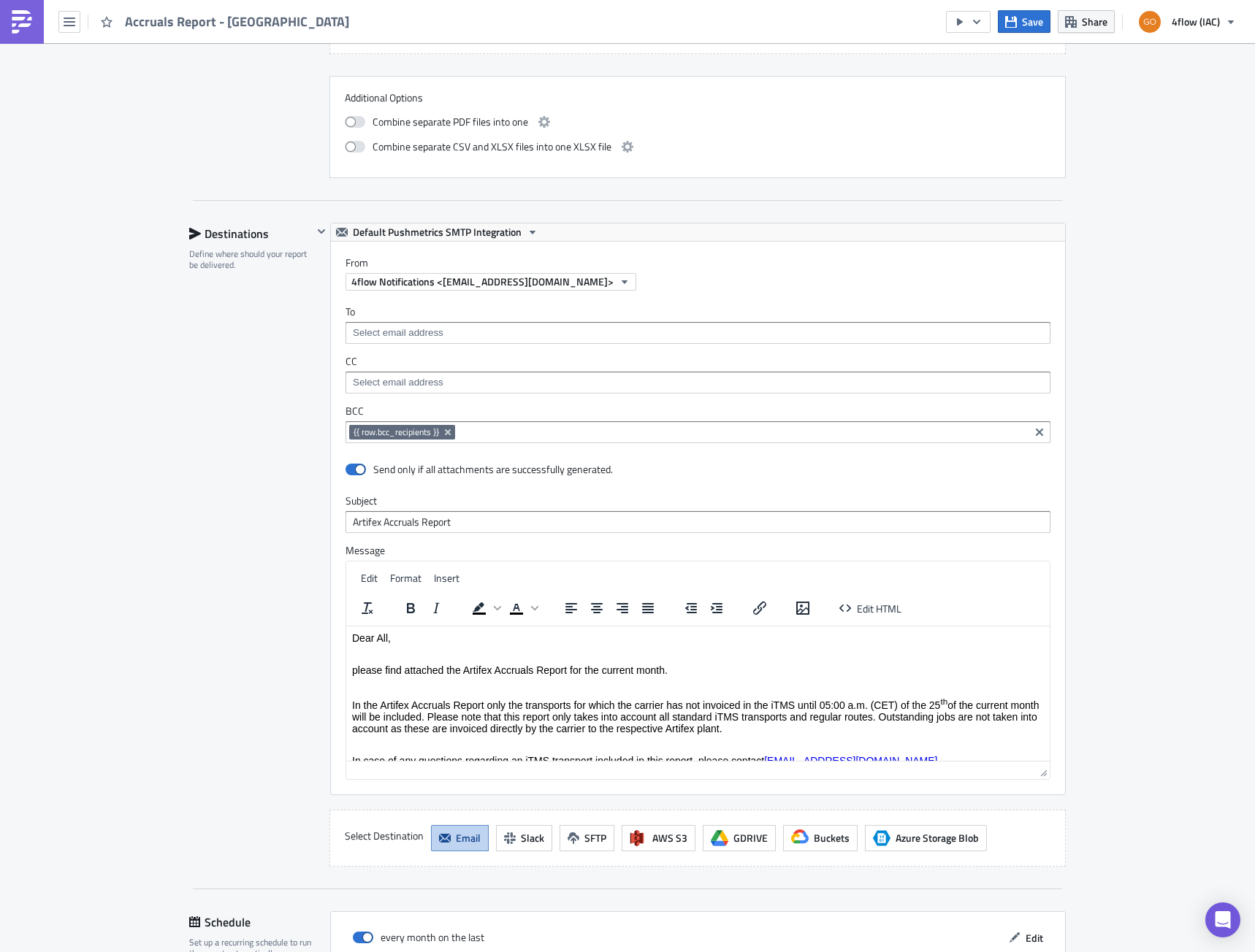
scroll to position [1598, 0]
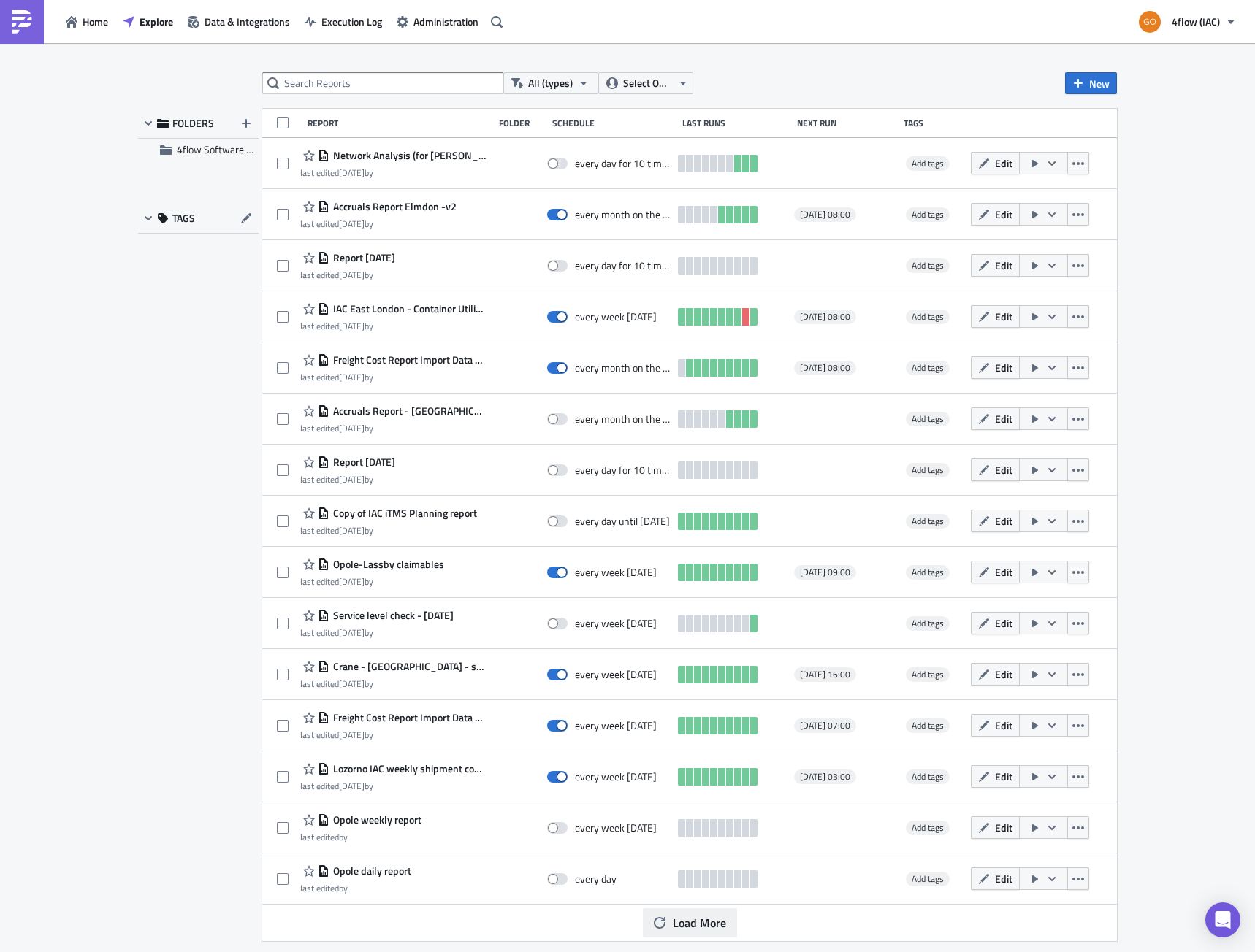
drag, startPoint x: 705, startPoint y: 925, endPoint x: 692, endPoint y: 910, distance: 19.8
click at [705, 925] on span "Load More" at bounding box center [699, 922] width 53 height 17
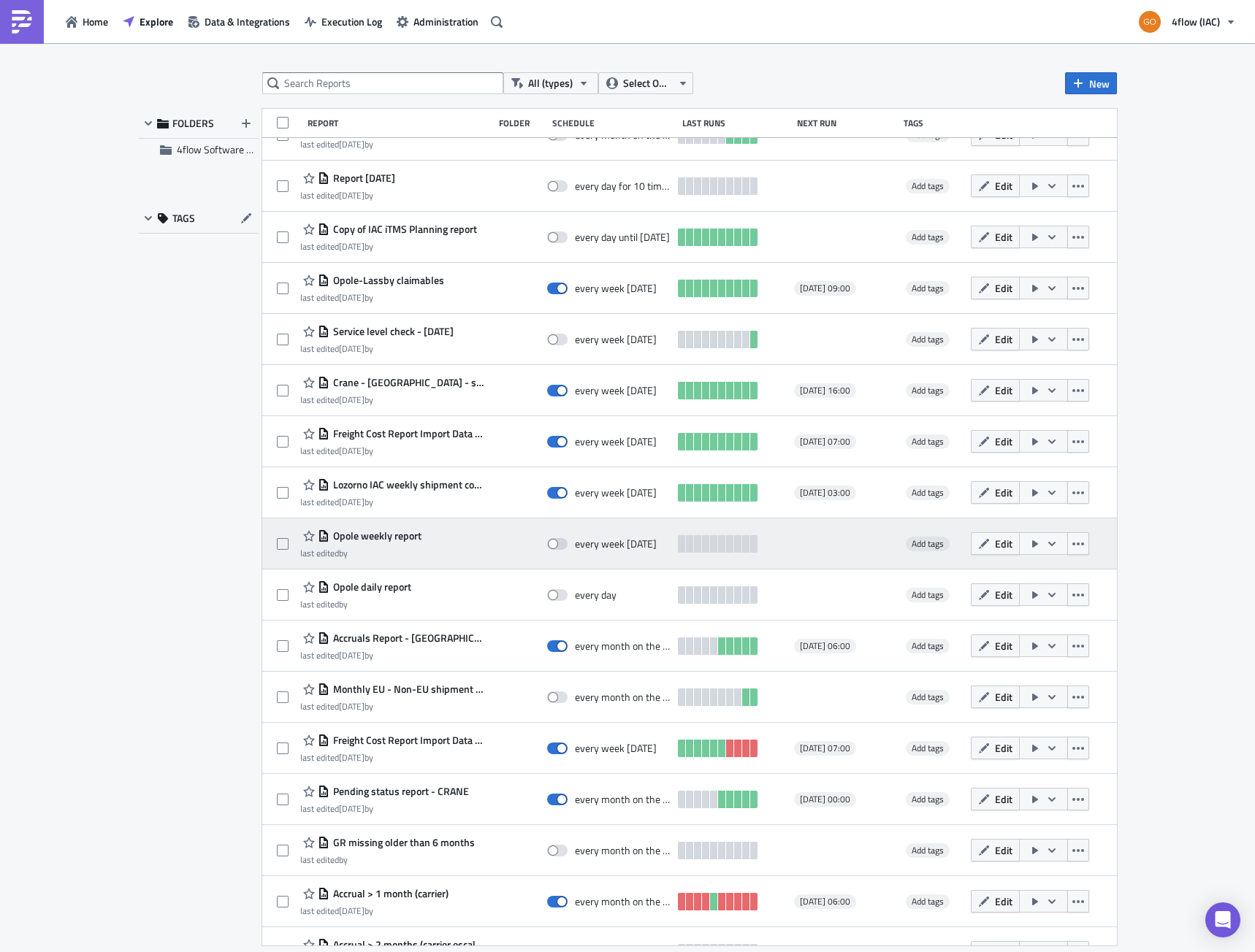
scroll to position [292, 0]
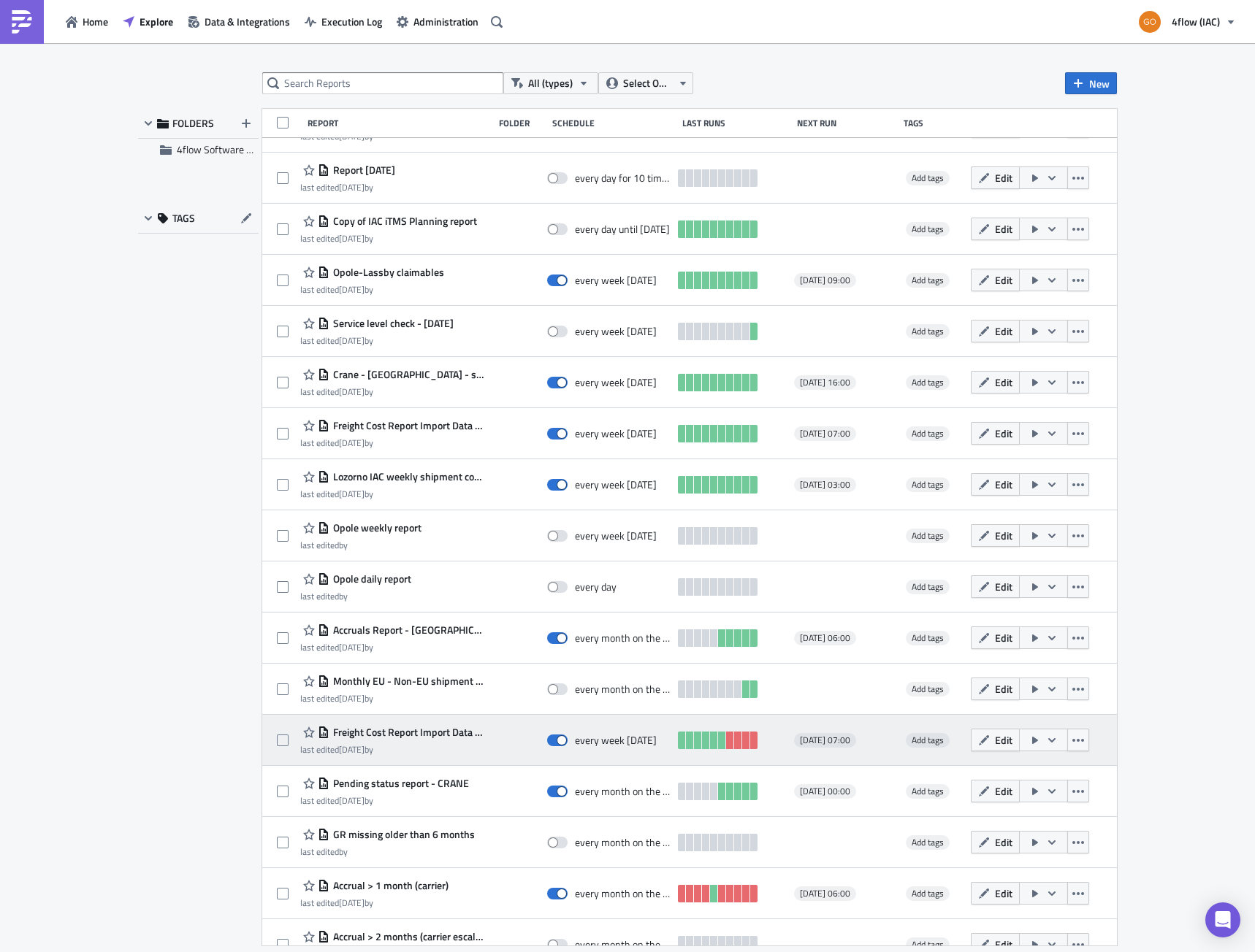
click at [422, 730] on span "Freight Cost Report Import Data - [GEOGRAPHIC_DATA]" at bounding box center [407, 732] width 157 height 13
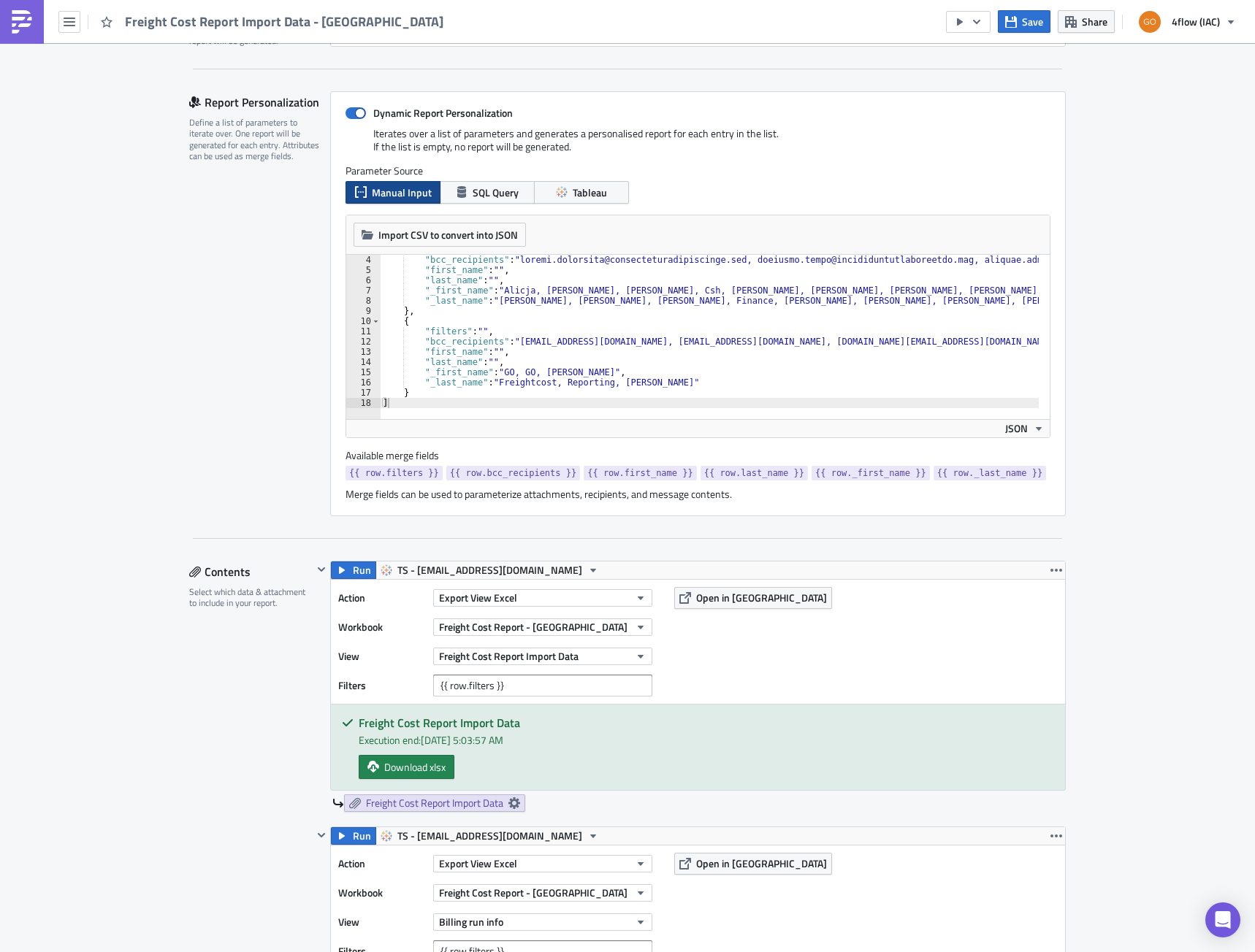
scroll to position [511, 0]
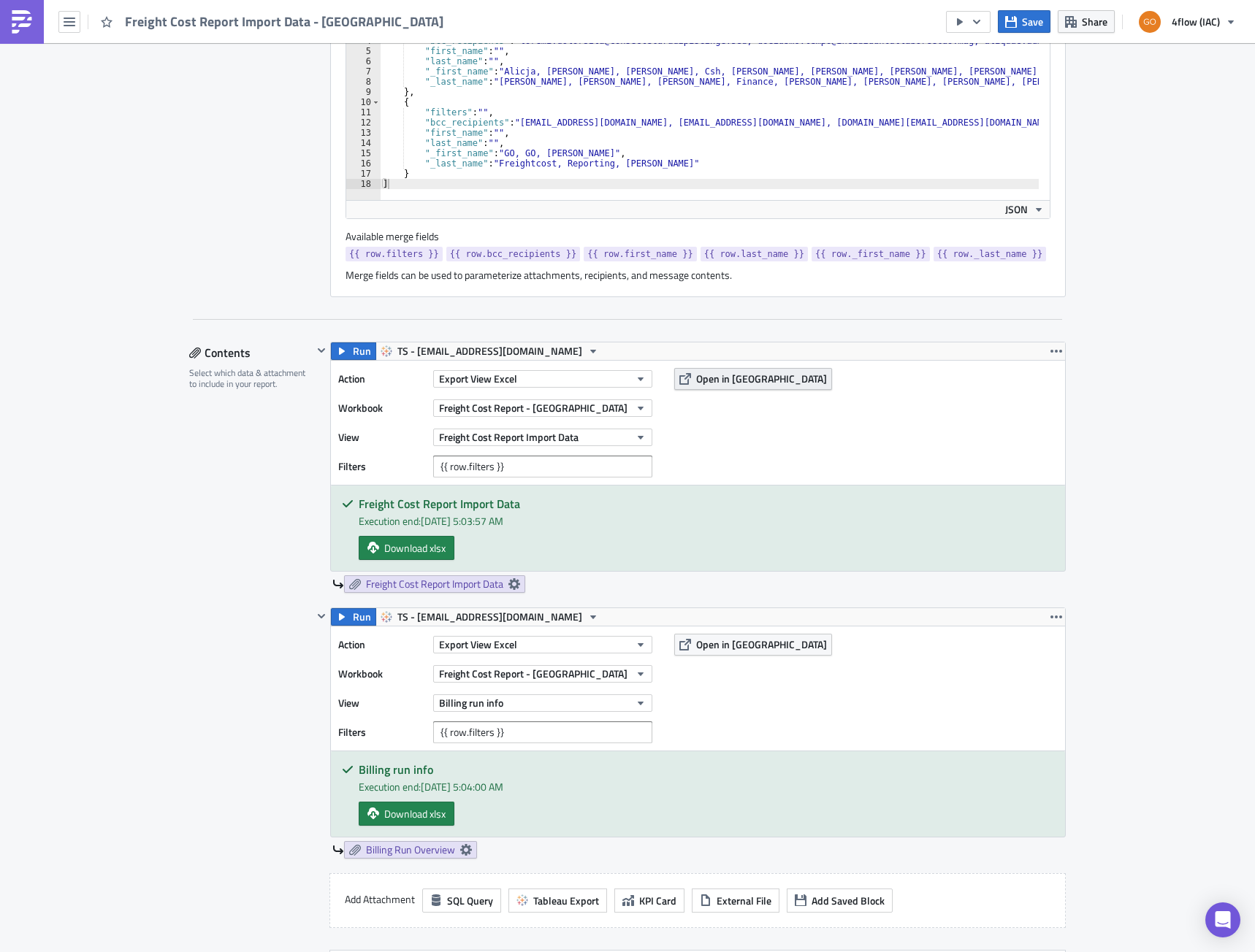
click at [721, 375] on span "Open in [GEOGRAPHIC_DATA]" at bounding box center [762, 378] width 131 height 15
click at [717, 649] on span "Open in [GEOGRAPHIC_DATA]" at bounding box center [762, 644] width 131 height 15
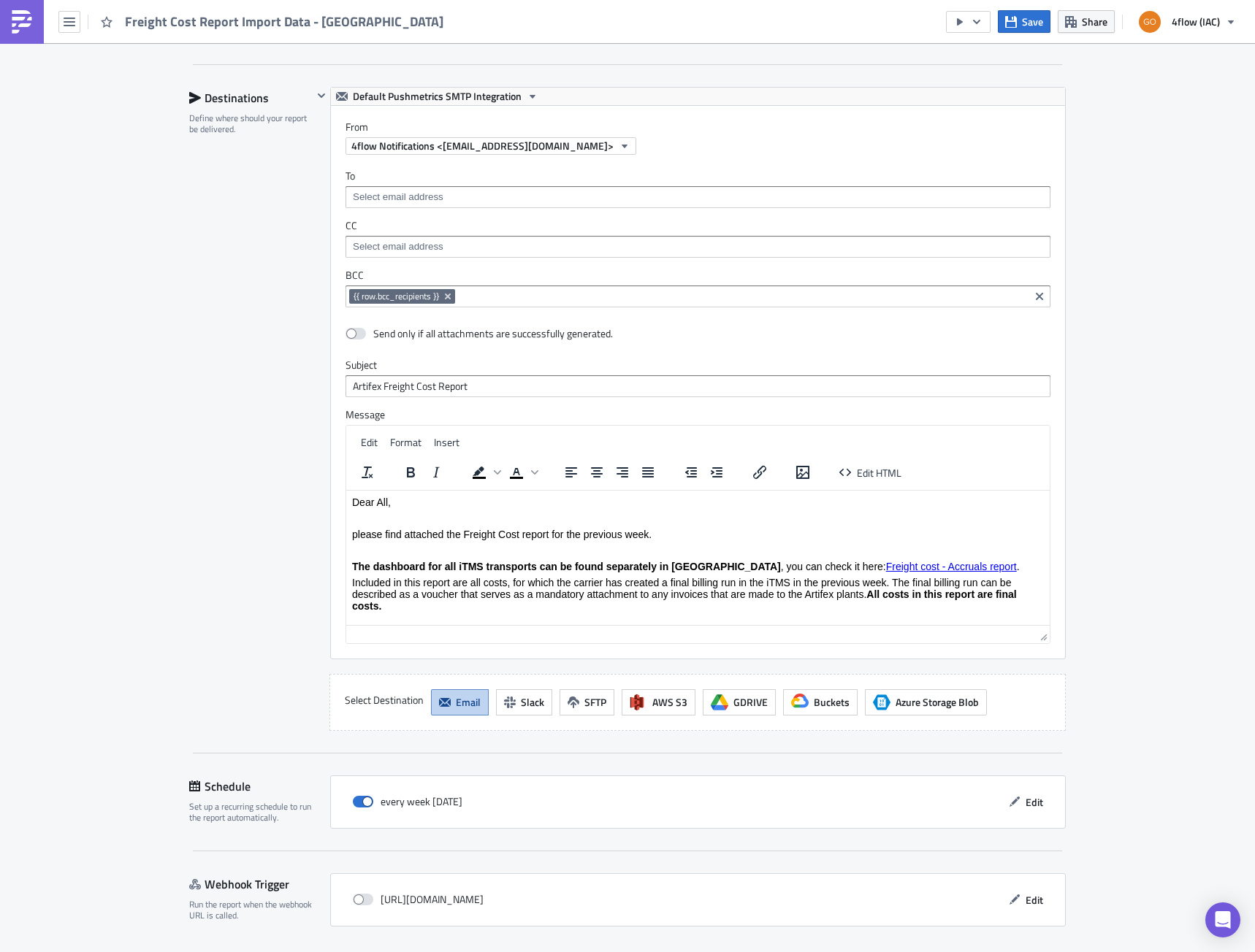
scroll to position [1567, 0]
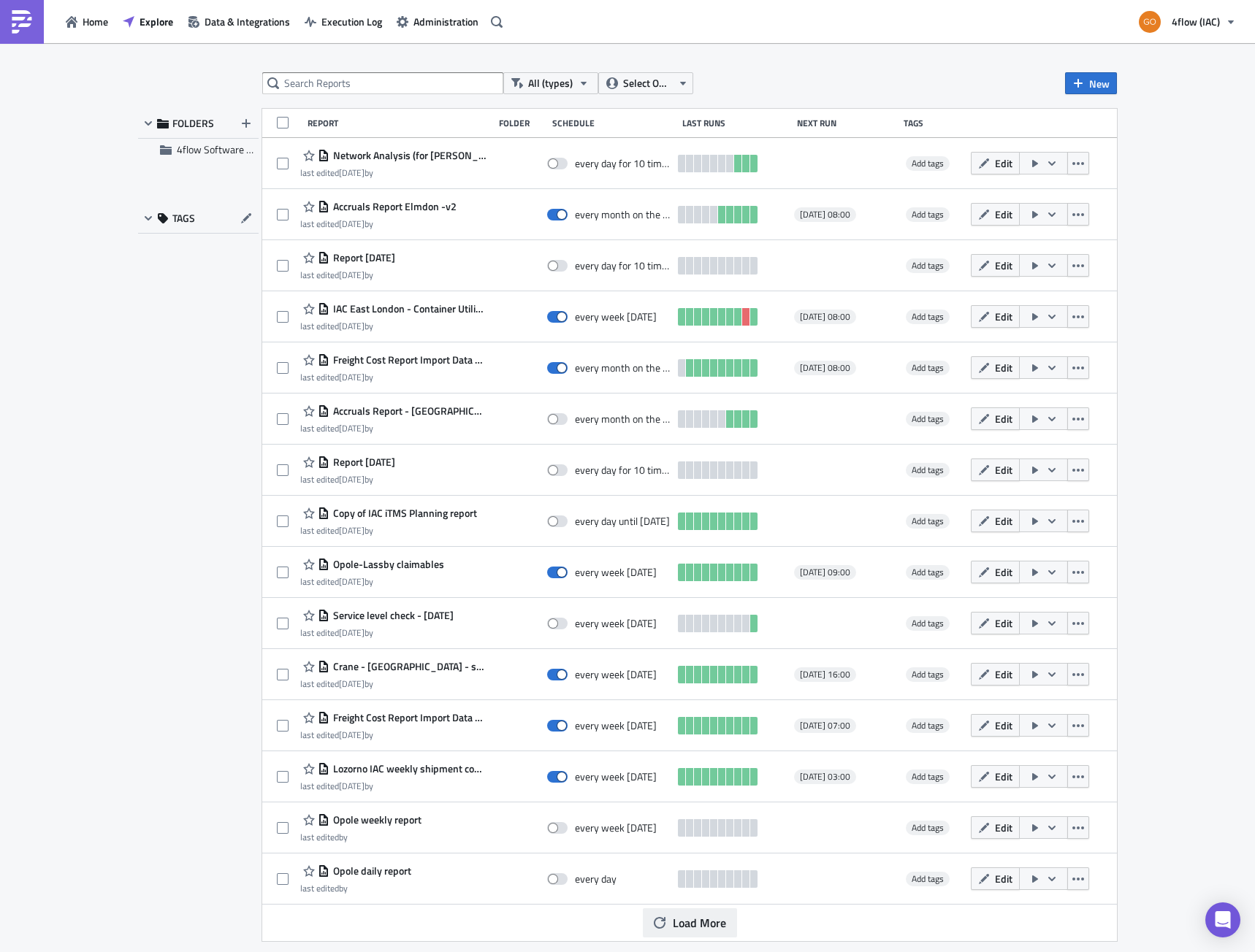
click at [702, 928] on span "Load More" at bounding box center [699, 922] width 53 height 17
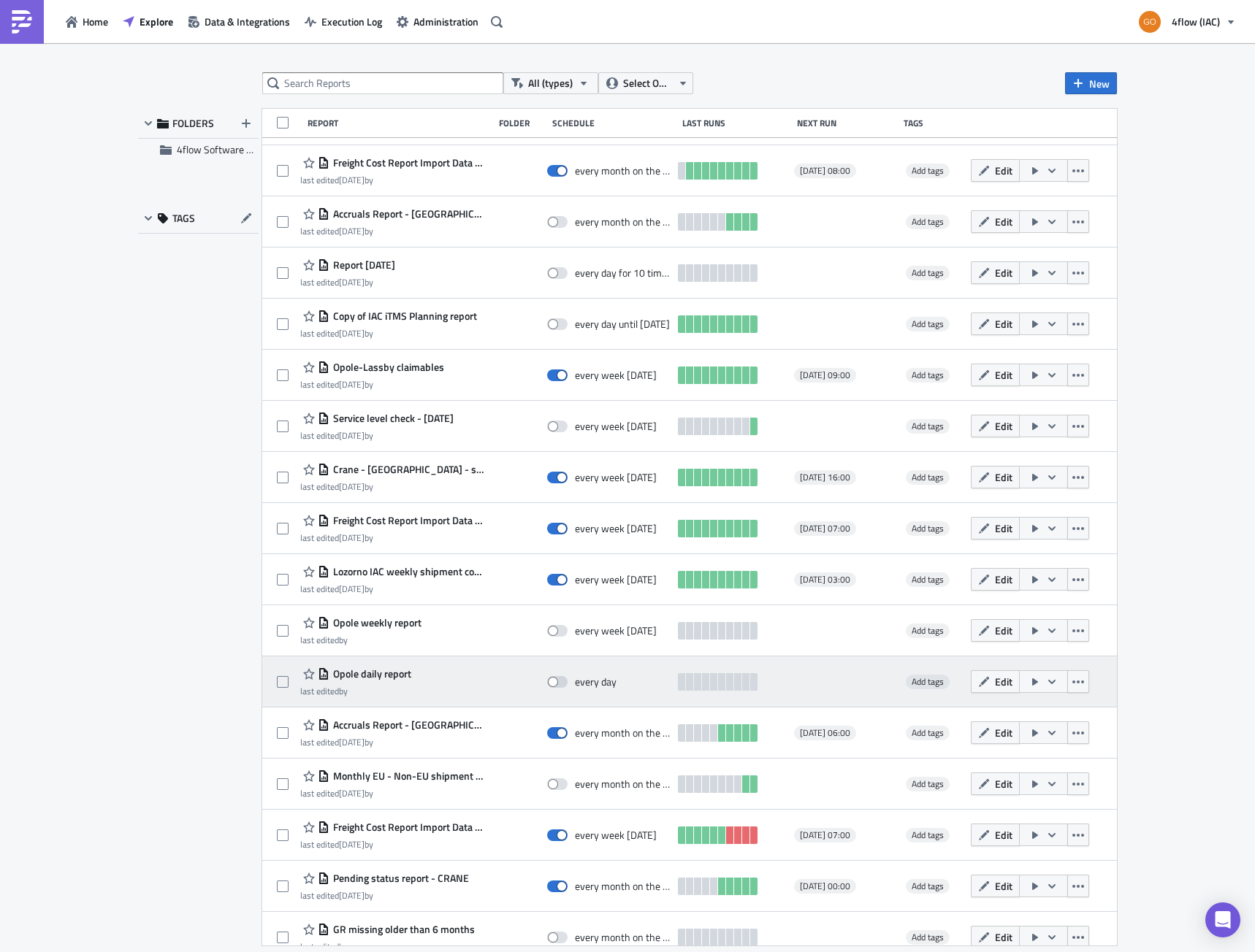
scroll to position [292, 0]
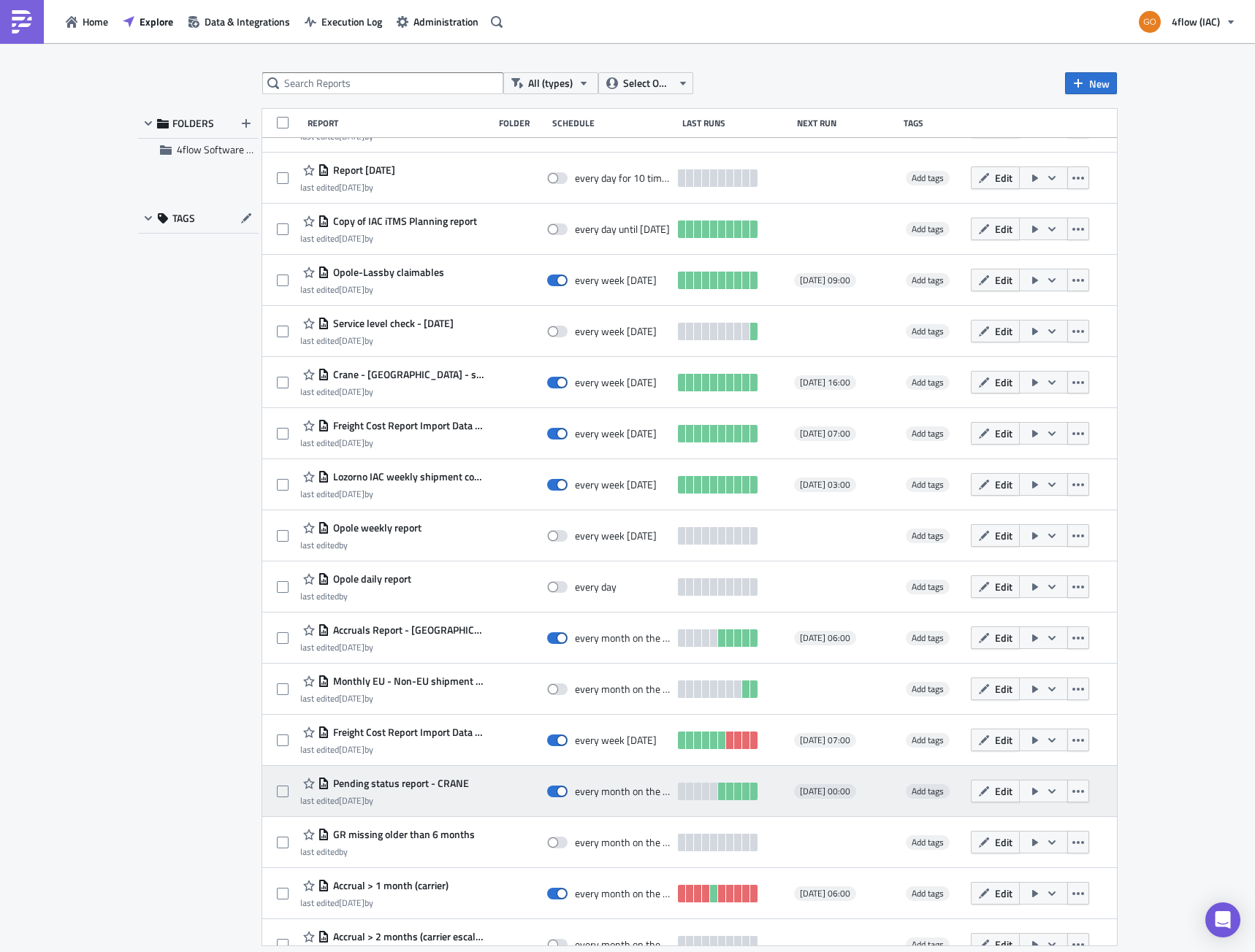
click at [400, 789] on span "Pending status report - CRANE" at bounding box center [399, 783] width 140 height 13
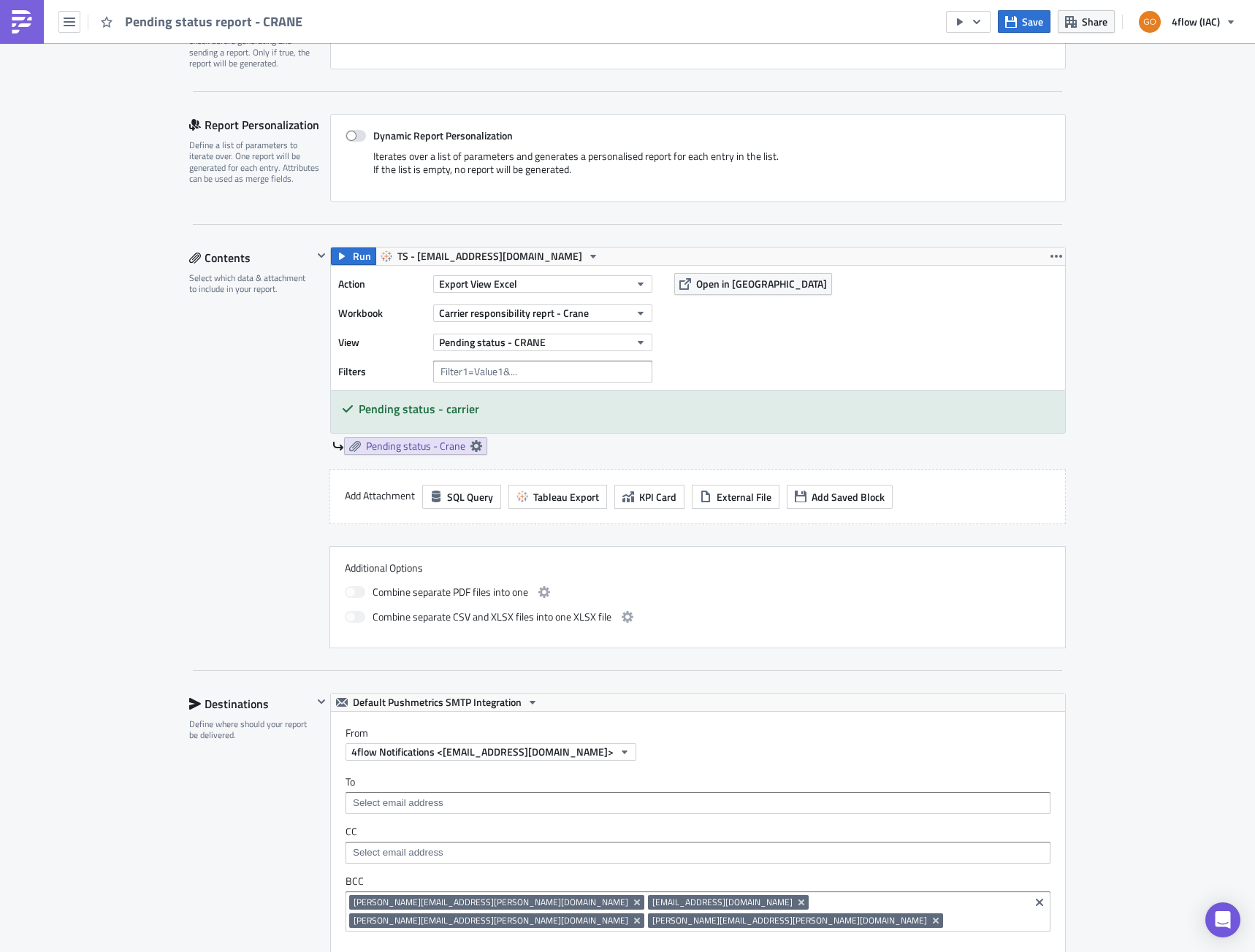
scroll to position [292, 0]
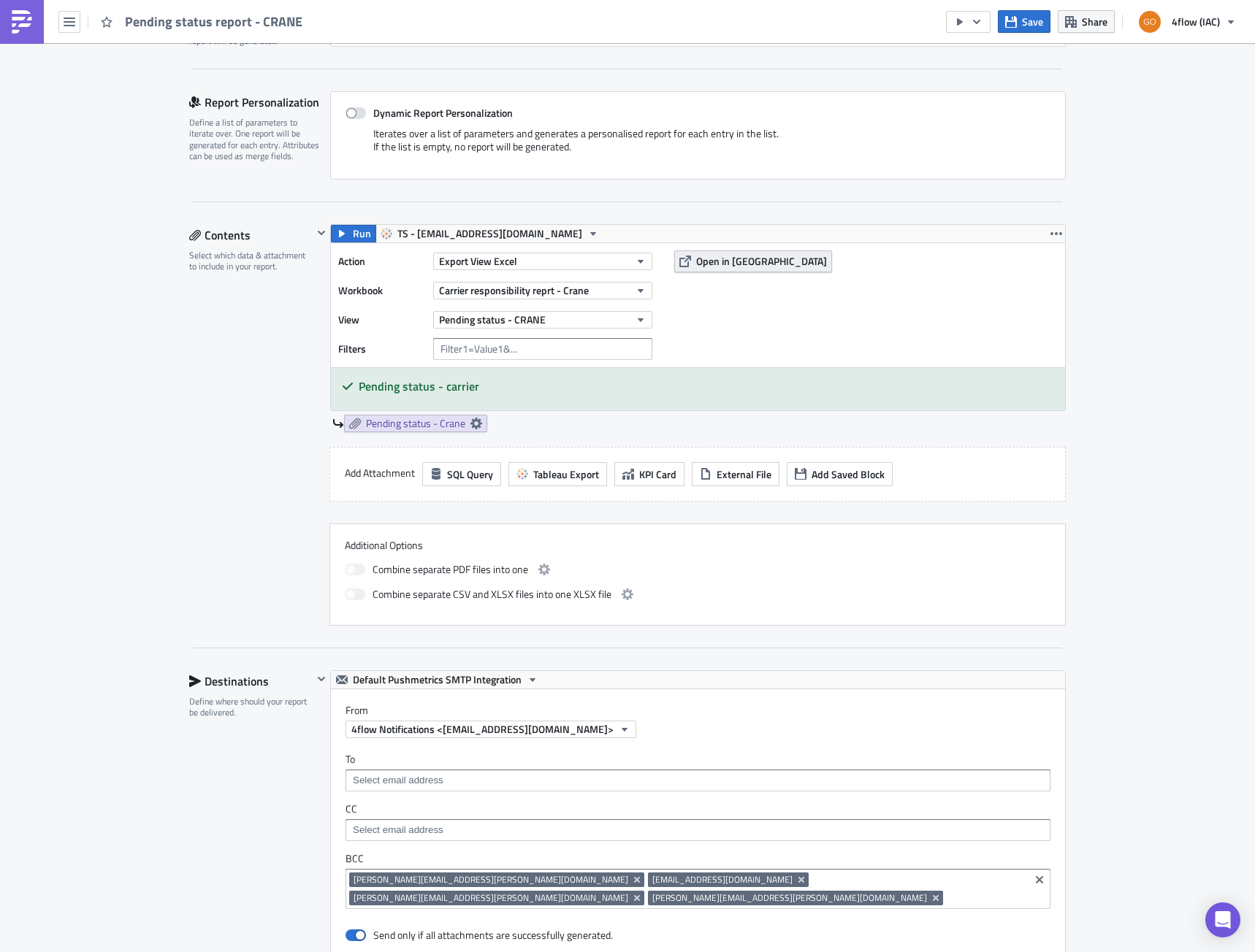
click at [715, 257] on span "Open in [GEOGRAPHIC_DATA]" at bounding box center [762, 261] width 131 height 15
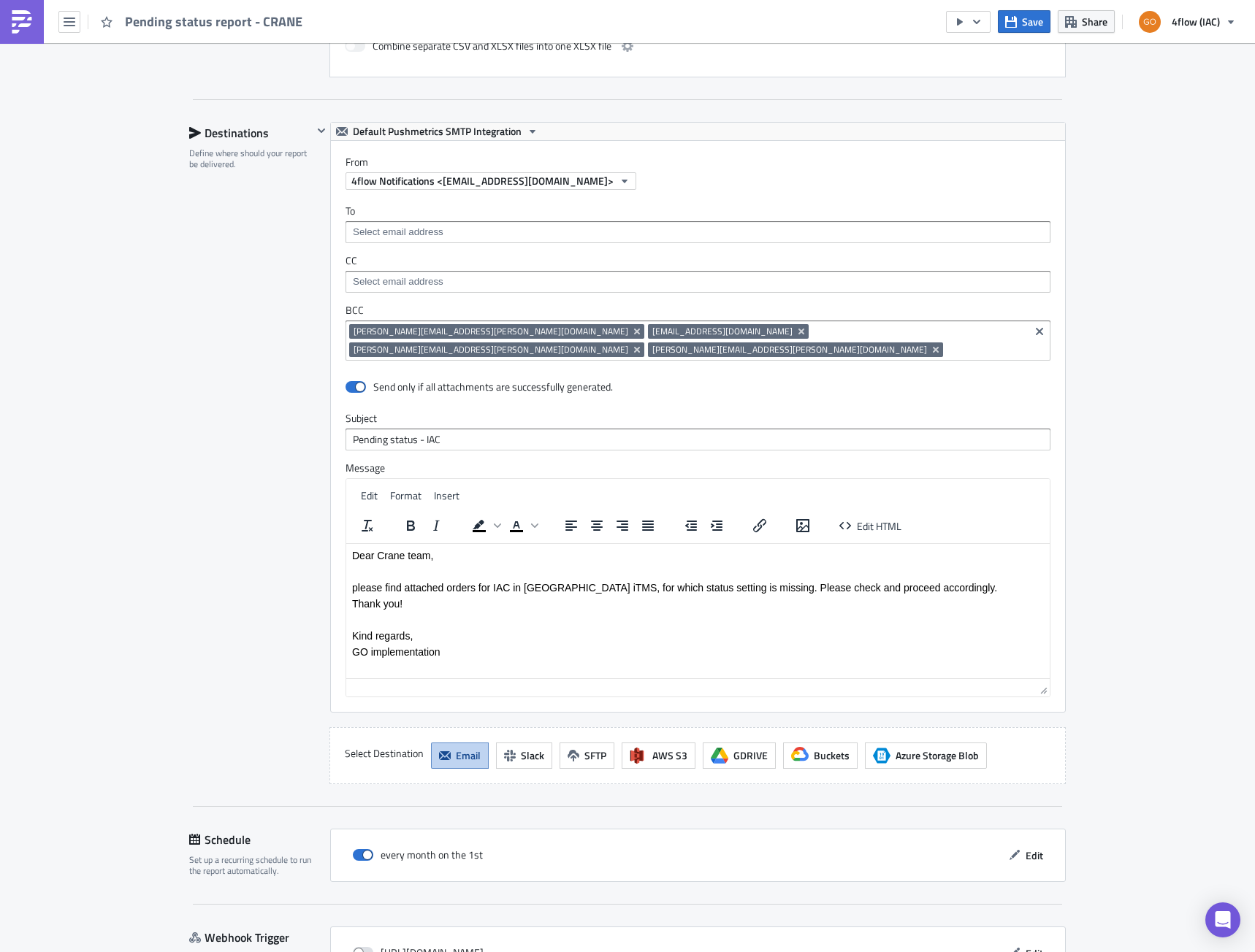
scroll to position [922, 0]
